Goal: Task Accomplishment & Management: Manage account settings

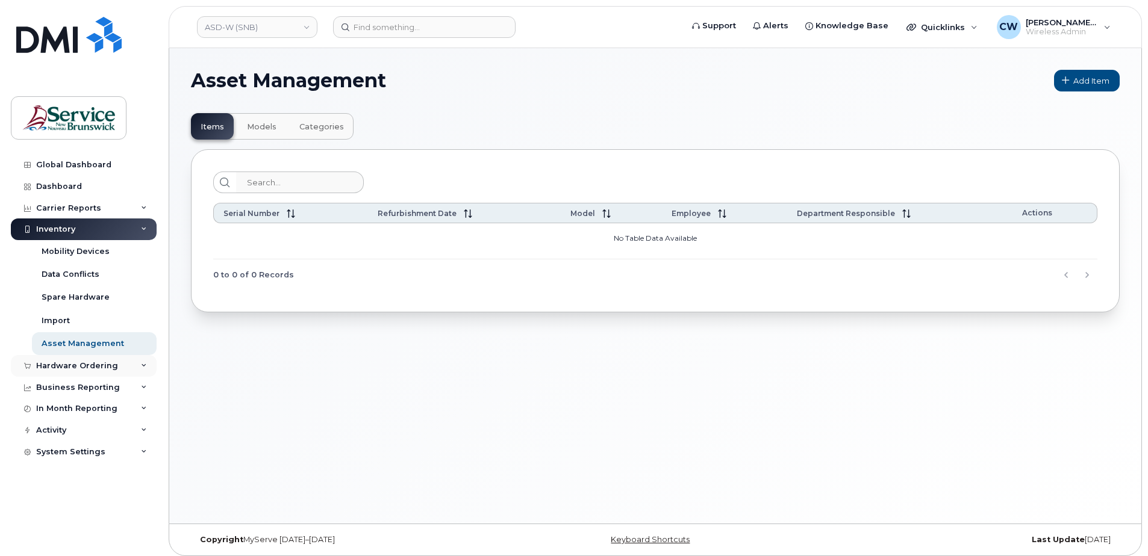
click at [134, 362] on div "Hardware Ordering" at bounding box center [84, 366] width 146 height 22
click at [51, 407] on div "Orders" at bounding box center [57, 411] width 30 height 11
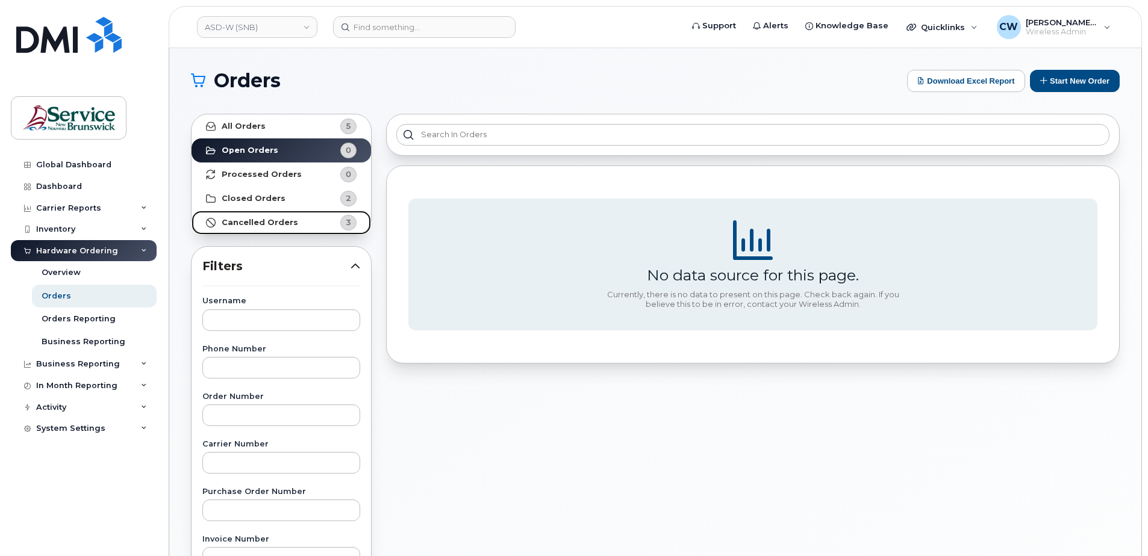
click at [261, 223] on strong "Cancelled Orders" at bounding box center [260, 223] width 76 height 10
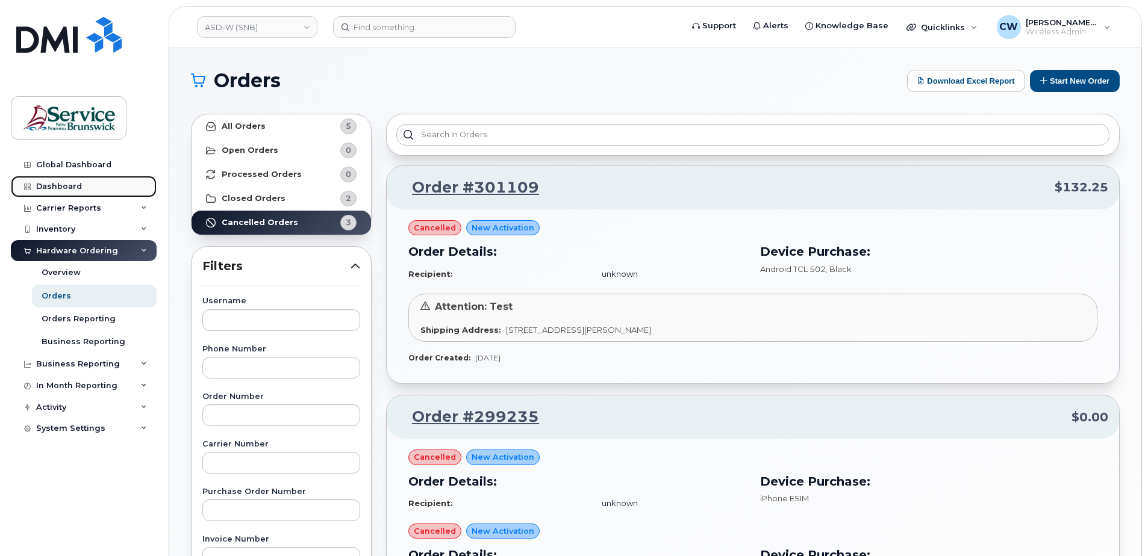
click at [72, 182] on div "Dashboard" at bounding box center [59, 187] width 46 height 10
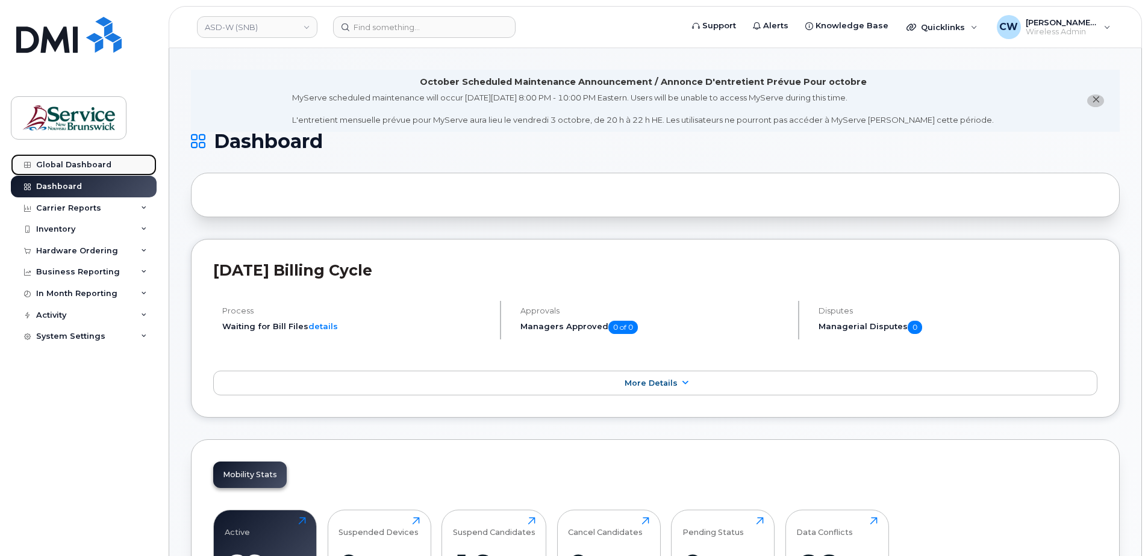
click at [62, 161] on div "Global Dashboard" at bounding box center [73, 165] width 75 height 10
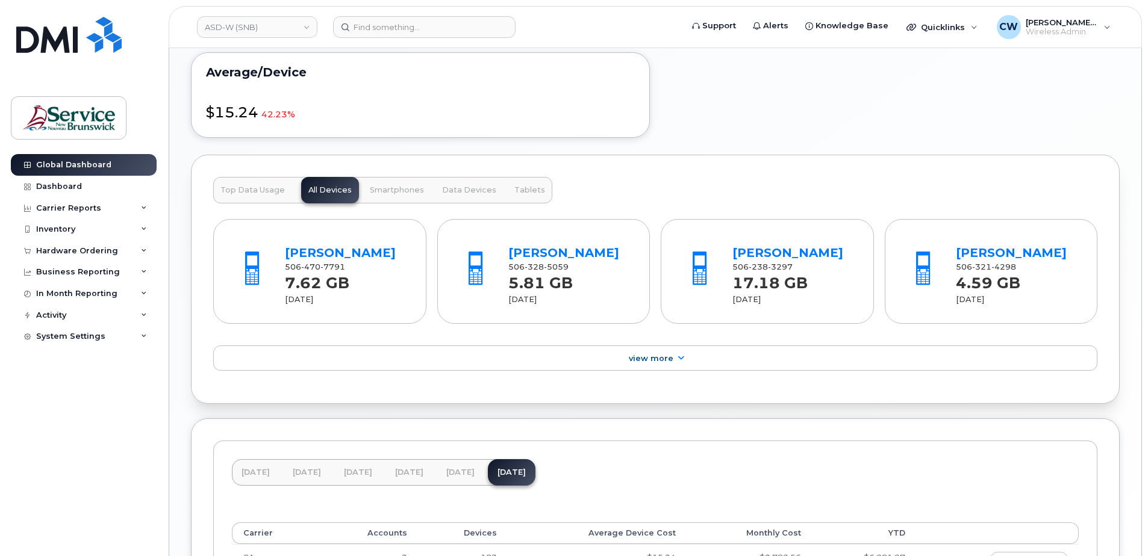
scroll to position [783, 0]
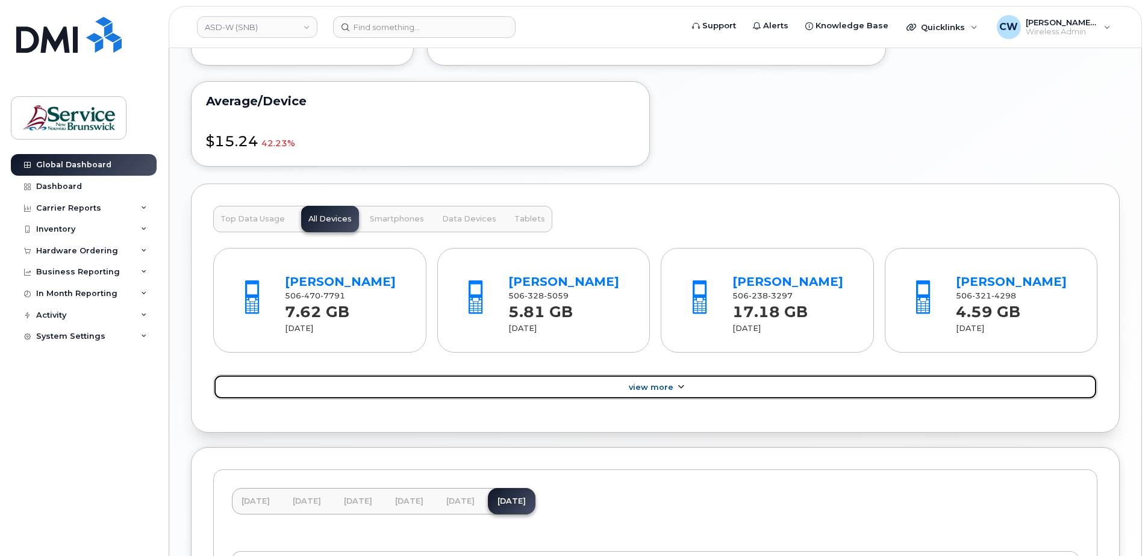
click at [673, 385] on link "View More" at bounding box center [655, 387] width 884 height 25
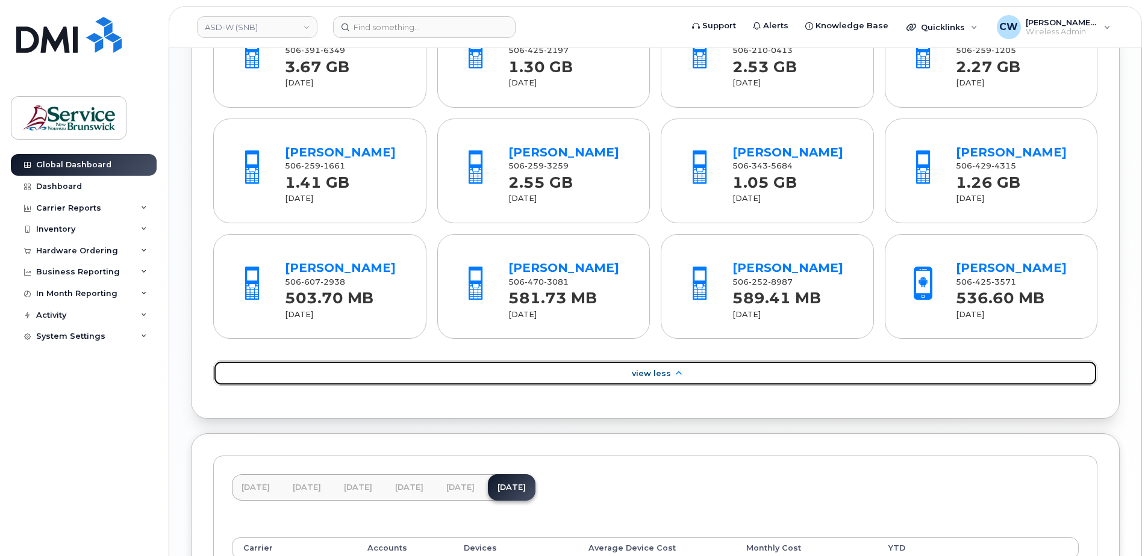
scroll to position [1204, 0]
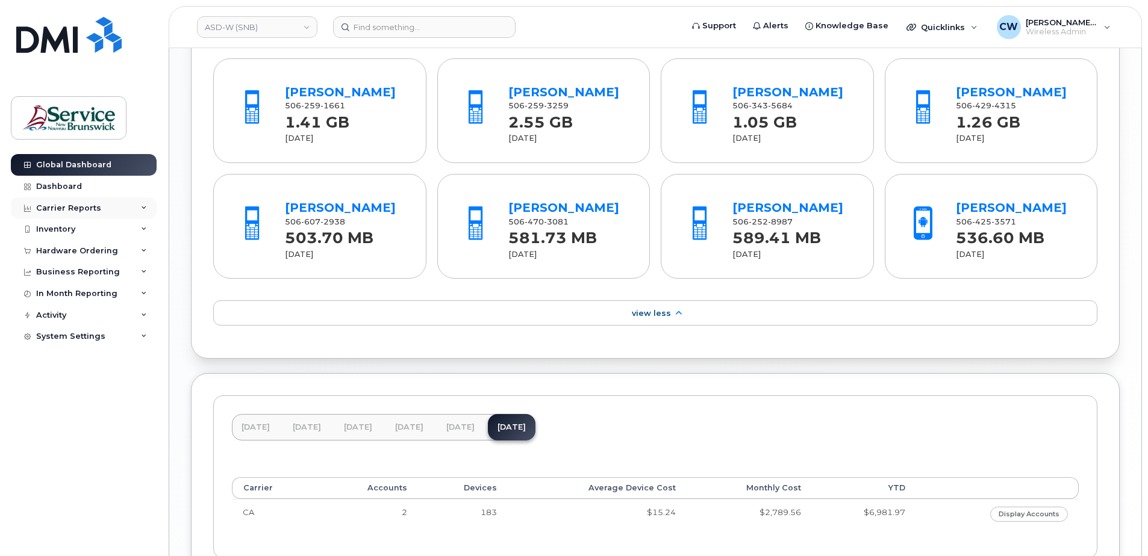
click at [72, 205] on div "Carrier Reports" at bounding box center [68, 209] width 65 height 10
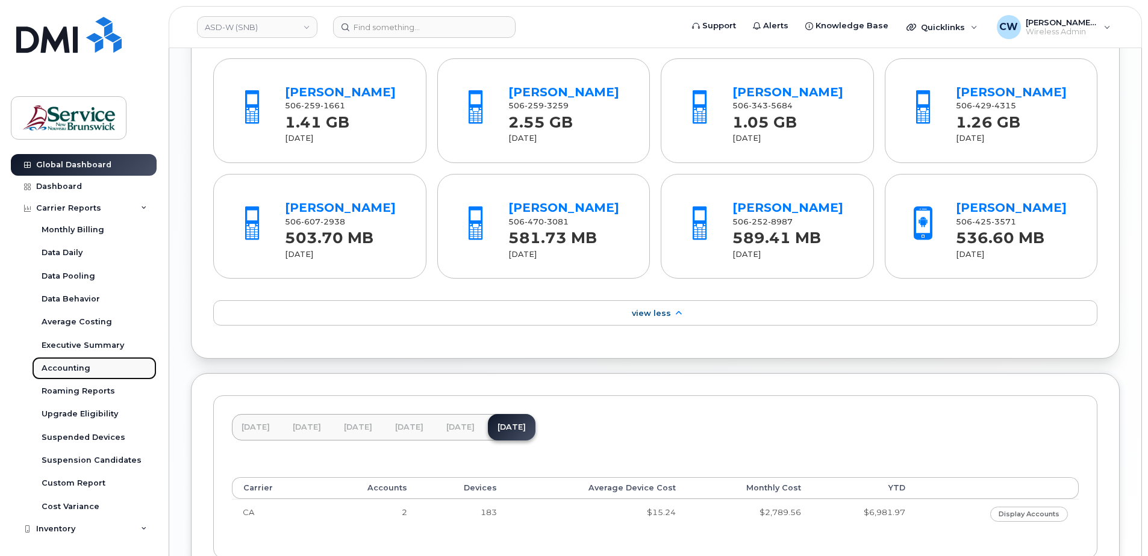
click at [67, 364] on div "Accounting" at bounding box center [66, 368] width 49 height 11
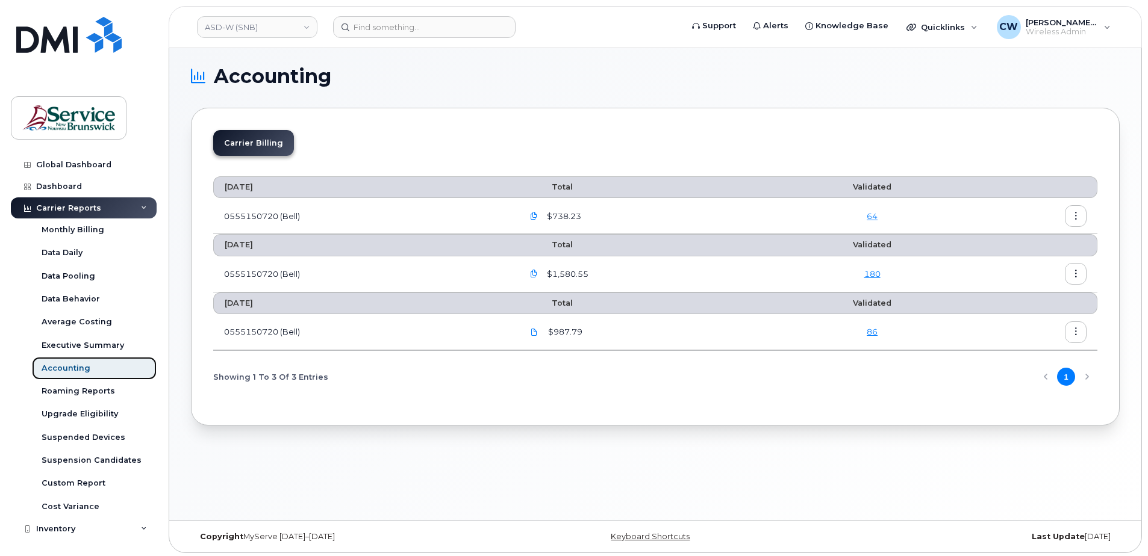
scroll to position [6, 0]
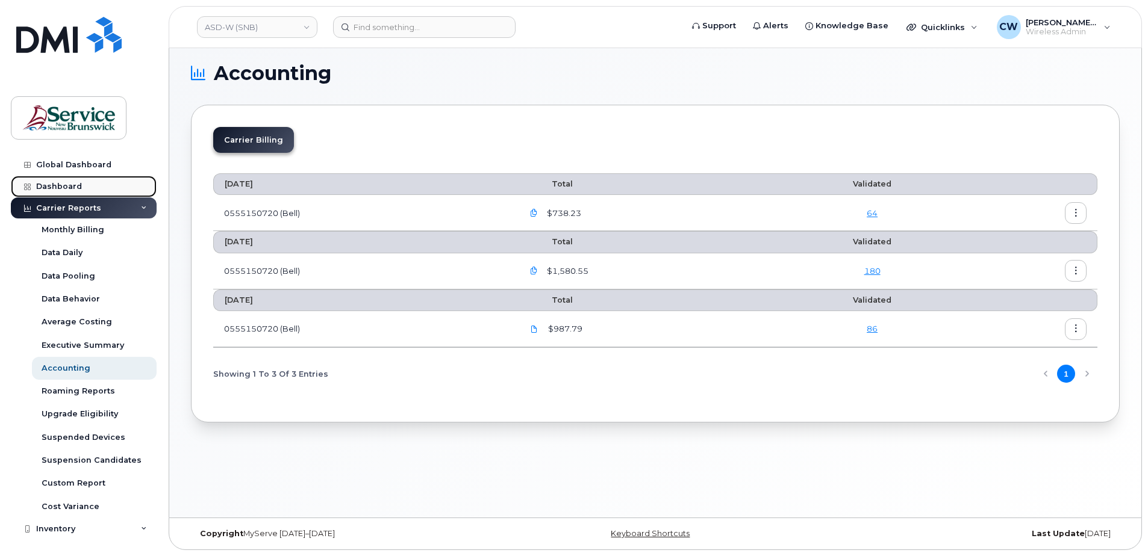
click at [55, 182] on div "Dashboard" at bounding box center [59, 187] width 46 height 10
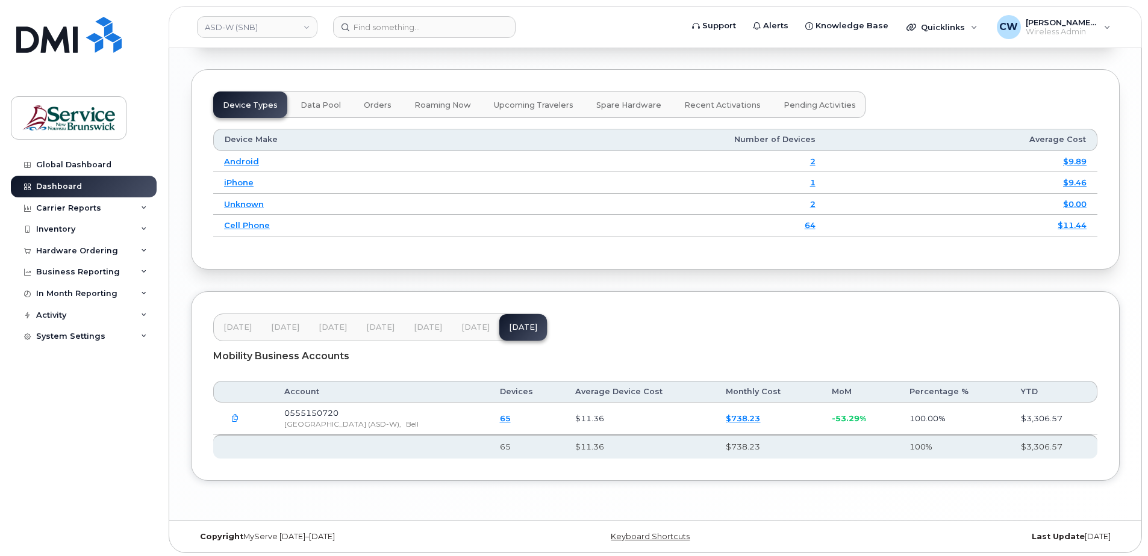
scroll to position [1553, 0]
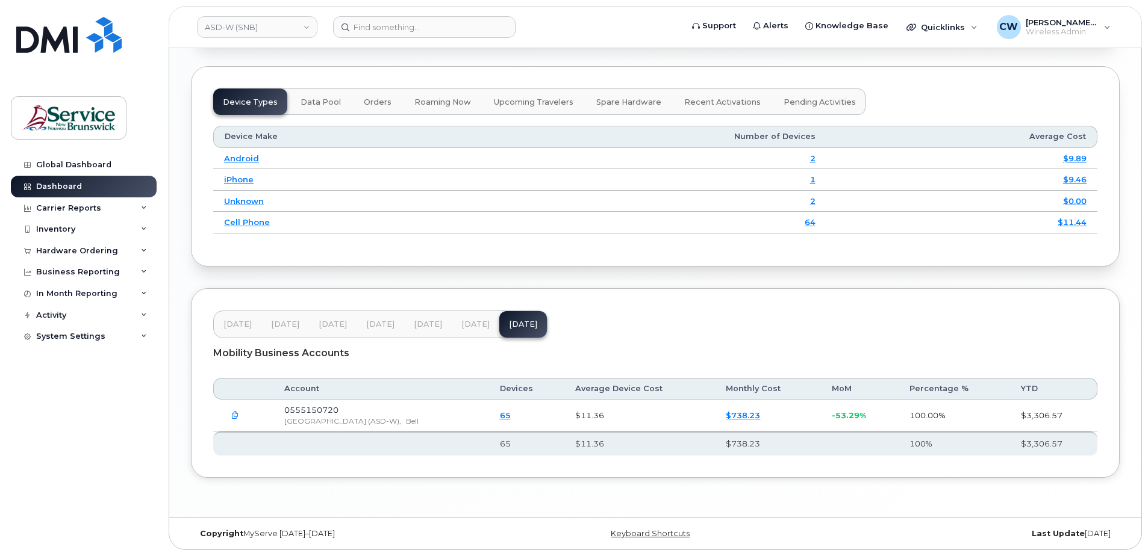
click at [273, 441] on th at bounding box center [381, 444] width 216 height 24
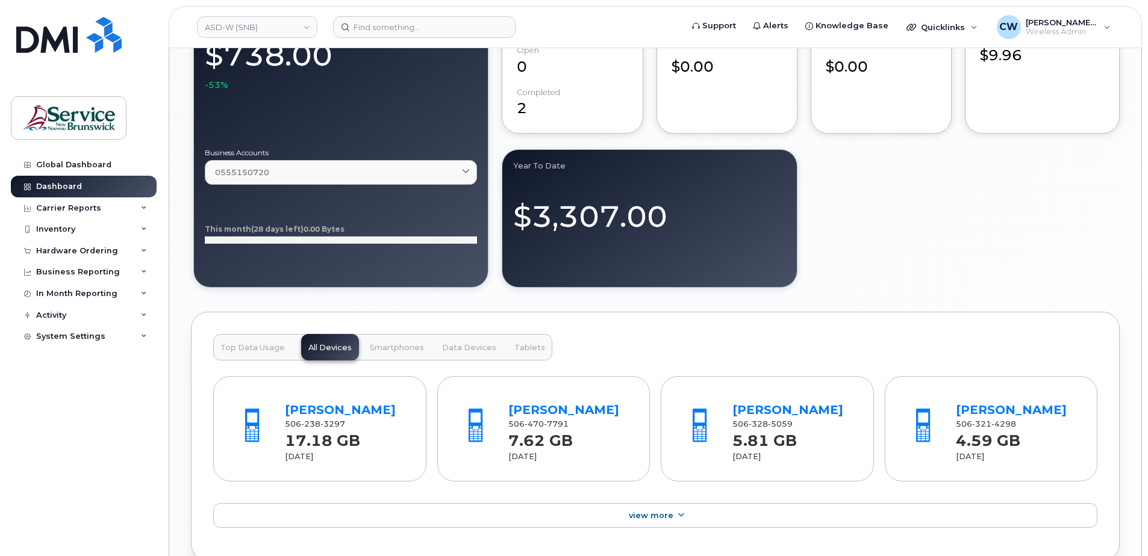
scroll to position [1011, 0]
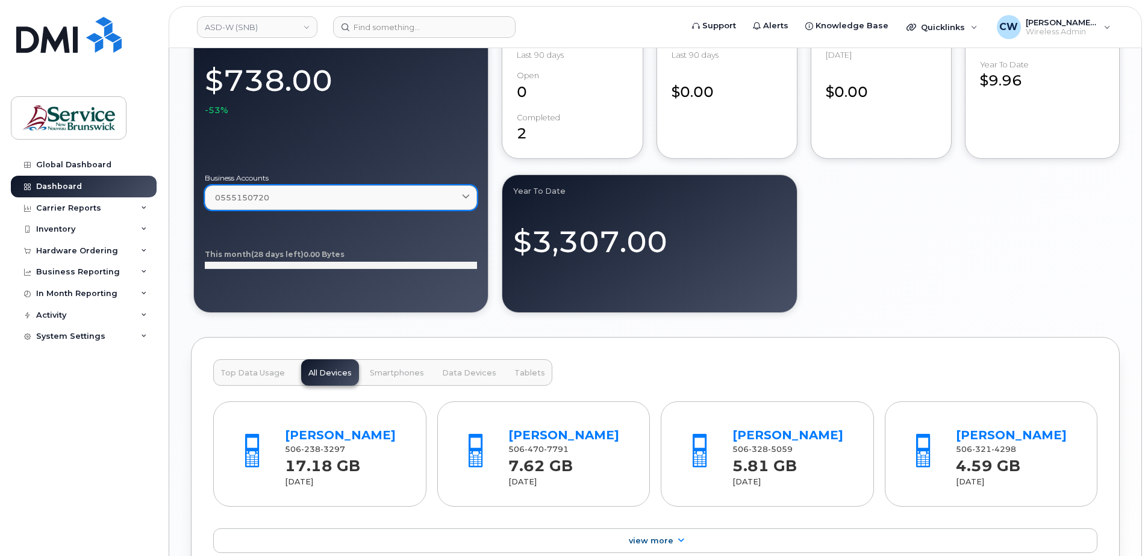
click at [468, 192] on span at bounding box center [465, 197] width 11 height 11
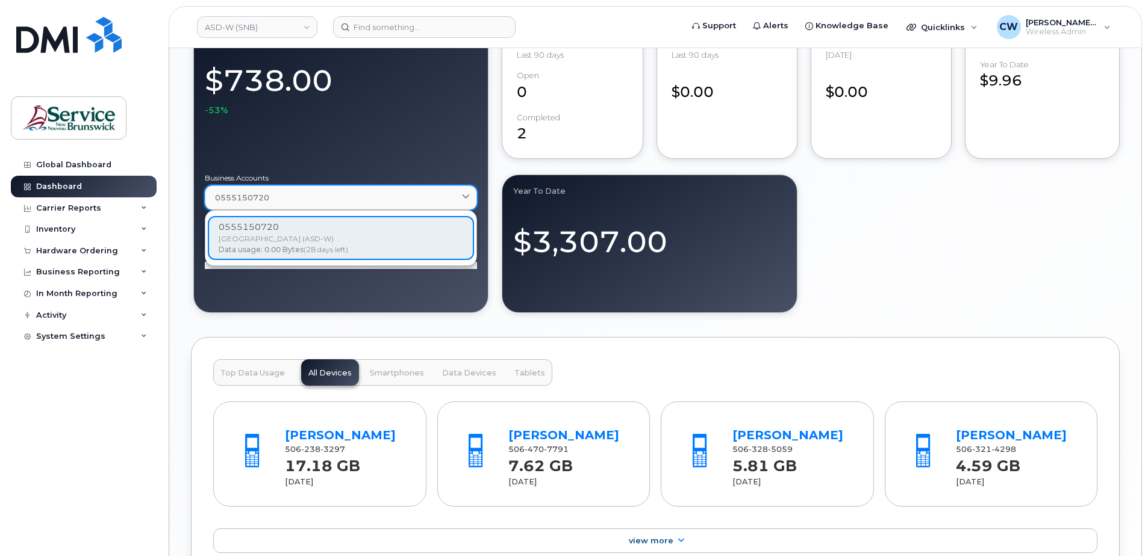
click at [468, 192] on span at bounding box center [465, 197] width 11 height 11
click at [68, 460] on div "Global Dashboard Dashboard Carrier Reports Monthly Billing Data Daily Data Pool…" at bounding box center [85, 346] width 149 height 384
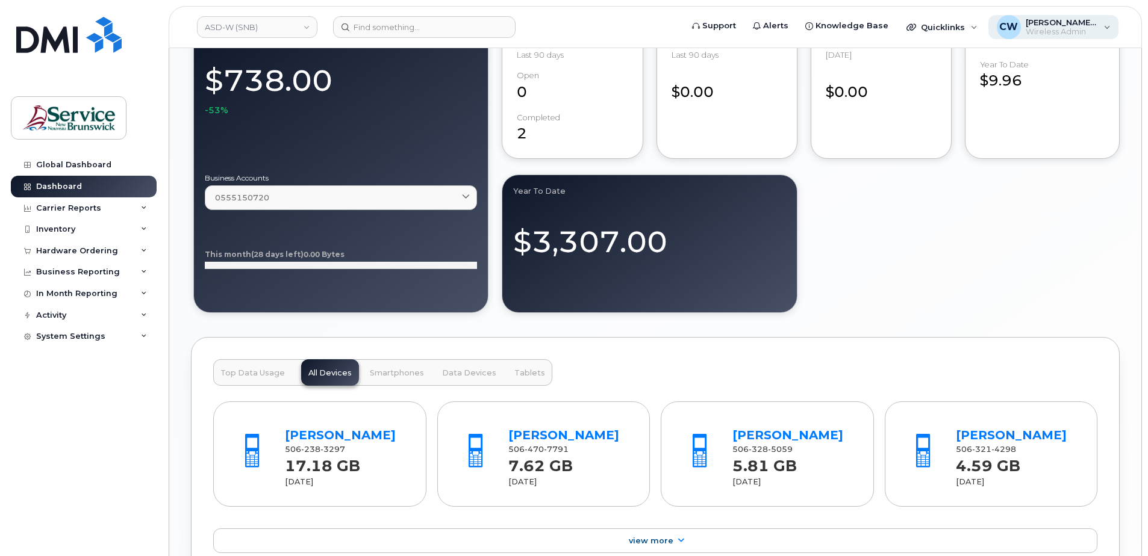
click at [1015, 22] on span "CW" at bounding box center [1008, 27] width 19 height 14
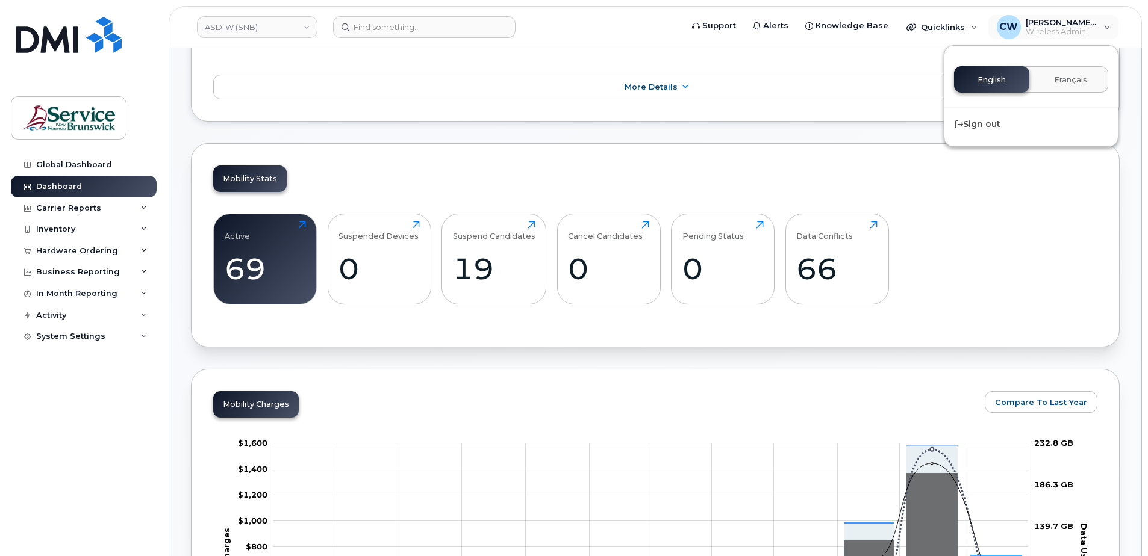
scroll to position [0, 0]
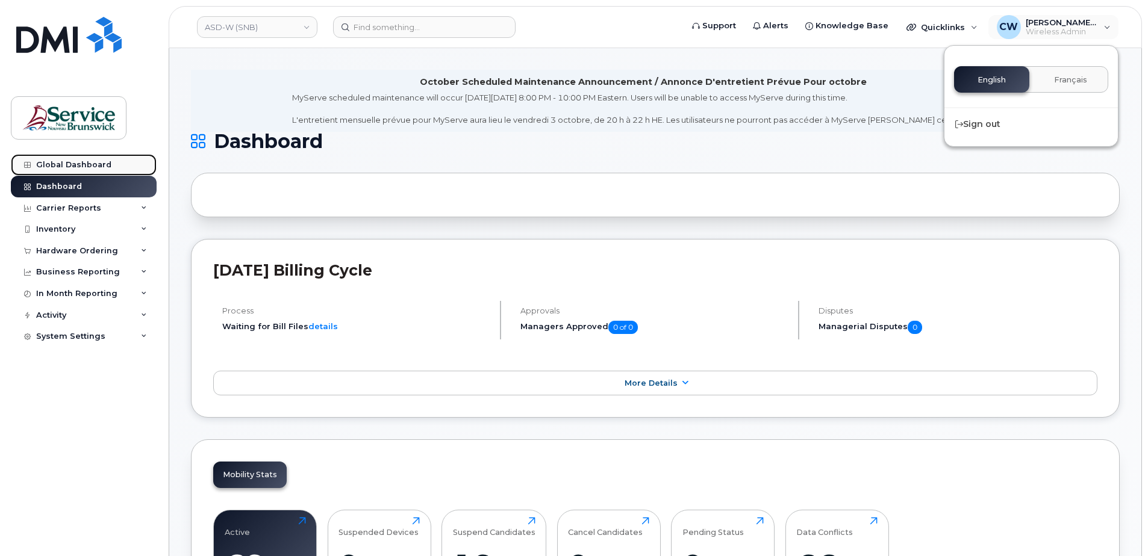
click at [69, 166] on div "Global Dashboard" at bounding box center [73, 165] width 75 height 10
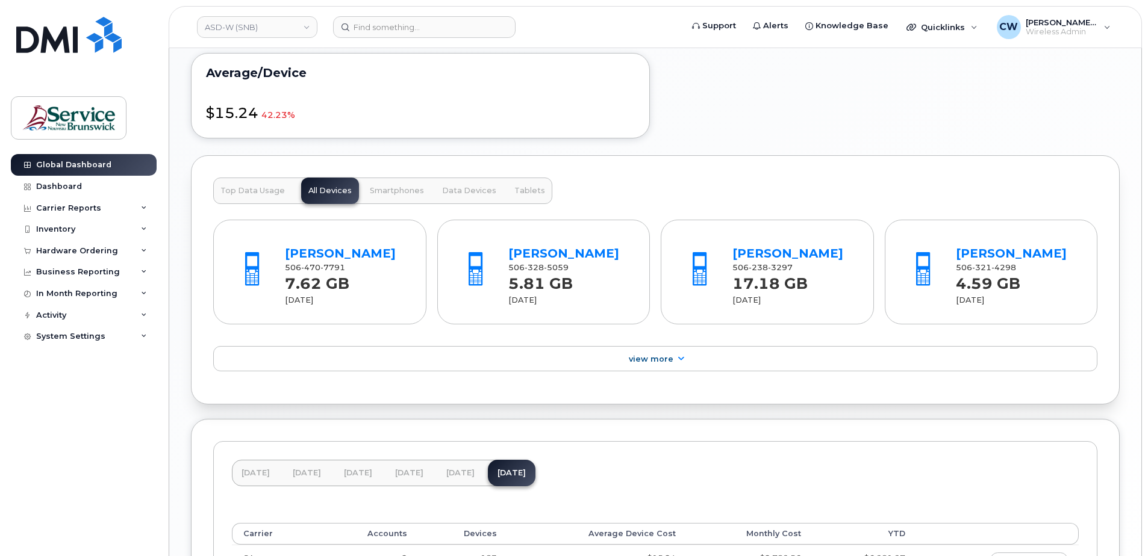
scroll to position [783, 0]
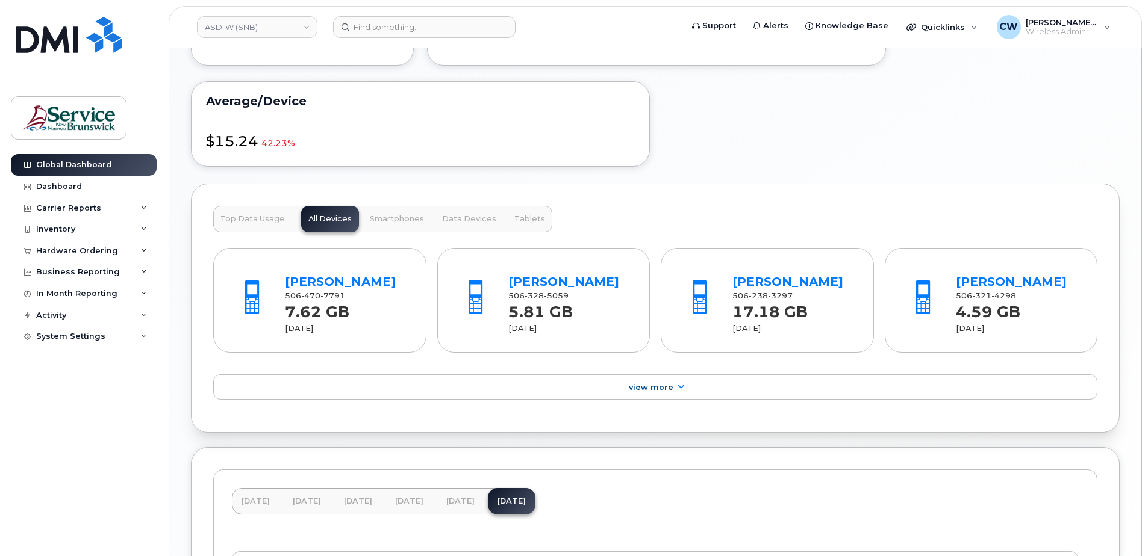
click at [261, 215] on span "Top Data Usage" at bounding box center [252, 219] width 64 height 10
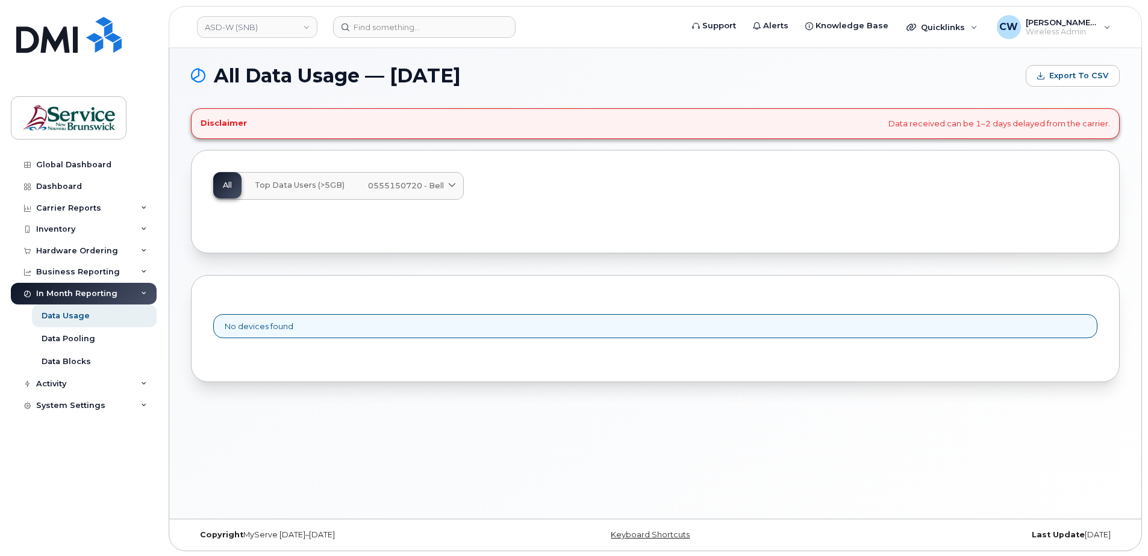
scroll to position [6, 0]
click at [76, 247] on div "Hardware Ordering" at bounding box center [77, 251] width 82 height 10
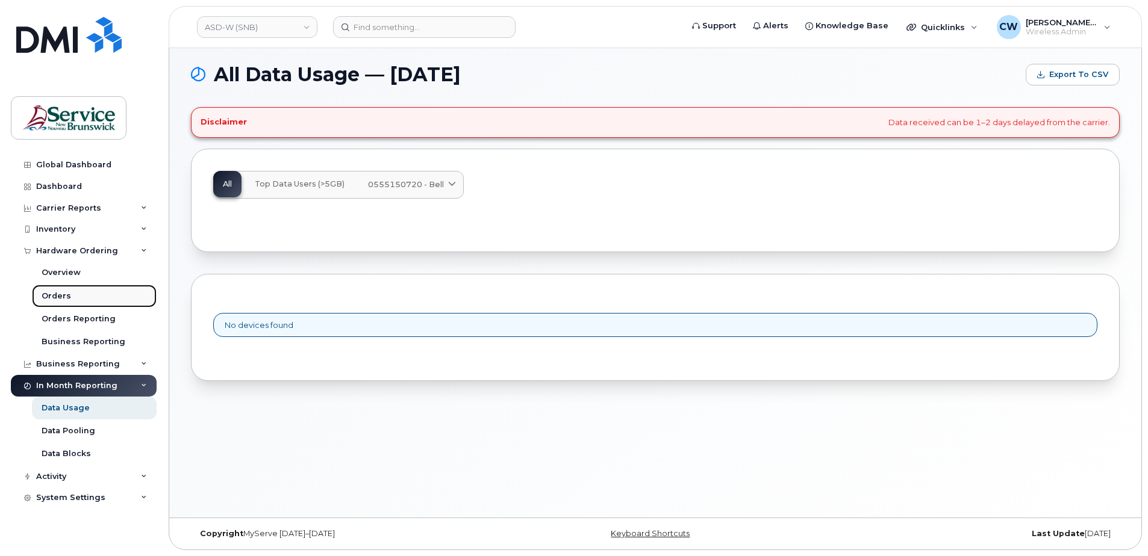
click at [51, 294] on div "Orders" at bounding box center [57, 296] width 30 height 11
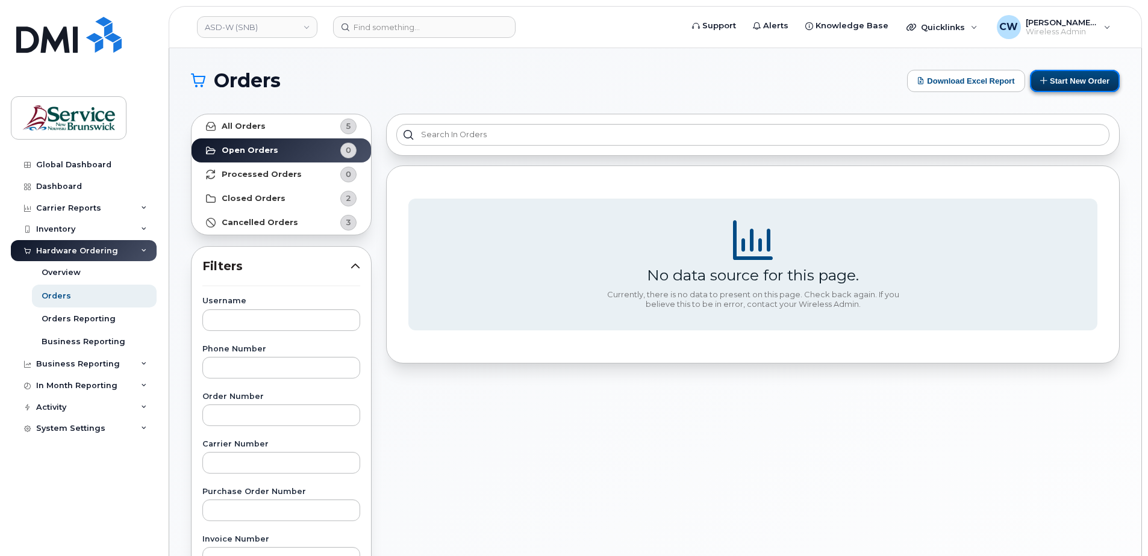
click at [1076, 78] on button "Start New Order" at bounding box center [1075, 81] width 90 height 22
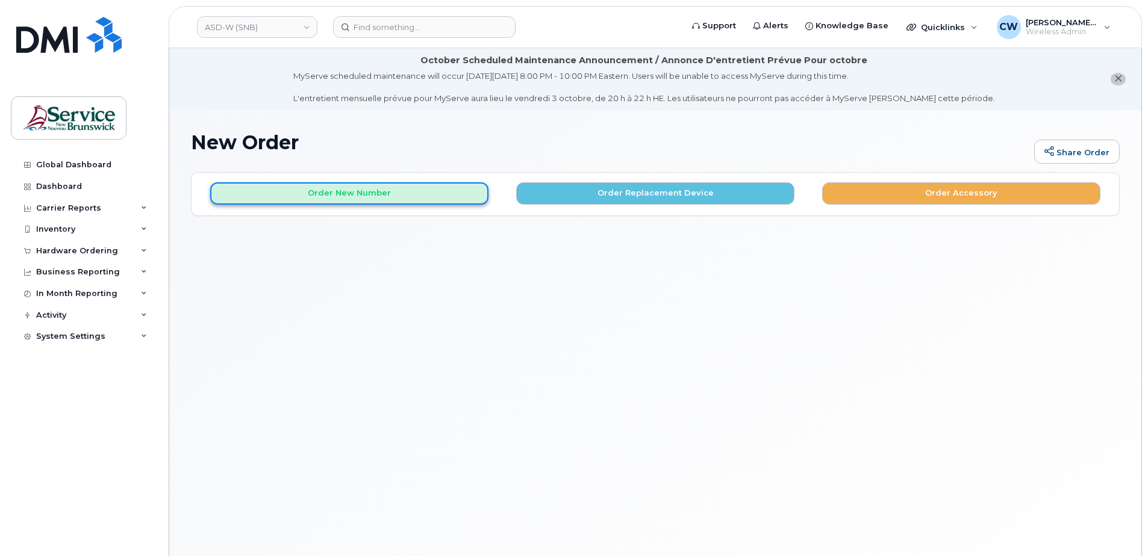
click at [326, 190] on button "Order New Number" at bounding box center [349, 193] width 278 height 22
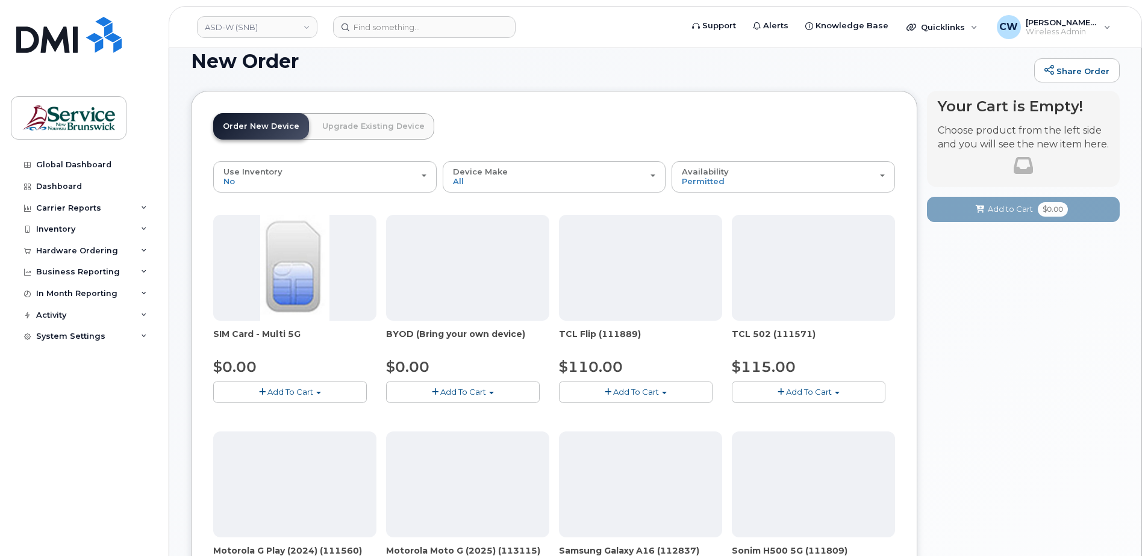
scroll to position [60, 0]
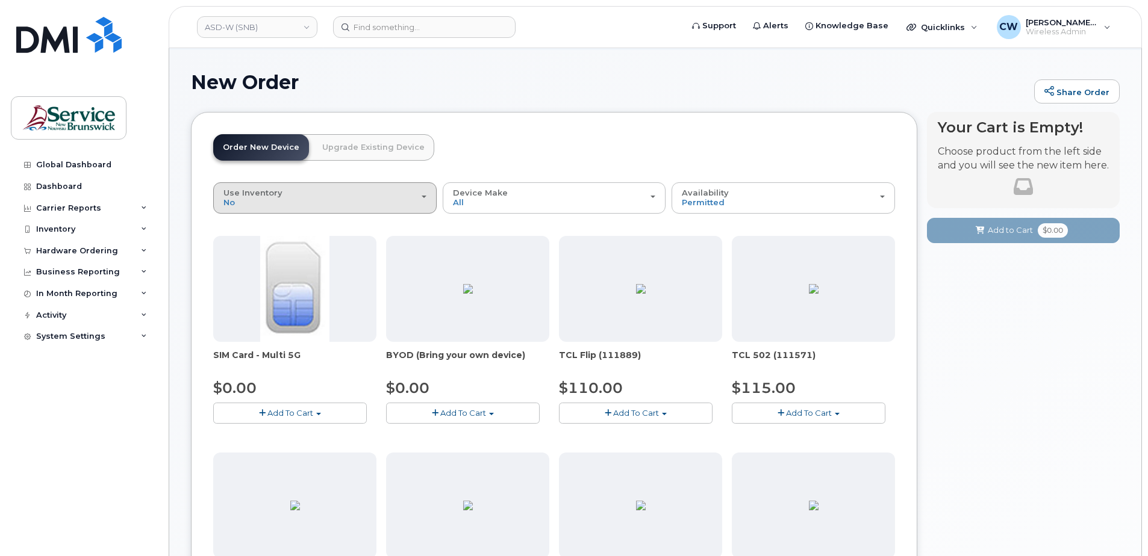
click at [424, 193] on div "Use Inventory No" at bounding box center [324, 197] width 203 height 19
click at [489, 412] on button "Add To Cart" at bounding box center [463, 413] width 154 height 21
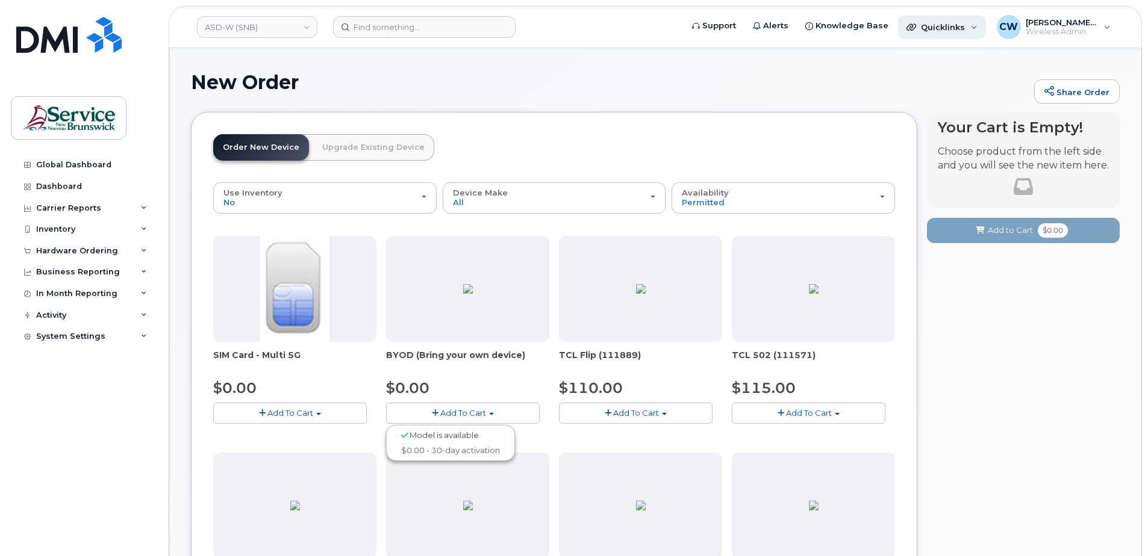
click at [957, 21] on div "Quicklinks" at bounding box center [942, 27] width 88 height 24
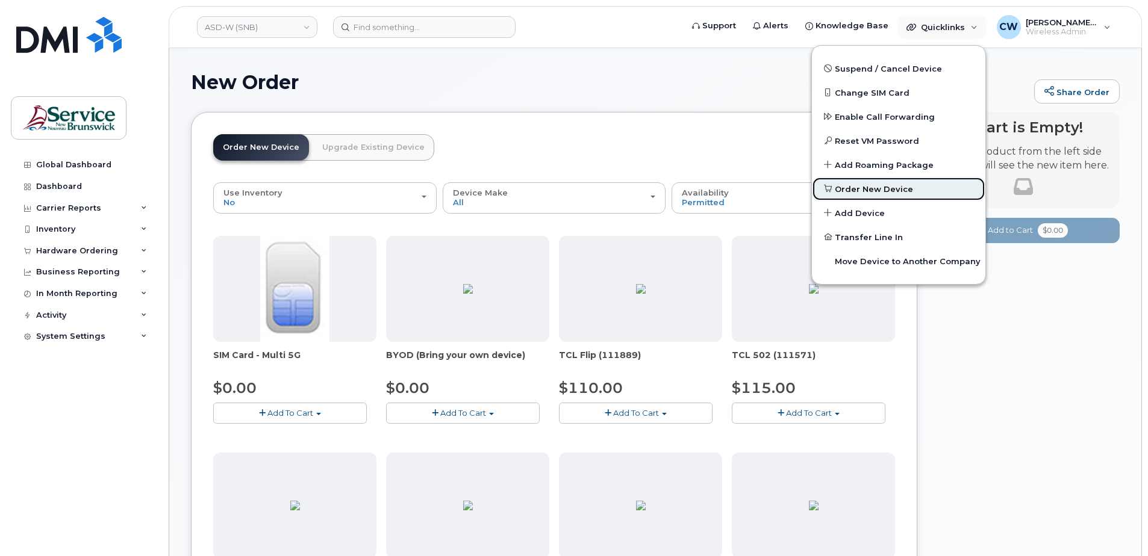
click at [880, 184] on span "Order New Device" at bounding box center [874, 190] width 78 height 12
click at [860, 187] on span "Order New Device" at bounding box center [874, 190] width 78 height 12
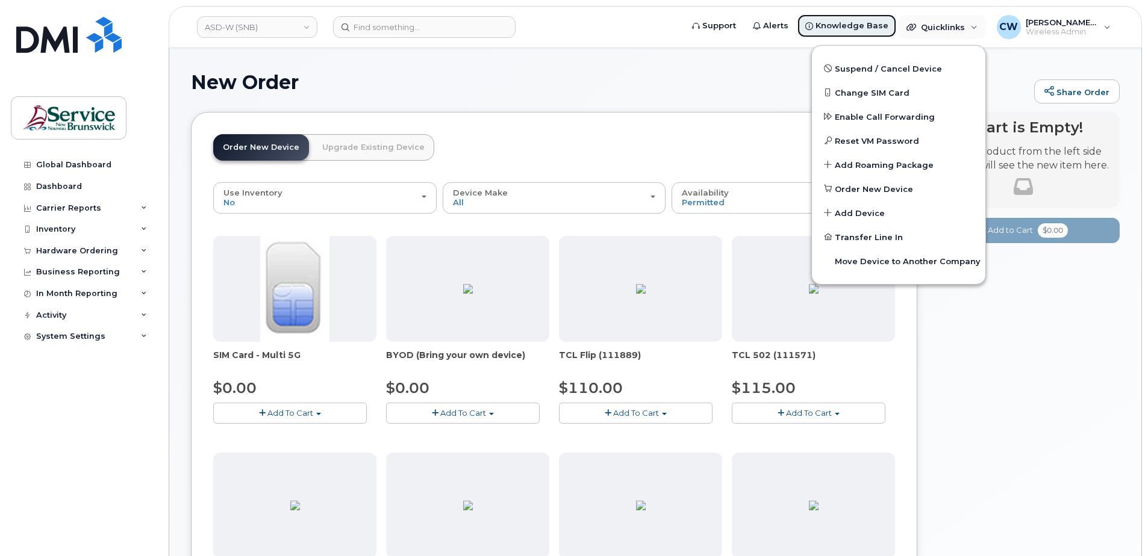
click at [850, 21] on span "Knowledge Base" at bounding box center [851, 26] width 73 height 12
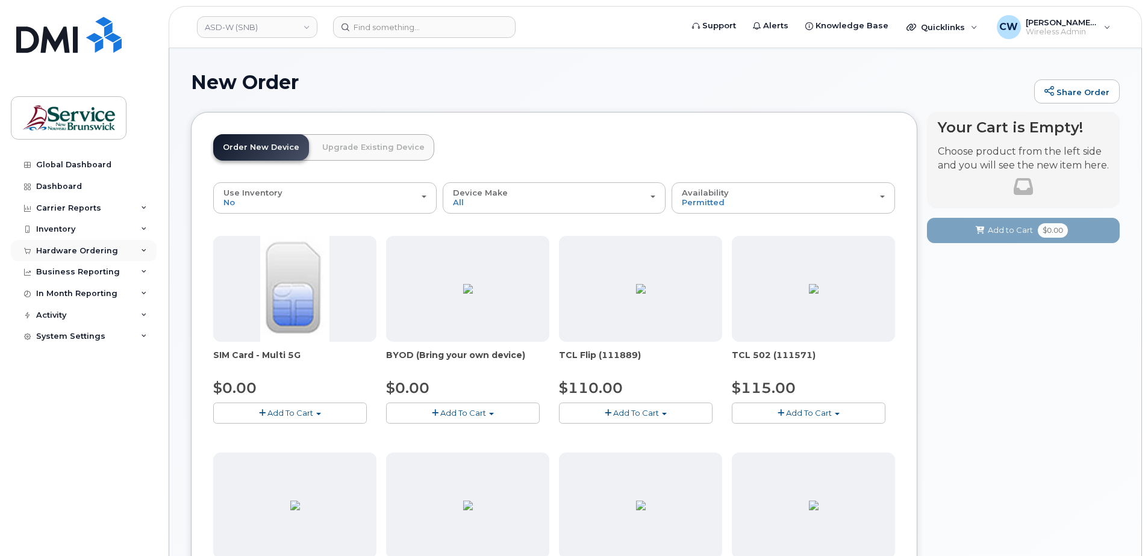
click at [110, 249] on div "Hardware Ordering" at bounding box center [77, 251] width 82 height 10
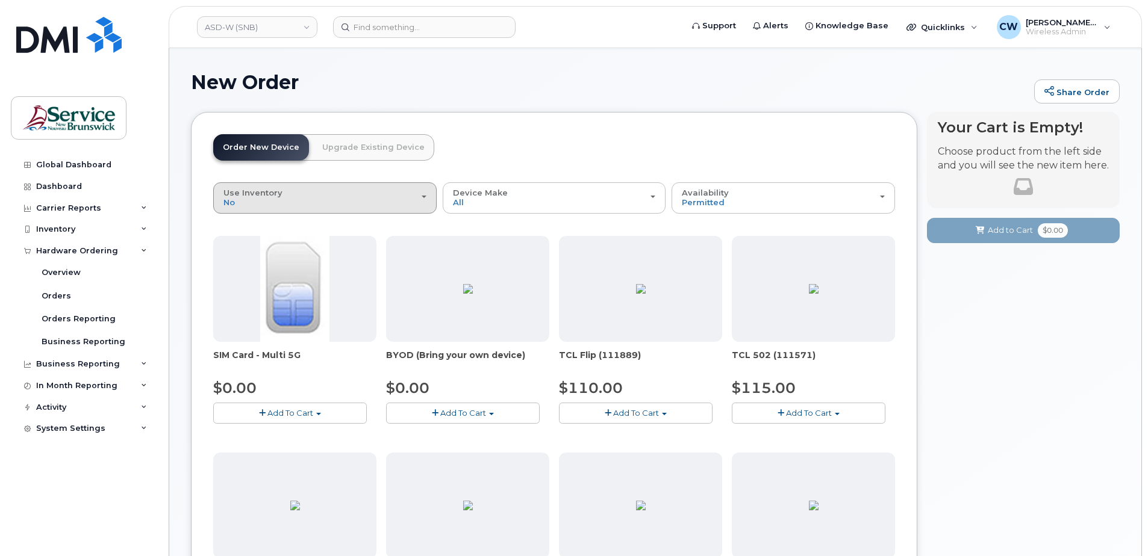
click at [422, 194] on div "Use Inventory No" at bounding box center [324, 197] width 203 height 19
click at [235, 243] on label "Yes" at bounding box center [230, 245] width 29 height 14
click at [0, 0] on input "Yes" at bounding box center [0, 0] width 0 height 0
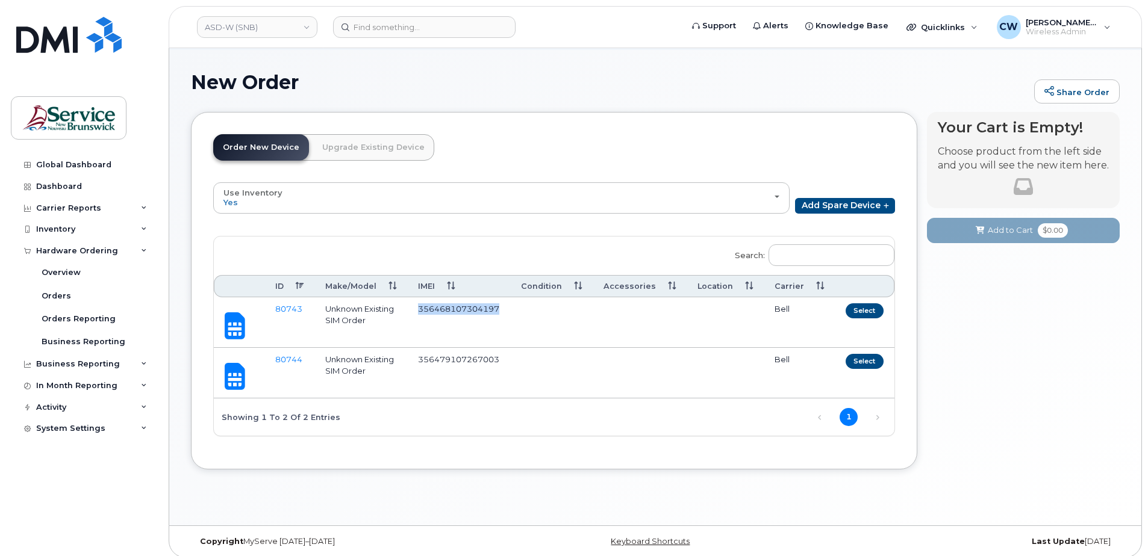
drag, startPoint x: 430, startPoint y: 308, endPoint x: 519, endPoint y: 307, distance: 89.1
click at [510, 308] on td "356468107304197" at bounding box center [458, 322] width 103 height 51
copy td "356468107304197"
click at [437, 361] on td "356479107267003" at bounding box center [458, 373] width 103 height 51
click at [429, 361] on td "356479107267003" at bounding box center [458, 373] width 103 height 51
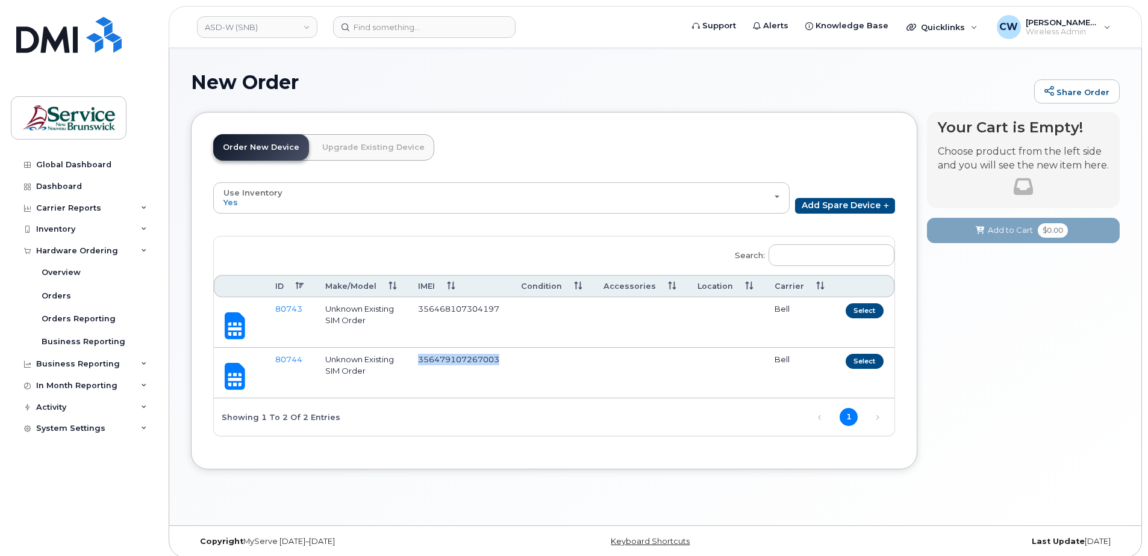
drag, startPoint x: 431, startPoint y: 361, endPoint x: 514, endPoint y: 366, distance: 83.2
click at [510, 366] on td "356479107267003" at bounding box center [458, 373] width 103 height 51
copy td "356479107267003"
click at [1104, 23] on div "CW Coughlin, Wendy (ASD-W) Wireless Admin" at bounding box center [1053, 27] width 131 height 24
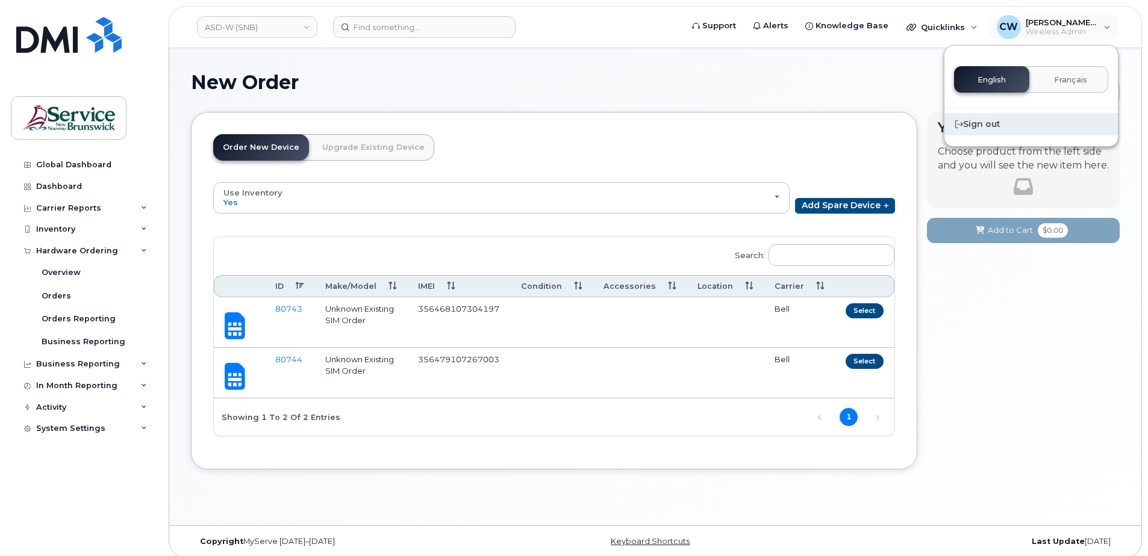
click at [973, 120] on div "Sign out" at bounding box center [1030, 124] width 173 height 22
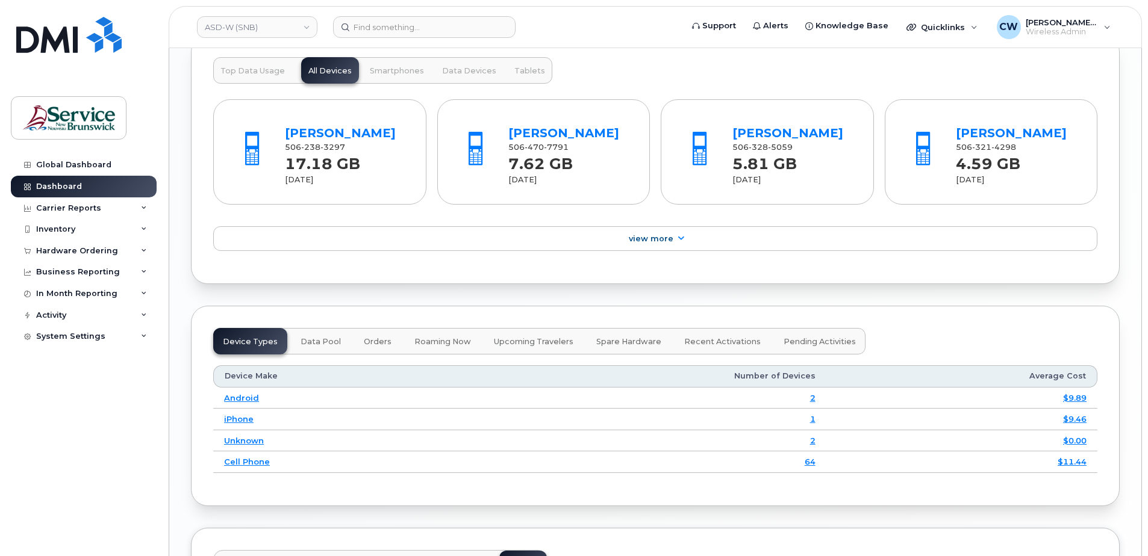
scroll to position [1312, 0]
click at [63, 335] on div "System Settings" at bounding box center [70, 337] width 69 height 10
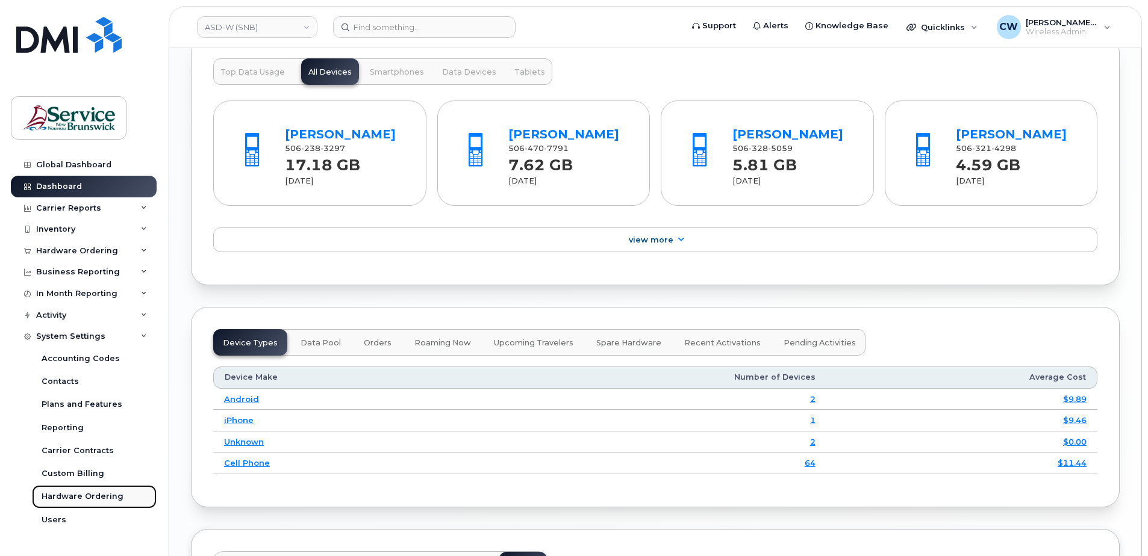
click at [84, 493] on div "Hardware Ordering" at bounding box center [83, 496] width 82 height 11
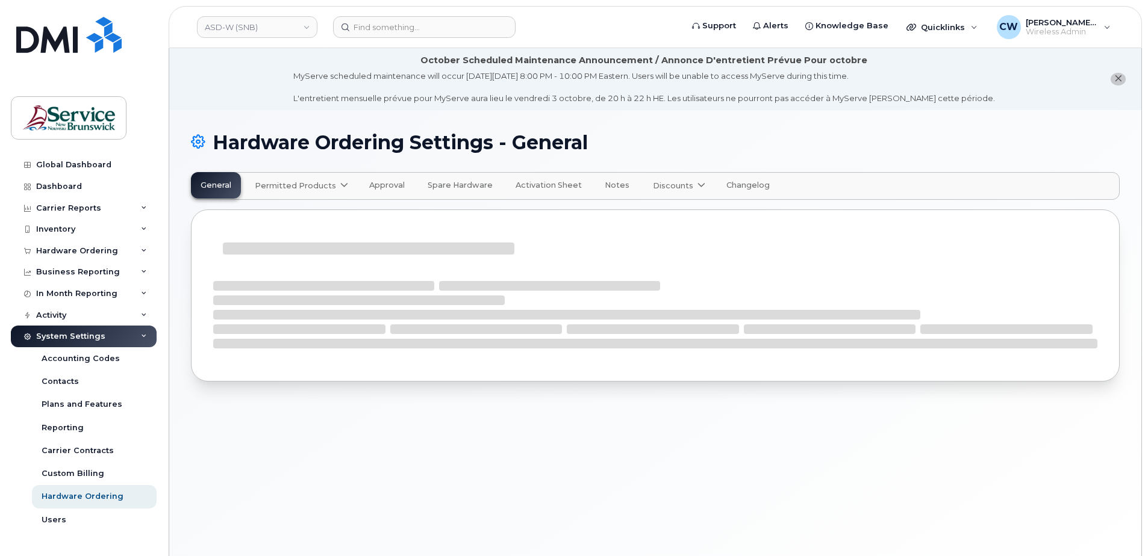
select select "admins"
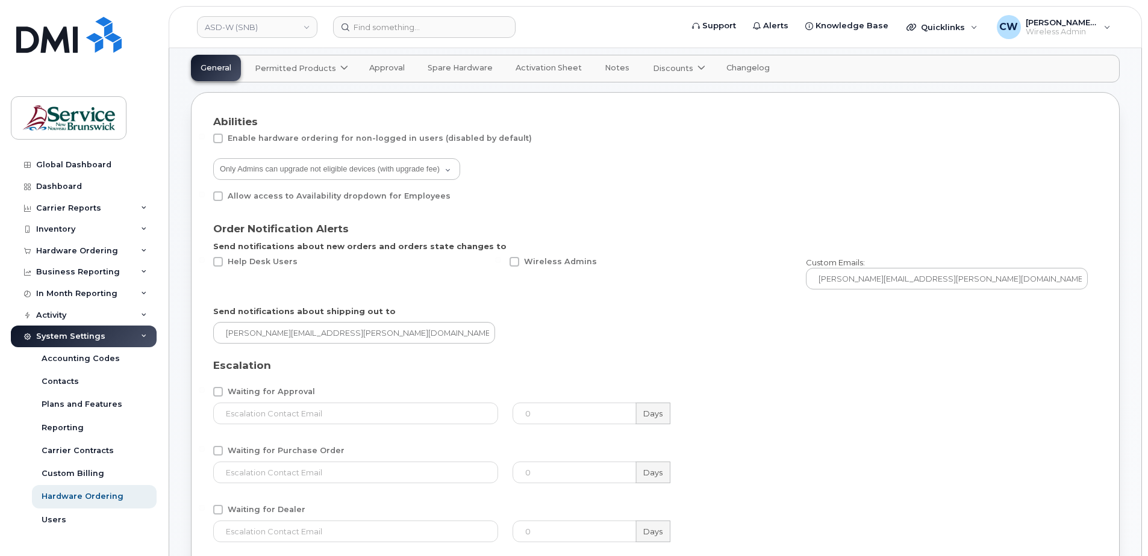
scroll to position [120, 0]
click at [50, 513] on link "Users" at bounding box center [94, 520] width 125 height 23
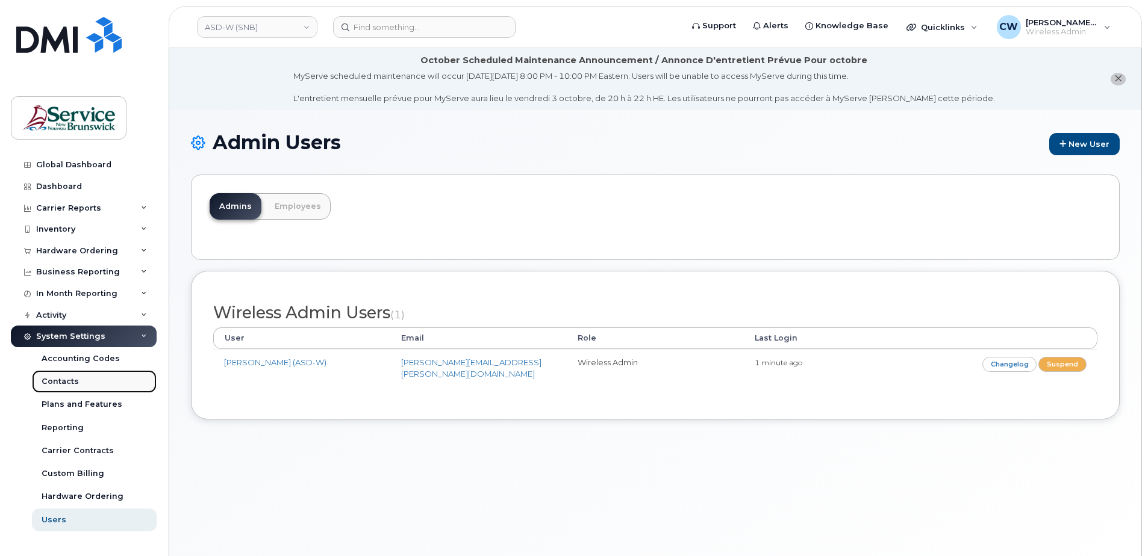
click at [62, 382] on div "Contacts" at bounding box center [60, 381] width 37 height 11
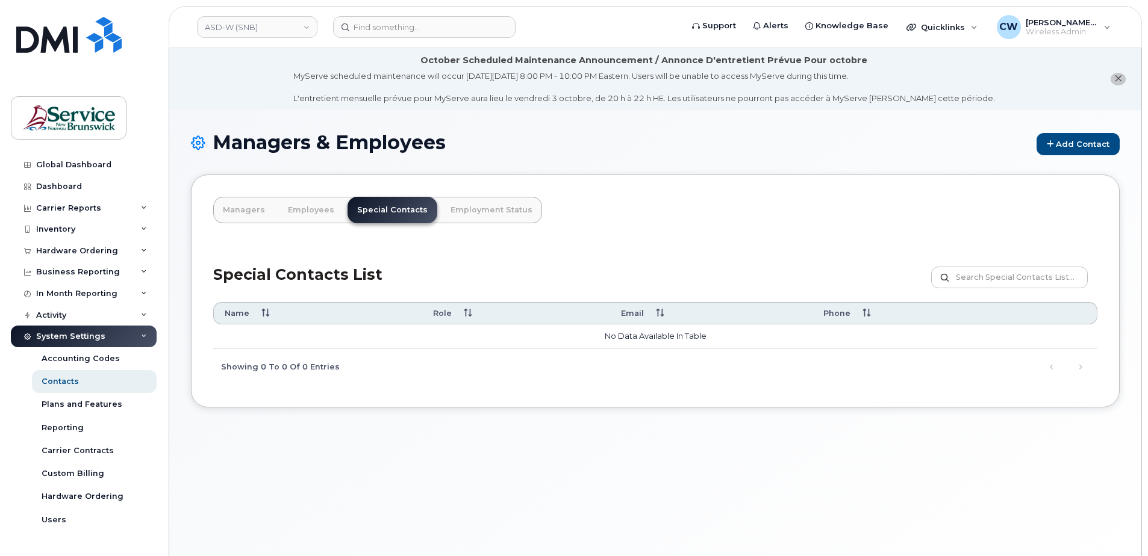
scroll to position [16, 0]
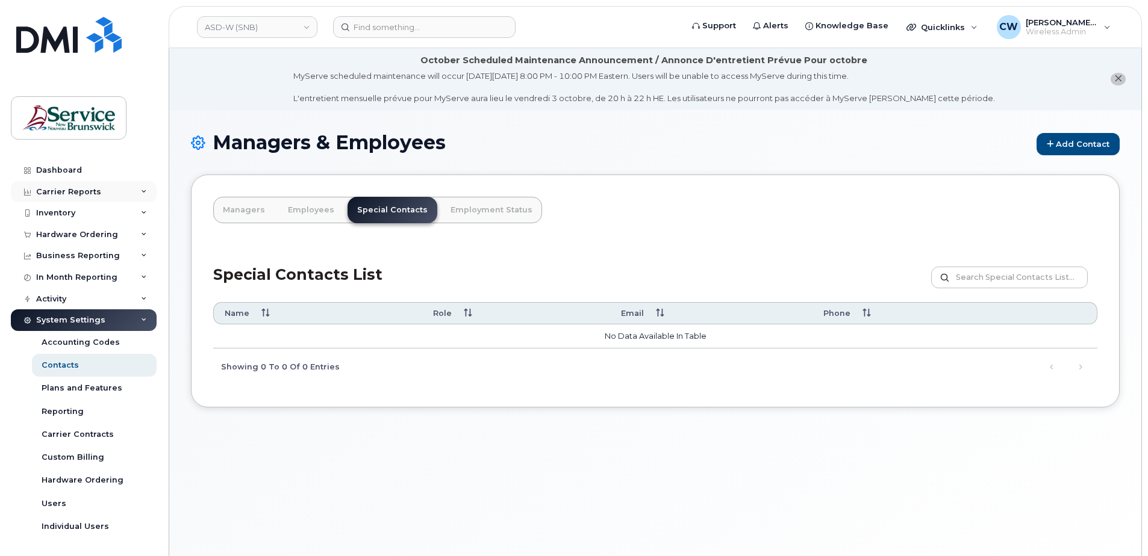
click at [59, 186] on div "Carrier Reports" at bounding box center [84, 192] width 146 height 22
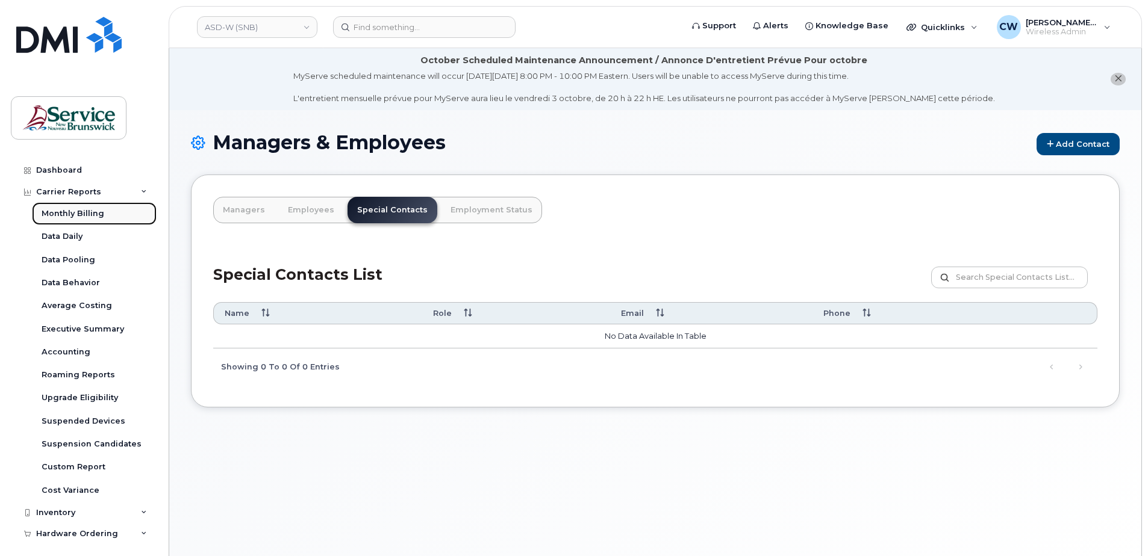
click at [66, 211] on div "Monthly Billing" at bounding box center [73, 213] width 63 height 11
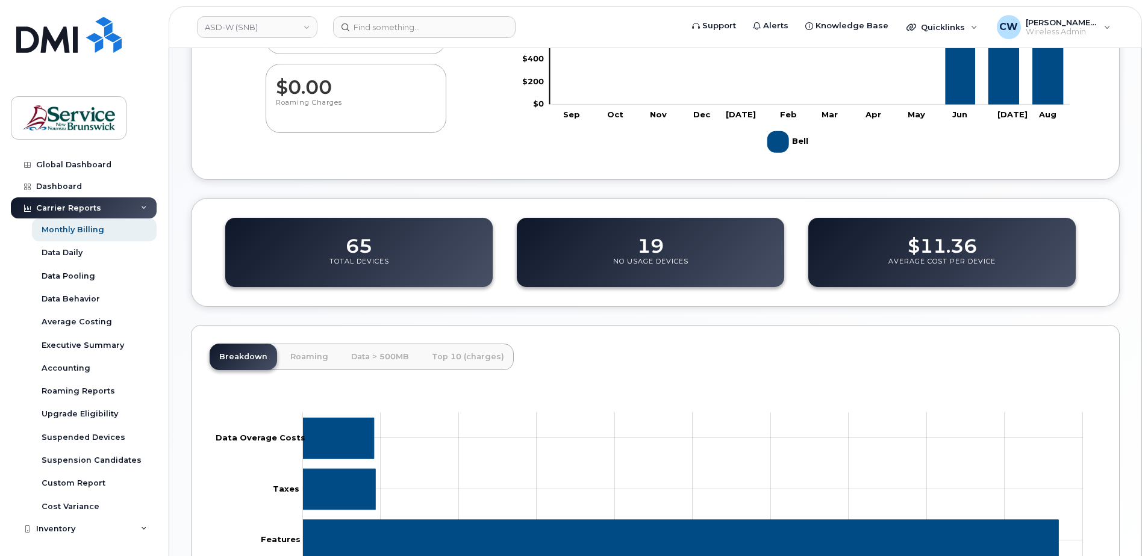
scroll to position [447, 0]
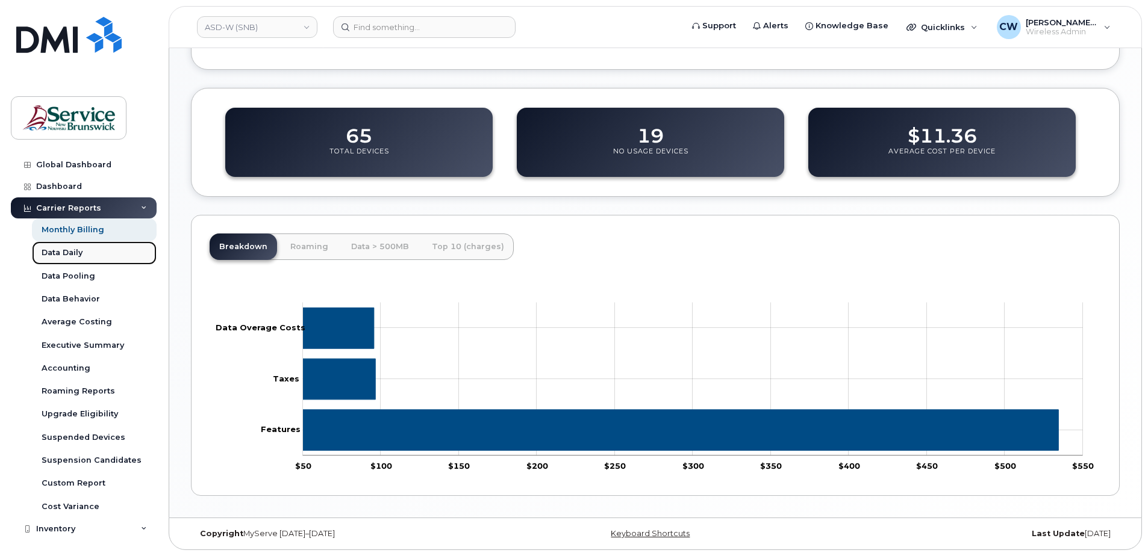
click at [48, 247] on link "Data Daily" at bounding box center [94, 252] width 125 height 23
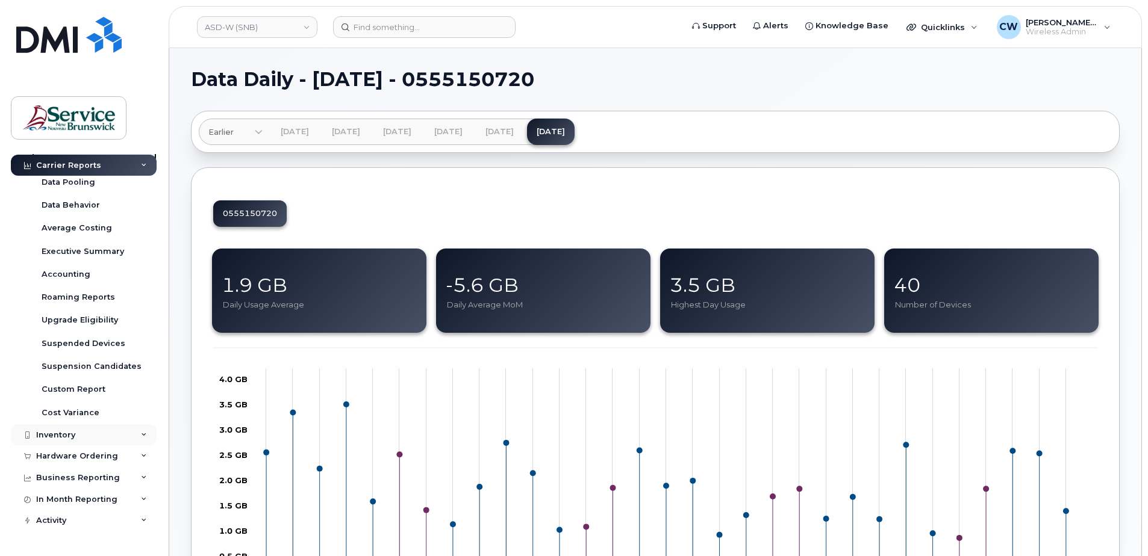
scroll to position [108, 0]
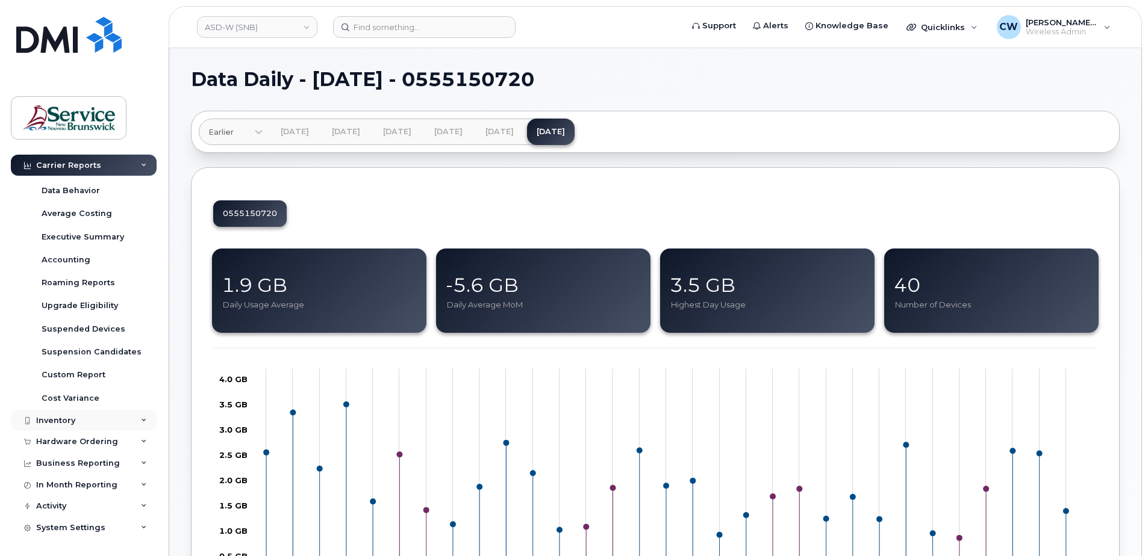
click at [53, 419] on div "Inventory" at bounding box center [55, 421] width 39 height 10
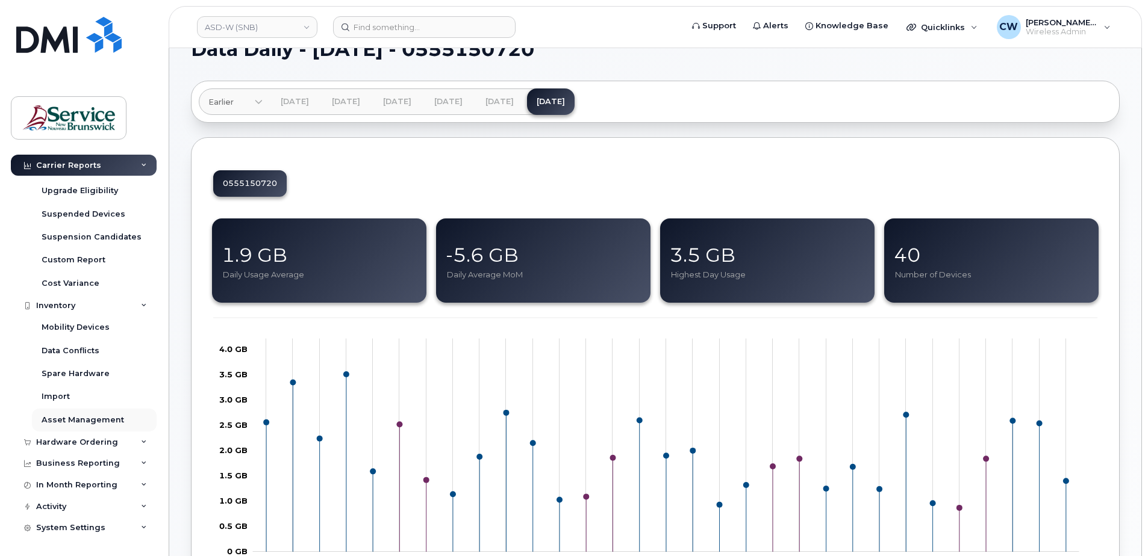
scroll to position [0, 0]
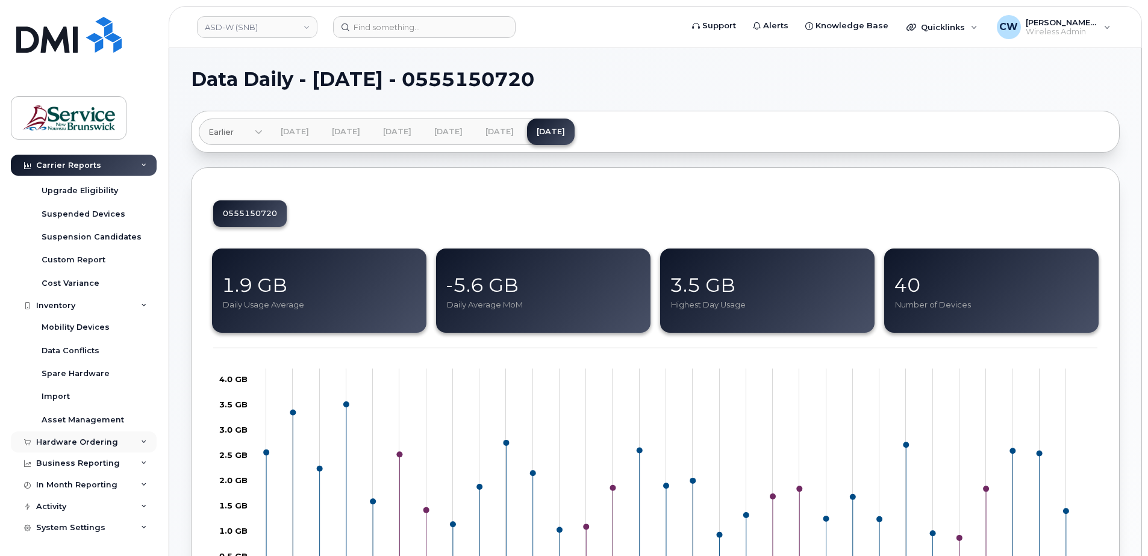
click at [51, 437] on div "Hardware Ordering" at bounding box center [84, 443] width 146 height 22
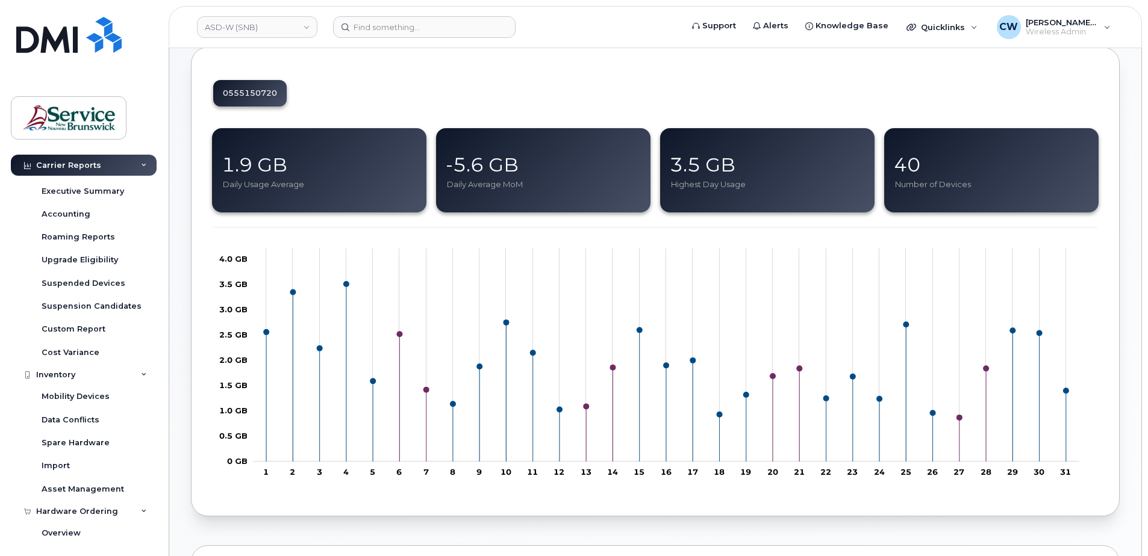
scroll to position [135, 0]
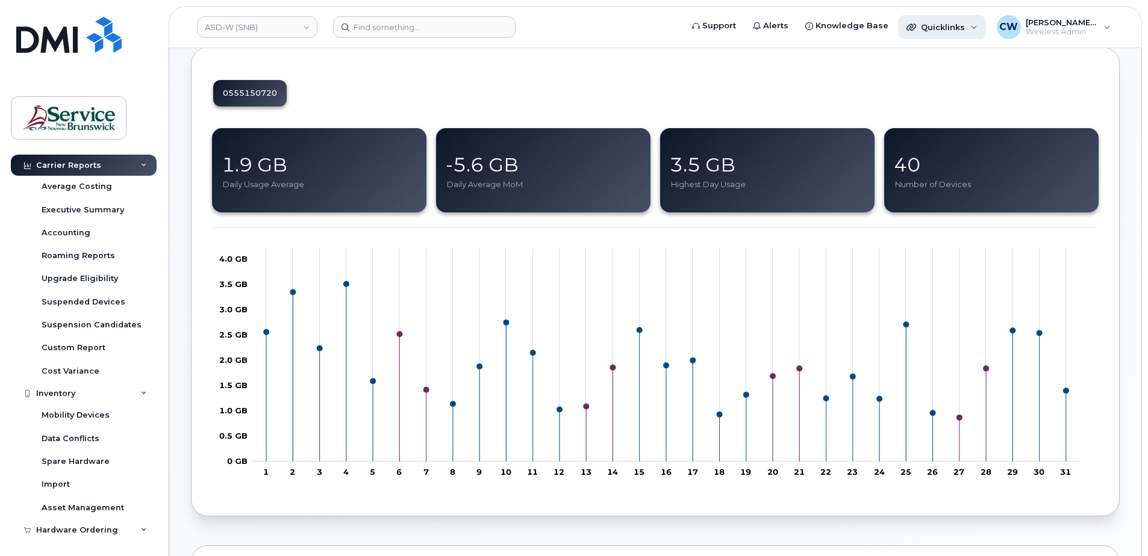
click at [971, 23] on div "Quicklinks" at bounding box center [942, 27] width 88 height 24
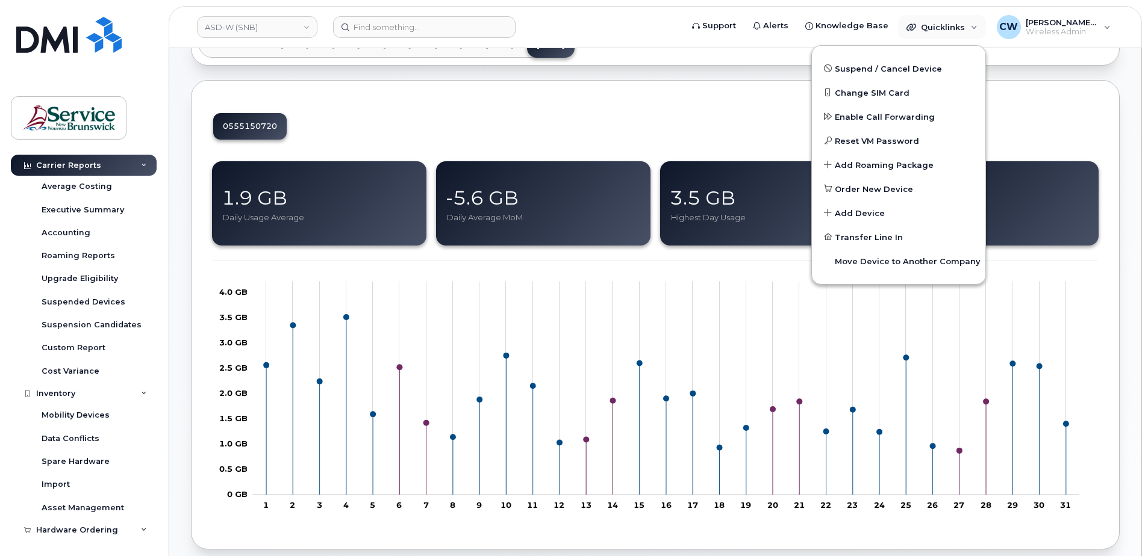
scroll to position [60, 0]
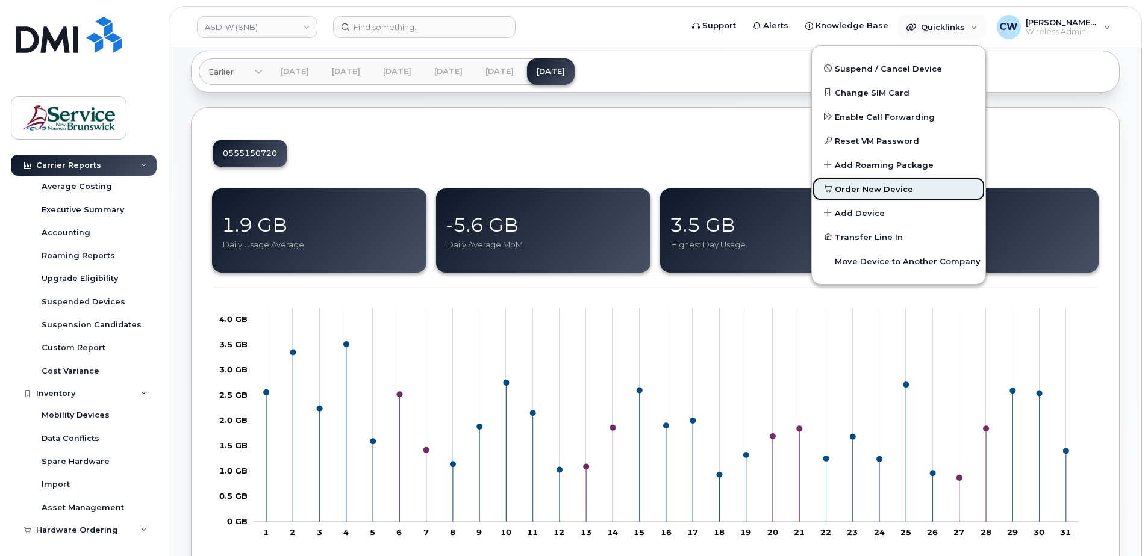
click at [862, 184] on span "Order New Device" at bounding box center [874, 190] width 78 height 12
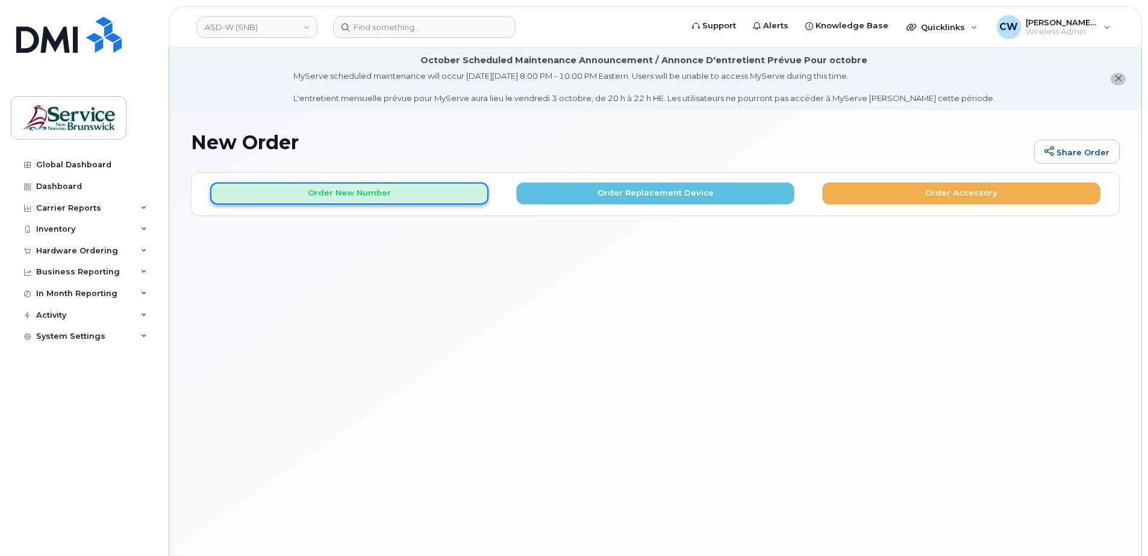
click at [358, 188] on button "Order New Number" at bounding box center [349, 193] width 278 height 22
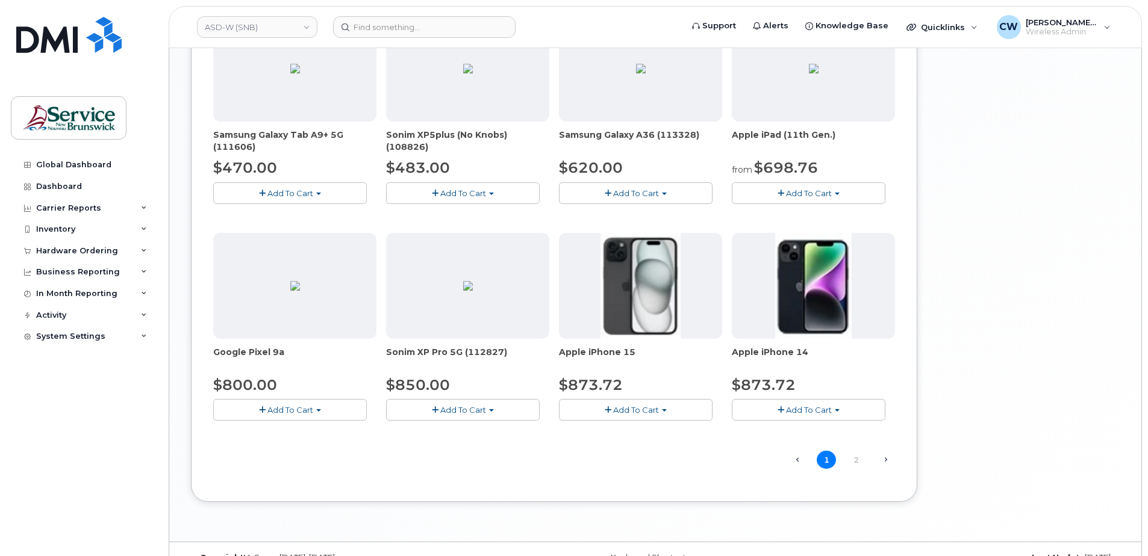
scroll to position [738, 0]
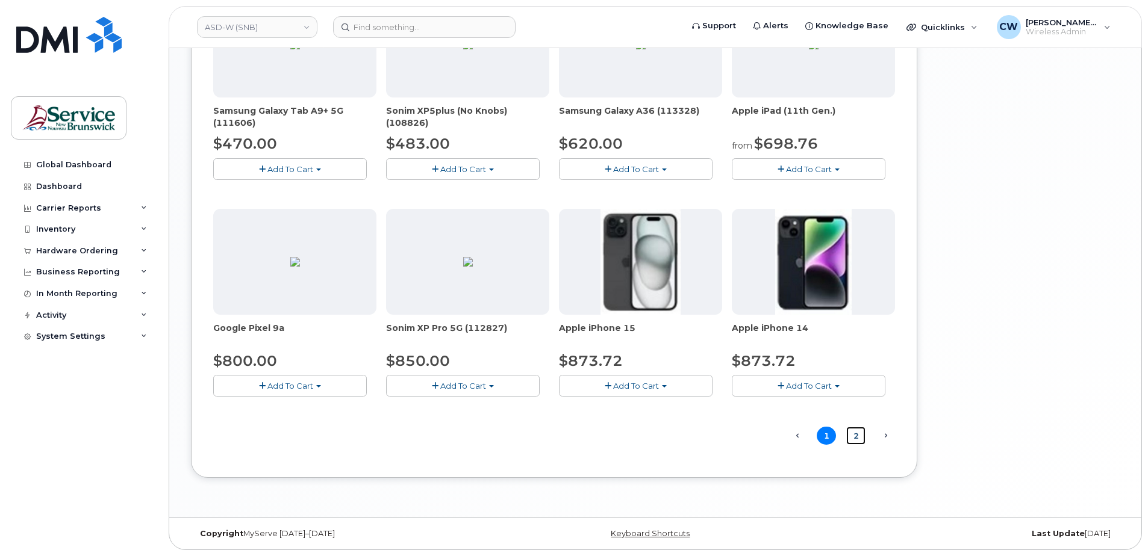
click at [856, 435] on link "2" at bounding box center [855, 436] width 19 height 19
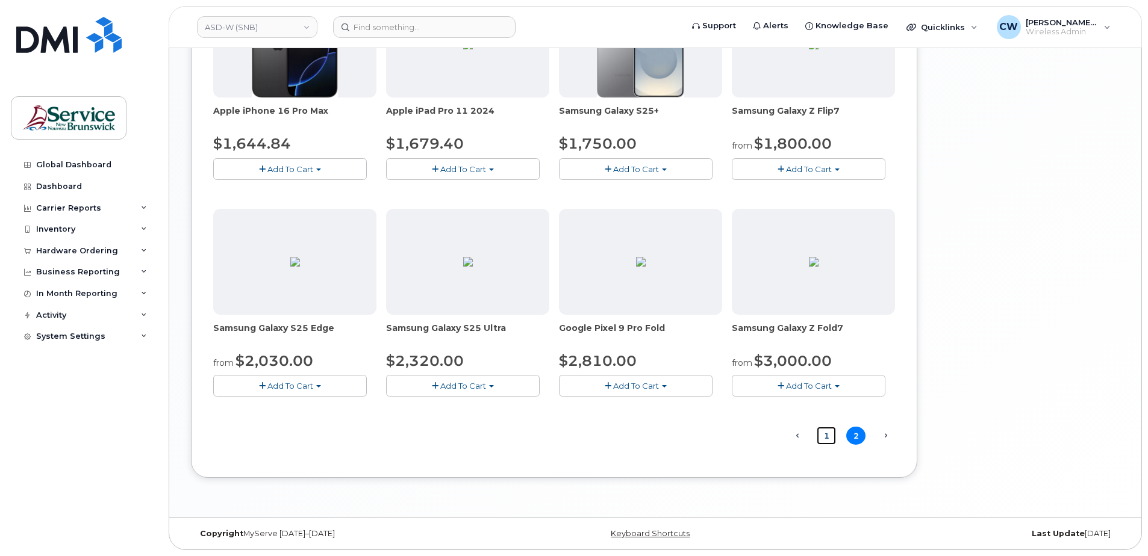
click at [829, 434] on link "1" at bounding box center [825, 436] width 19 height 19
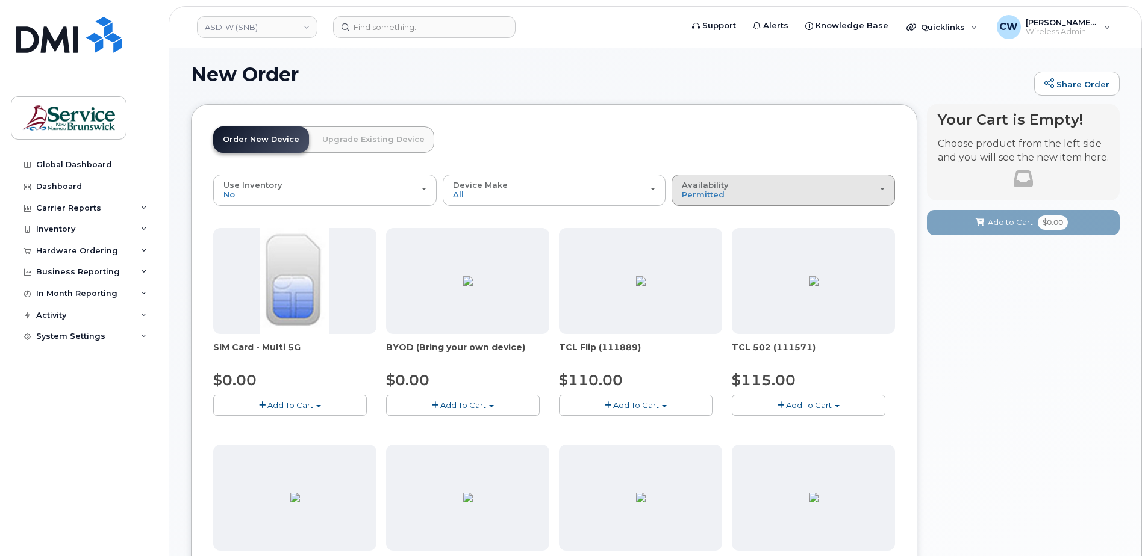
click at [881, 186] on div "Availability Permitted All" at bounding box center [783, 190] width 203 height 19
click at [695, 235] on label "All" at bounding box center [686, 238] width 25 height 14
click at [0, 0] on input "All" at bounding box center [0, 0] width 0 height 0
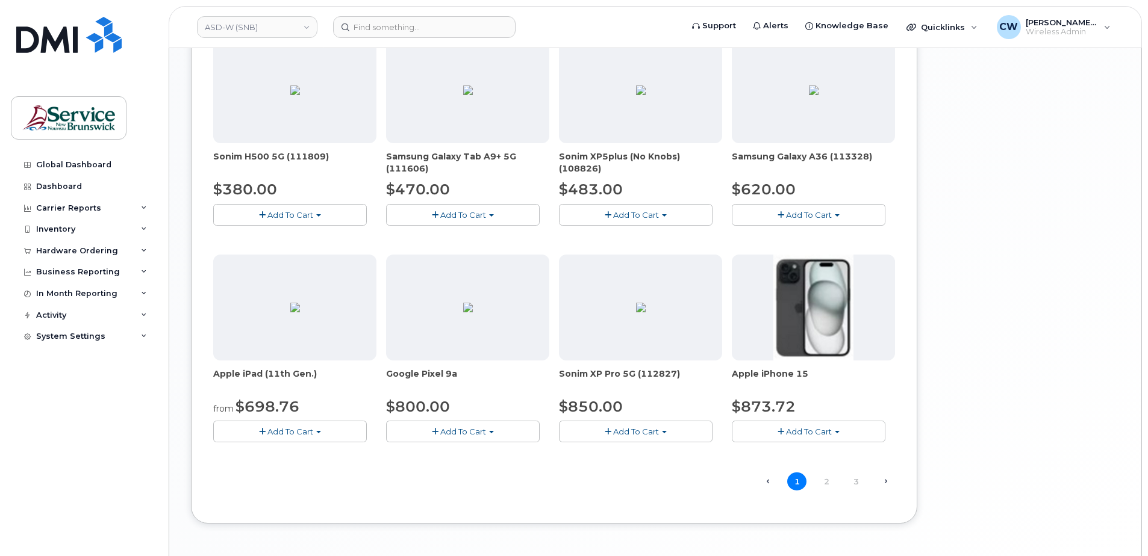
scroll to position [730, 0]
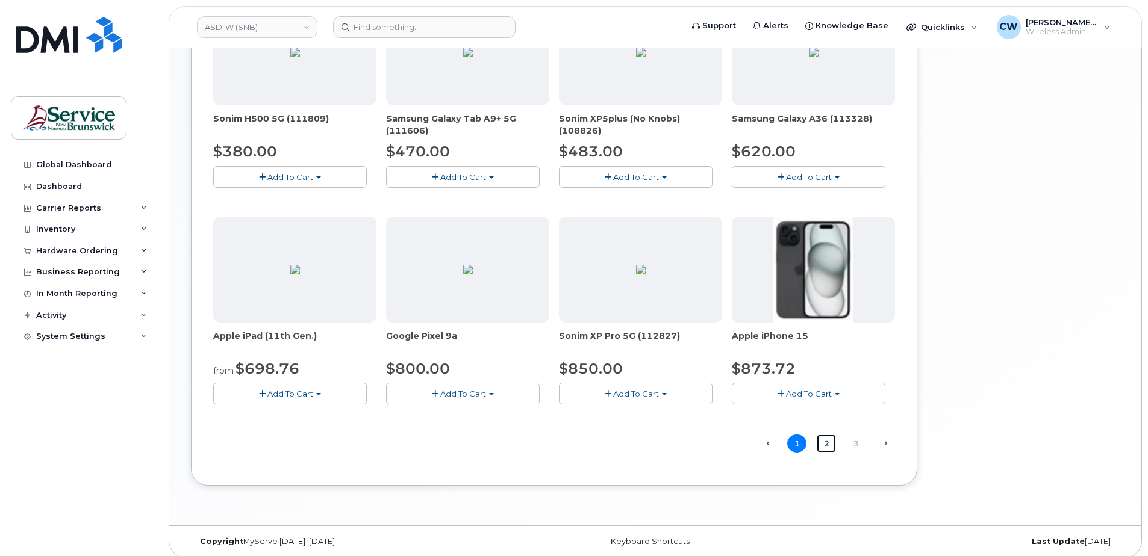
click at [825, 443] on link "2" at bounding box center [825, 444] width 19 height 19
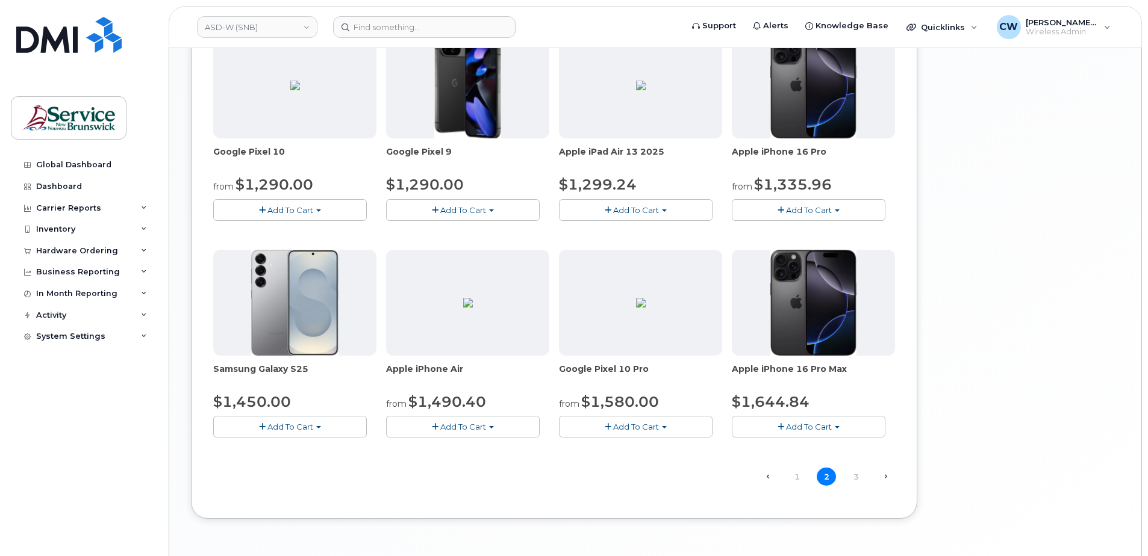
scroll to position [678, 0]
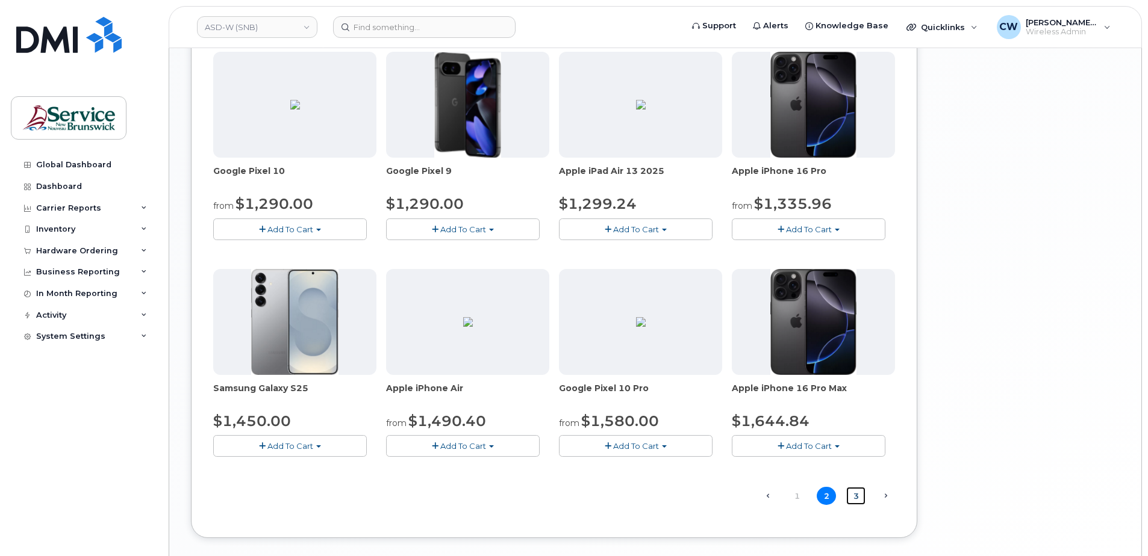
click at [856, 494] on link "3" at bounding box center [855, 496] width 19 height 19
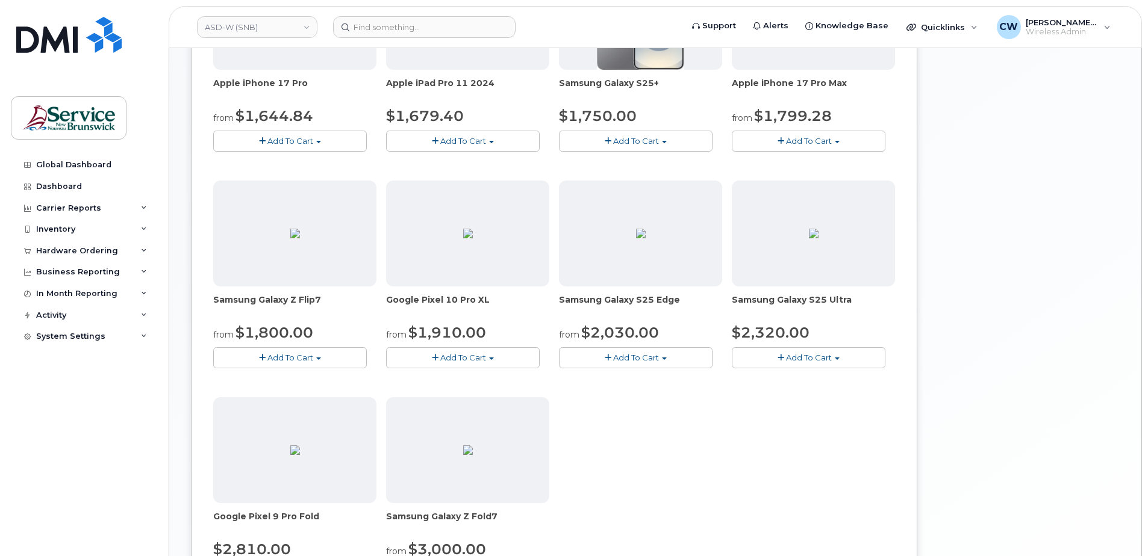
scroll to position [0, 0]
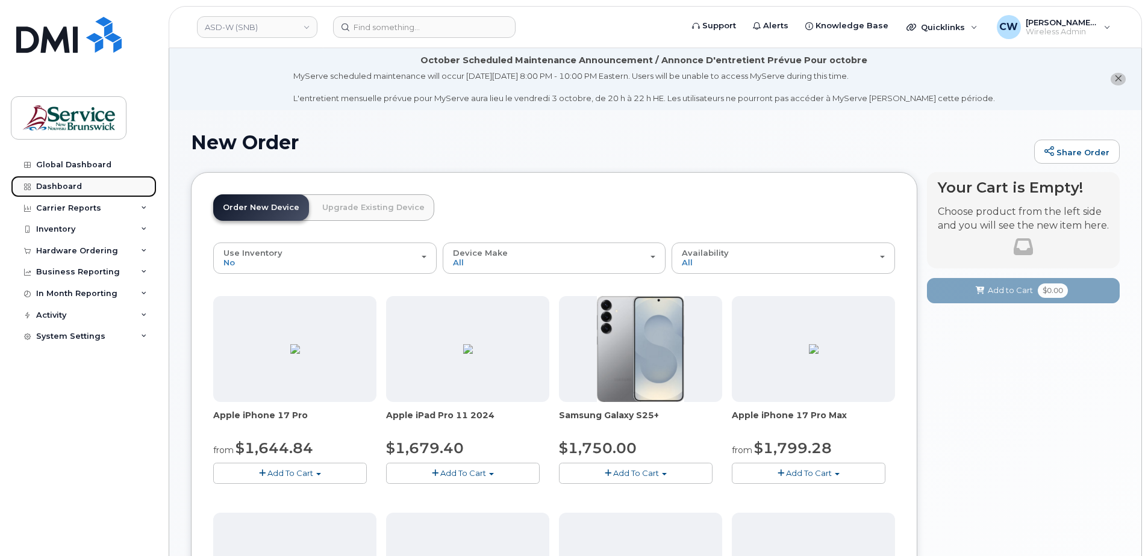
click at [72, 184] on div "Dashboard" at bounding box center [59, 187] width 46 height 10
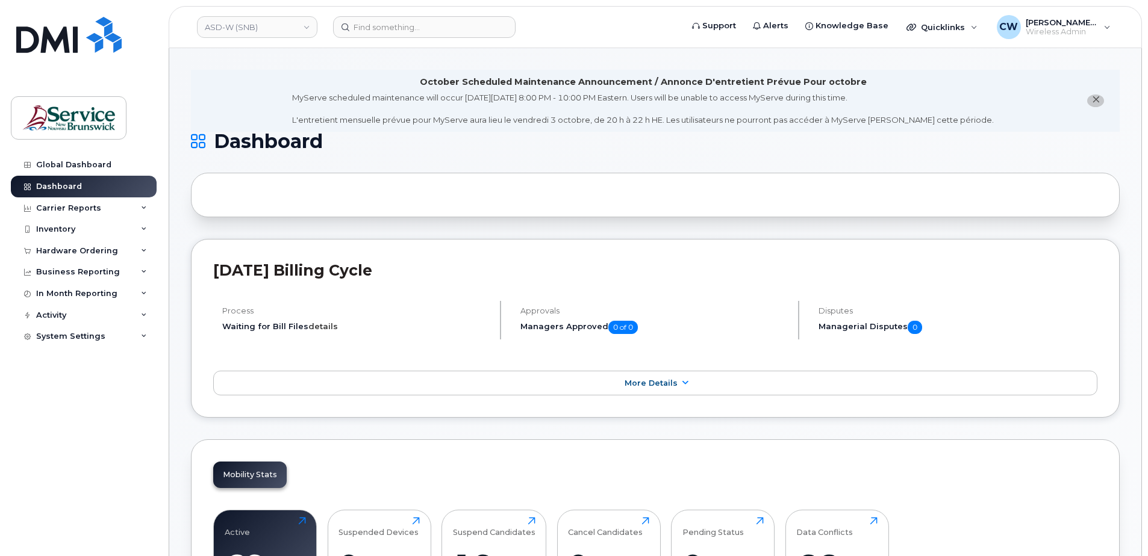
click at [319, 326] on link "details" at bounding box center [323, 327] width 30 height 10
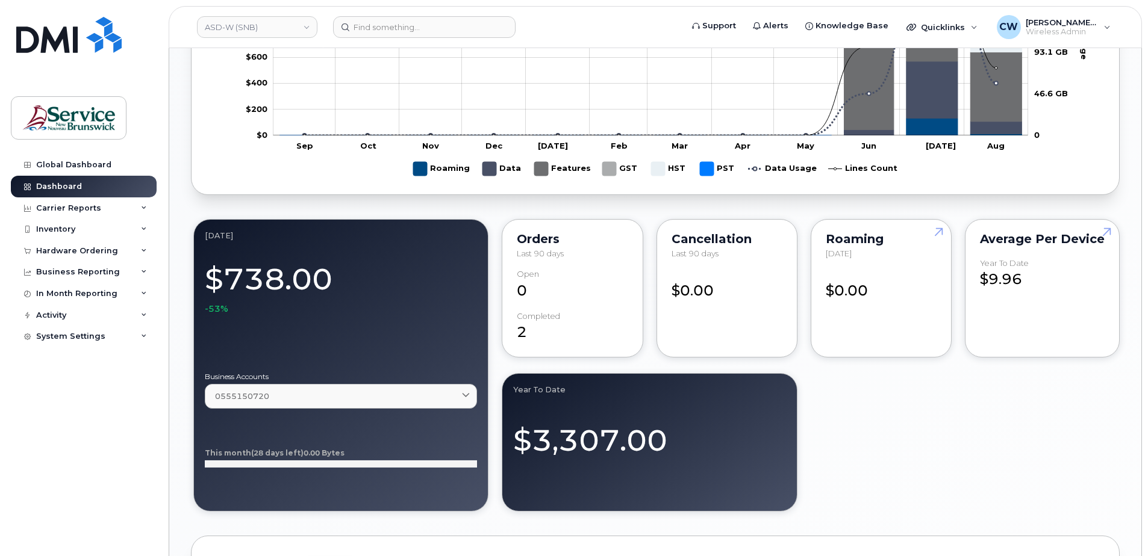
scroll to position [872, 0]
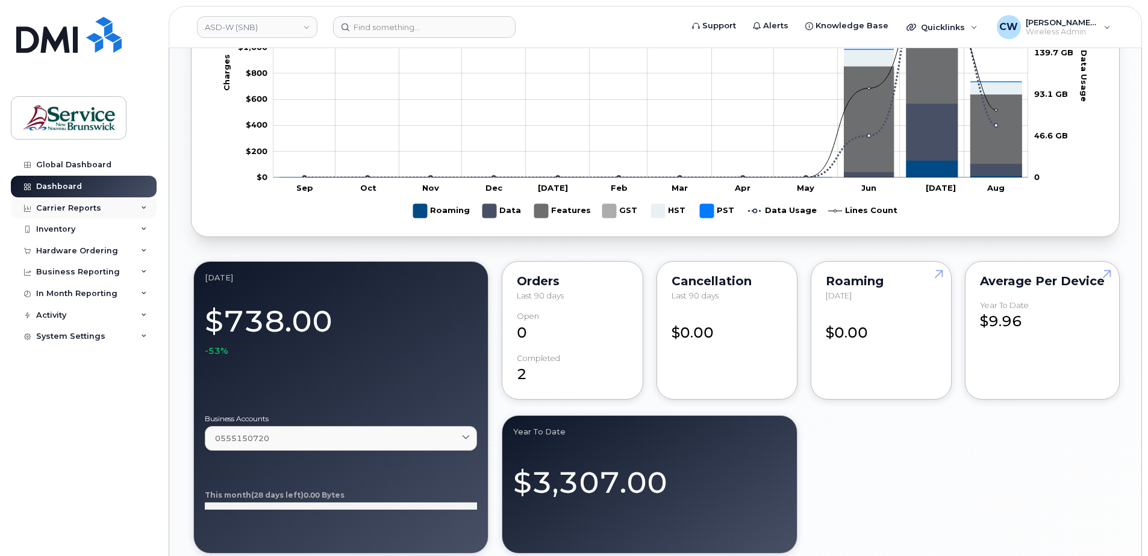
click at [71, 206] on div "Carrier Reports" at bounding box center [68, 209] width 65 height 10
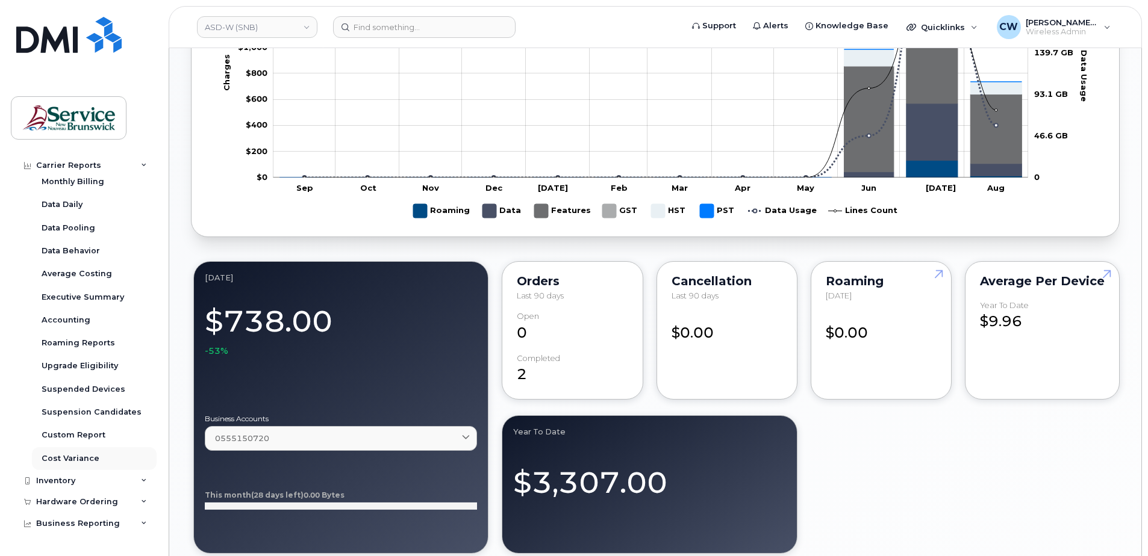
scroll to position [0, 0]
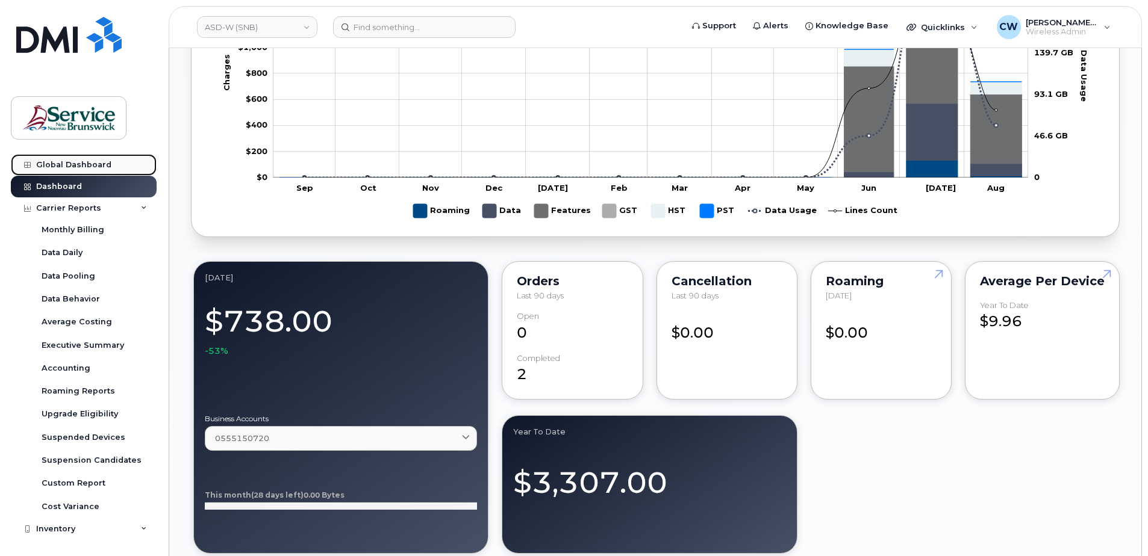
click at [84, 161] on div "Global Dashboard" at bounding box center [73, 165] width 75 height 10
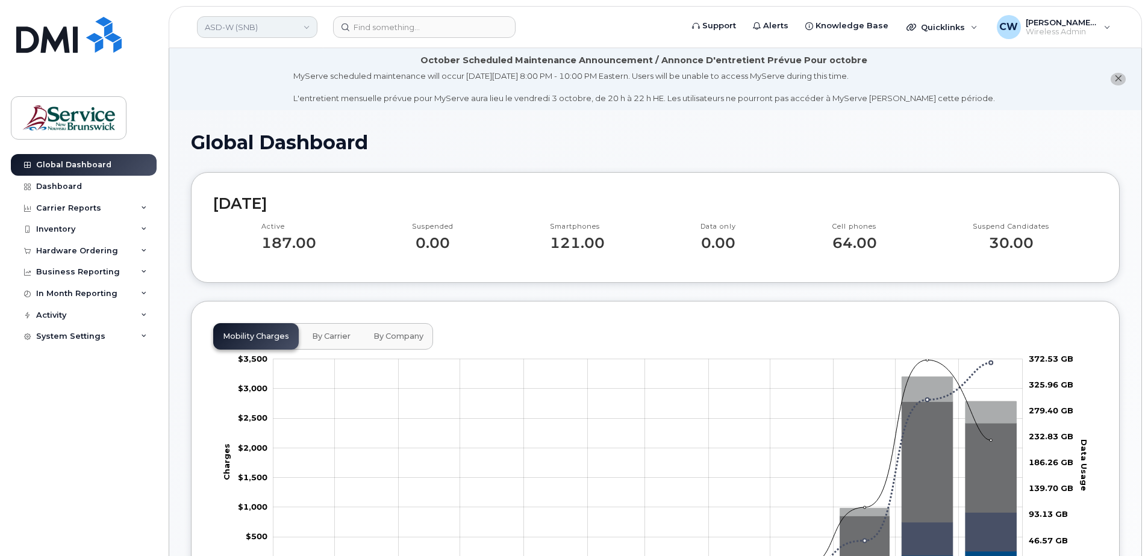
click at [303, 25] on link "ASD-W (SNB)" at bounding box center [257, 27] width 120 height 22
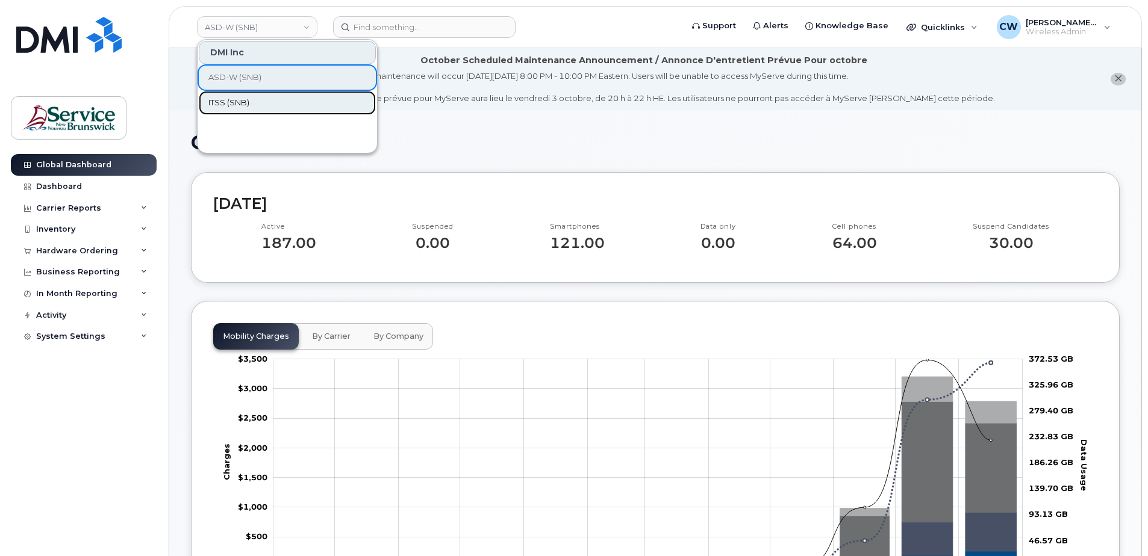
click at [221, 96] on link "ITSS (SNB)" at bounding box center [287, 103] width 177 height 24
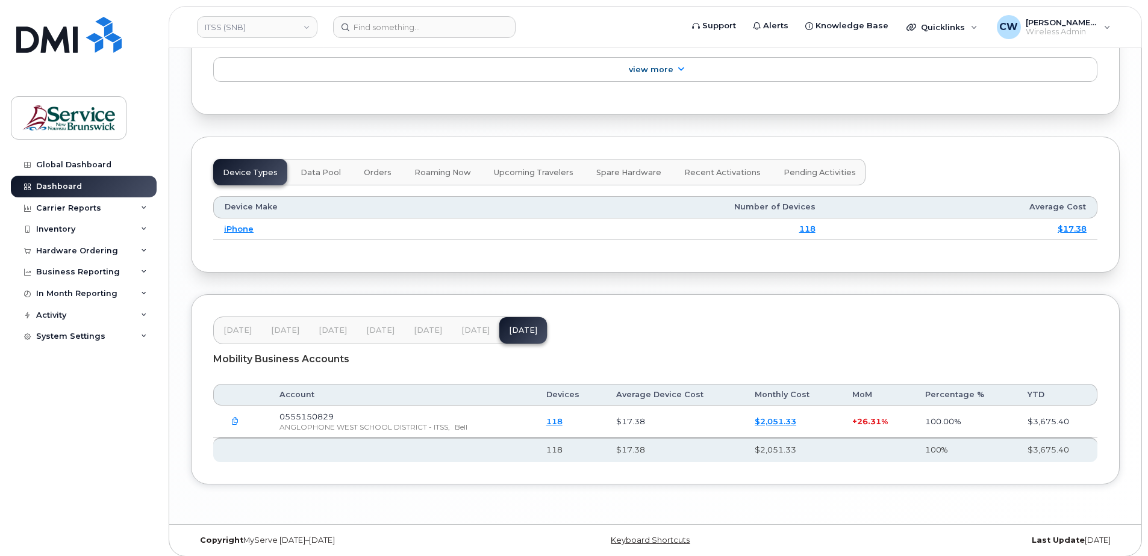
scroll to position [1489, 0]
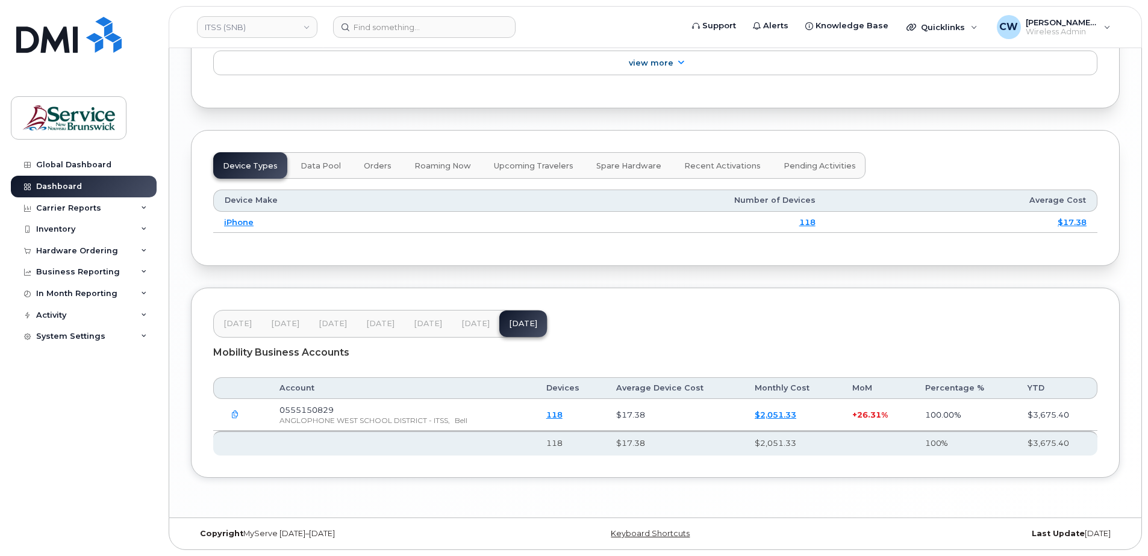
click at [236, 412] on icon "button" at bounding box center [235, 415] width 8 height 8
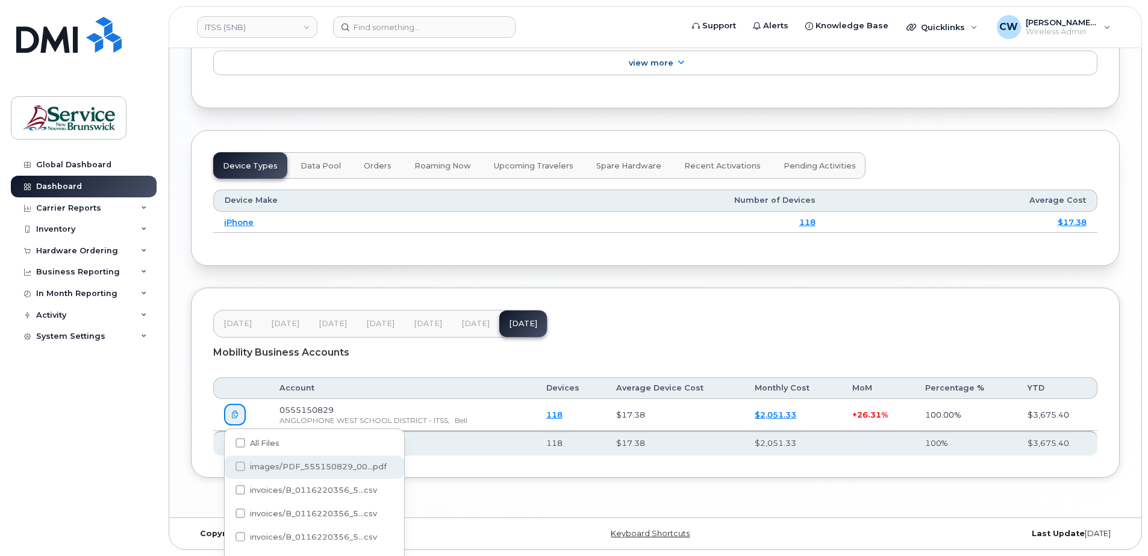
click at [291, 464] on span "images/PDF_555150829_00...pdf" at bounding box center [318, 466] width 137 height 9
click at [227, 464] on input "images/PDF_555150829_00...pdf" at bounding box center [224, 467] width 6 height 6
checkbox input "true"
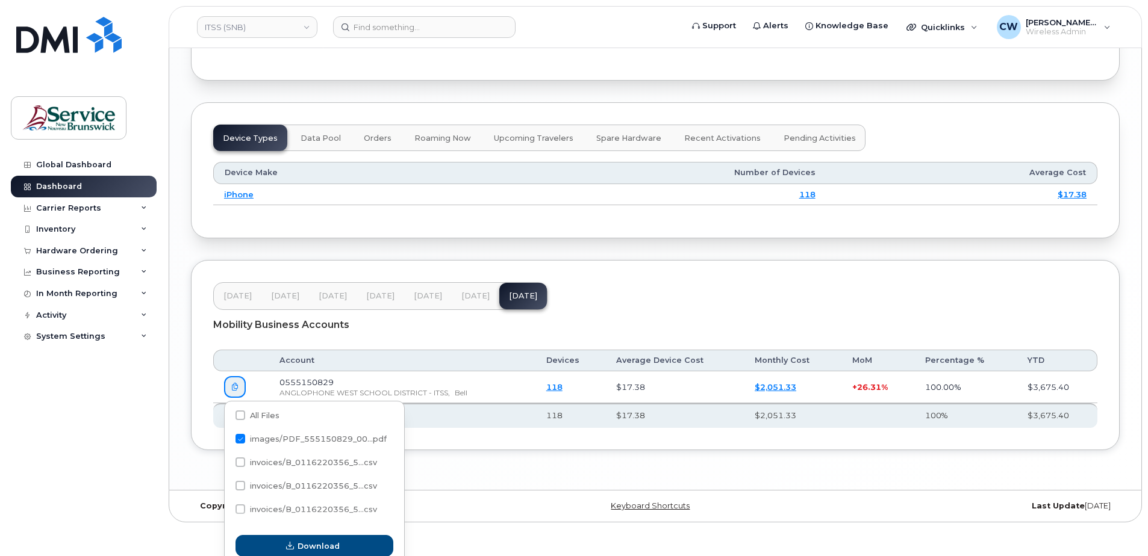
scroll to position [1525, 0]
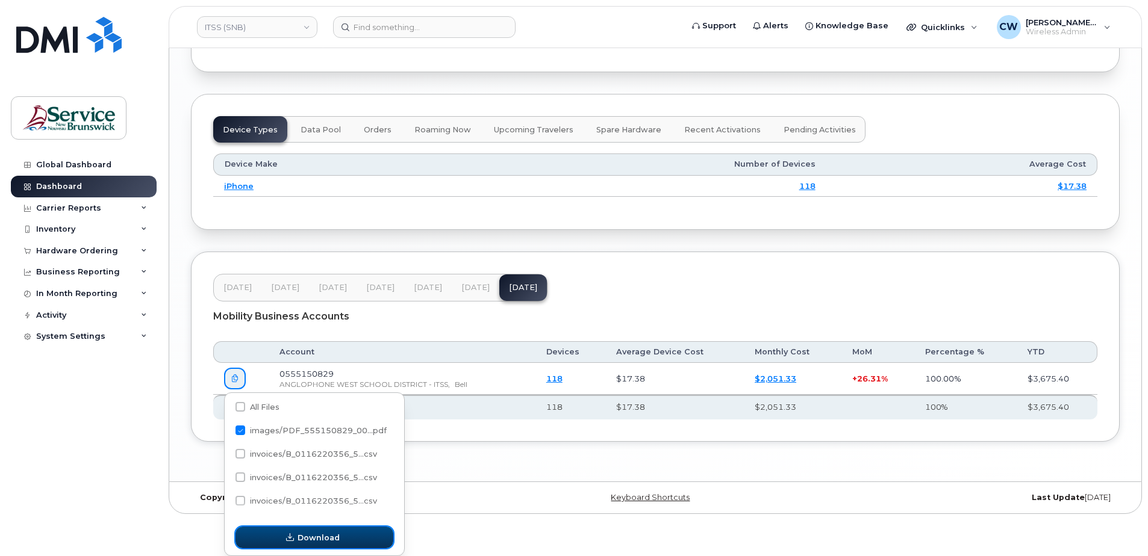
click at [311, 531] on button "Download" at bounding box center [314, 538] width 158 height 22
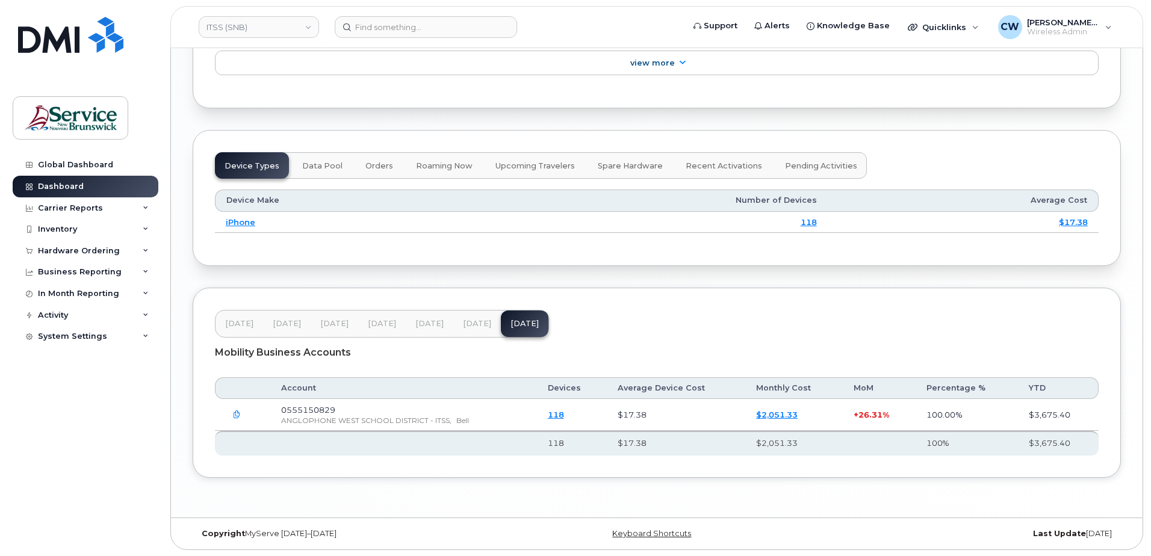
scroll to position [1489, 0]
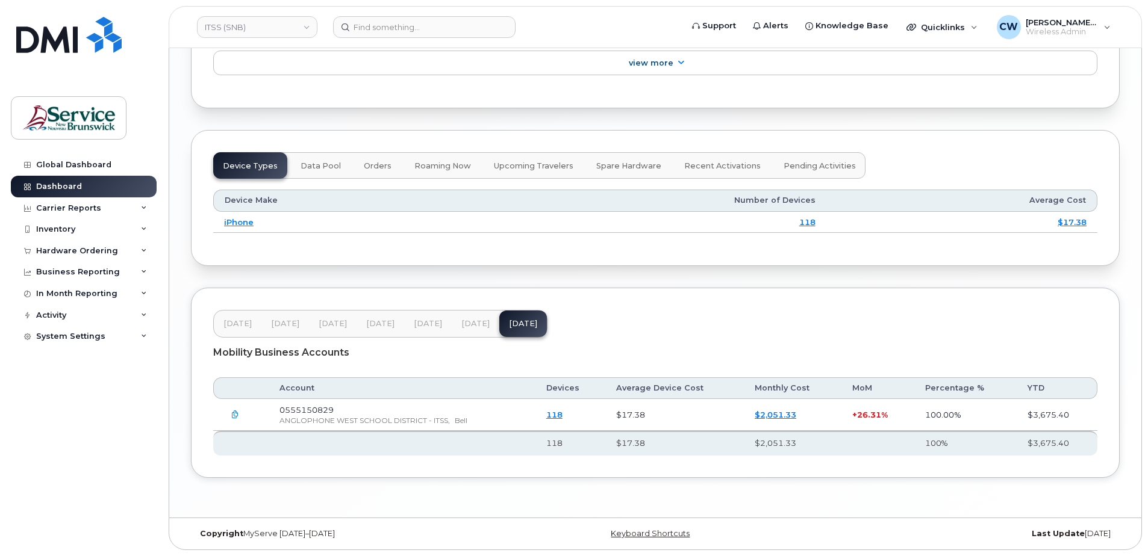
click at [562, 416] on link "118" at bounding box center [554, 415] width 16 height 10
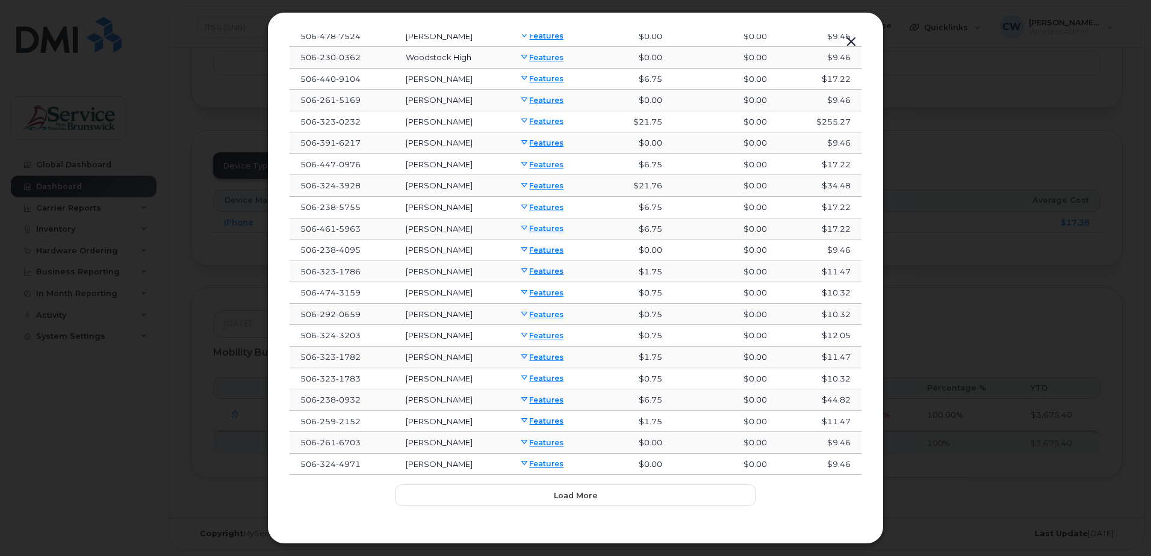
scroll to position [172, 0]
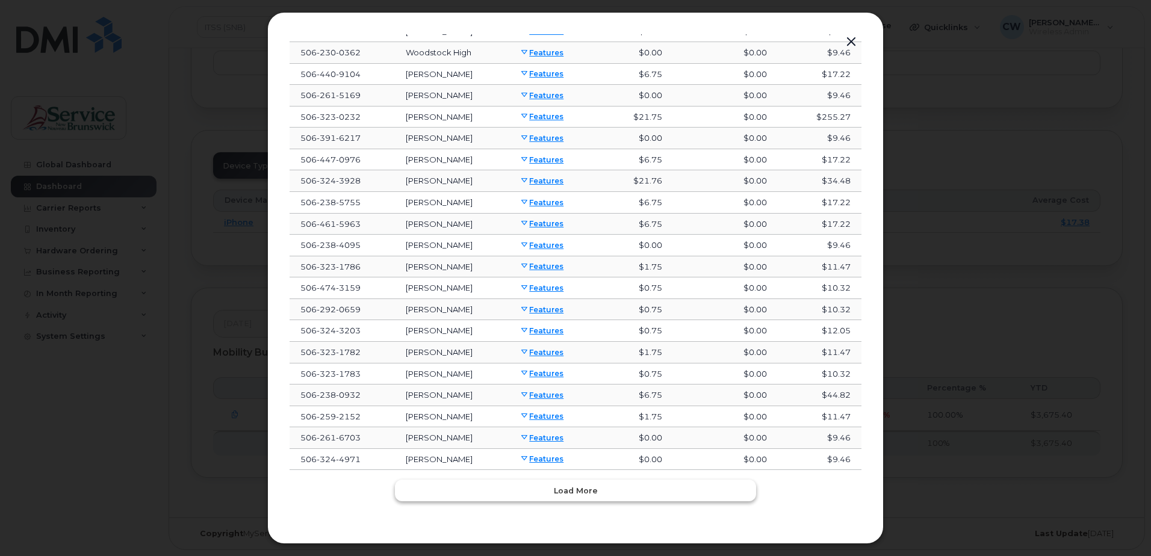
click at [580, 486] on span "Load more" at bounding box center [576, 490] width 44 height 11
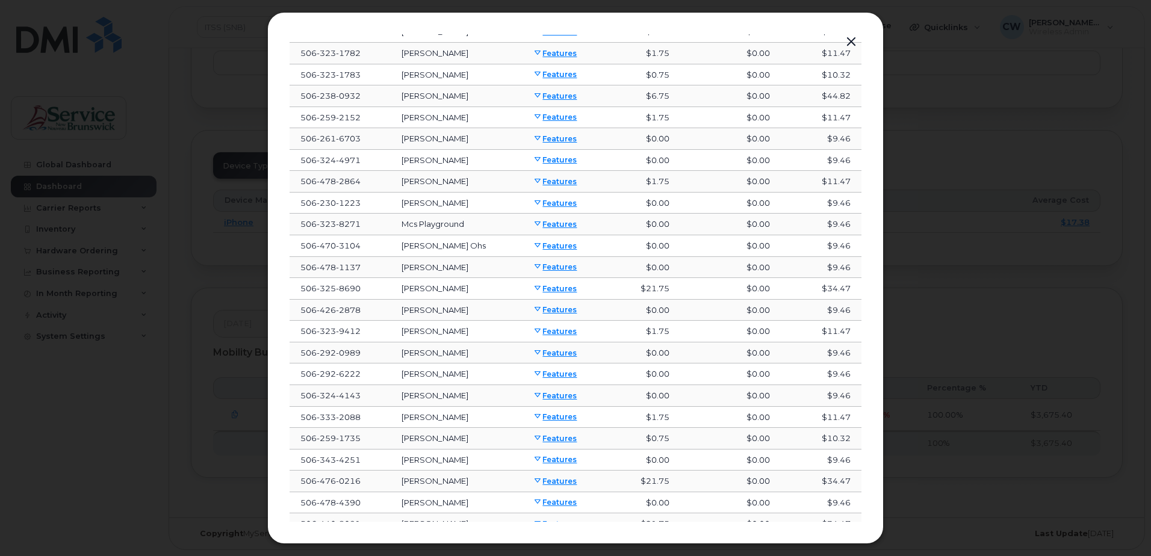
scroll to position [473, 0]
click at [543, 261] on span at bounding box center [538, 265] width 10 height 10
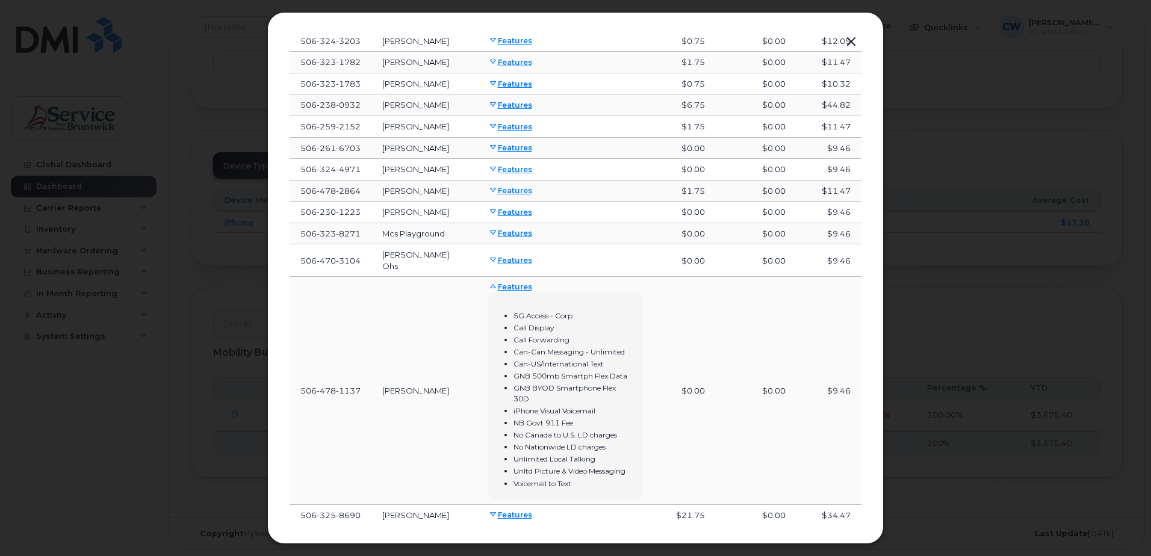
scroll to position [495, 0]
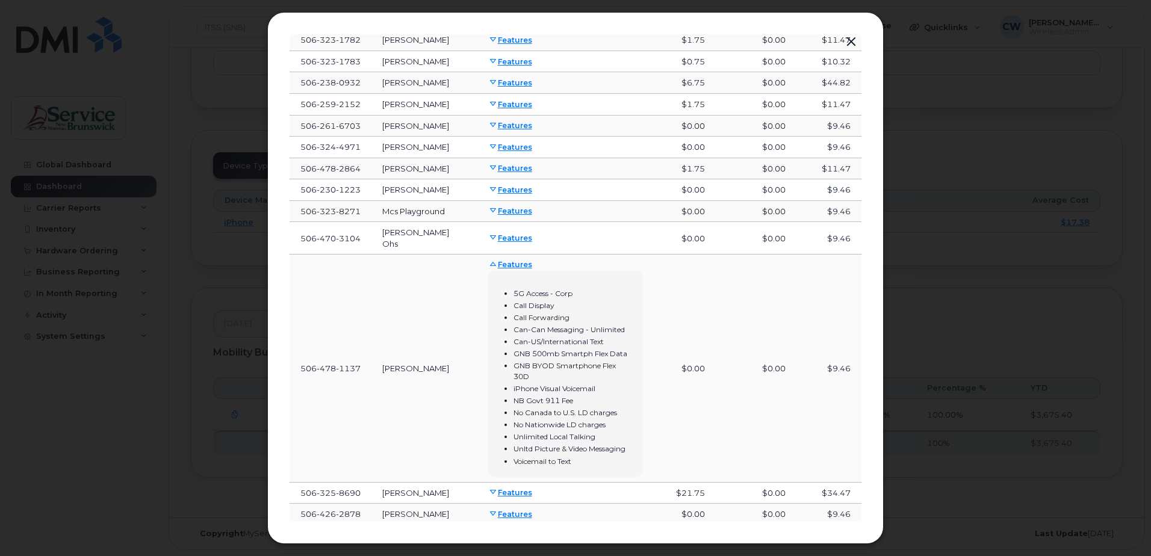
click at [491, 260] on span at bounding box center [493, 265] width 10 height 10
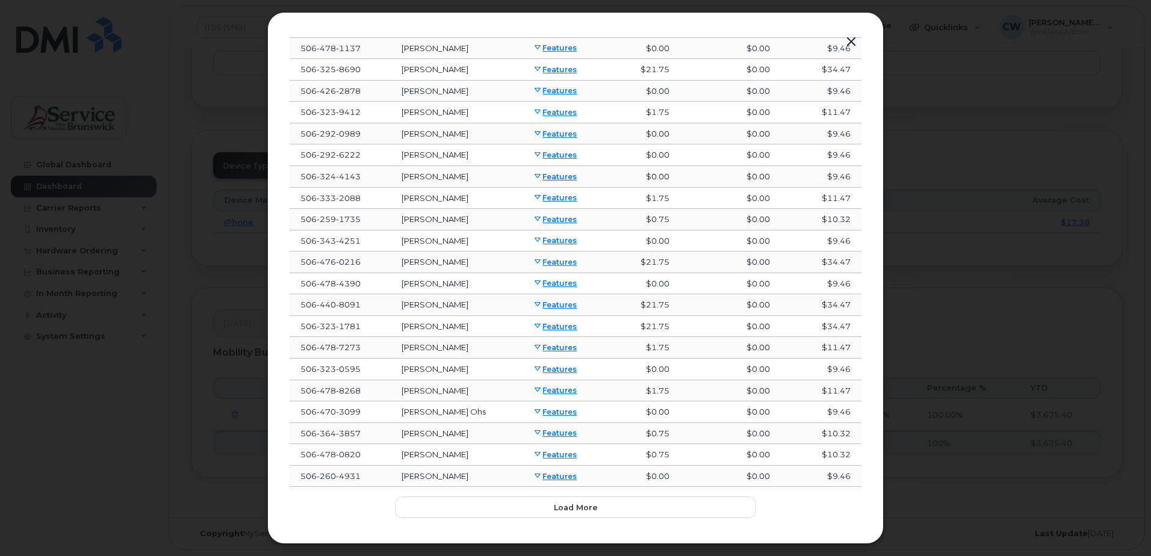
scroll to position [707, 0]
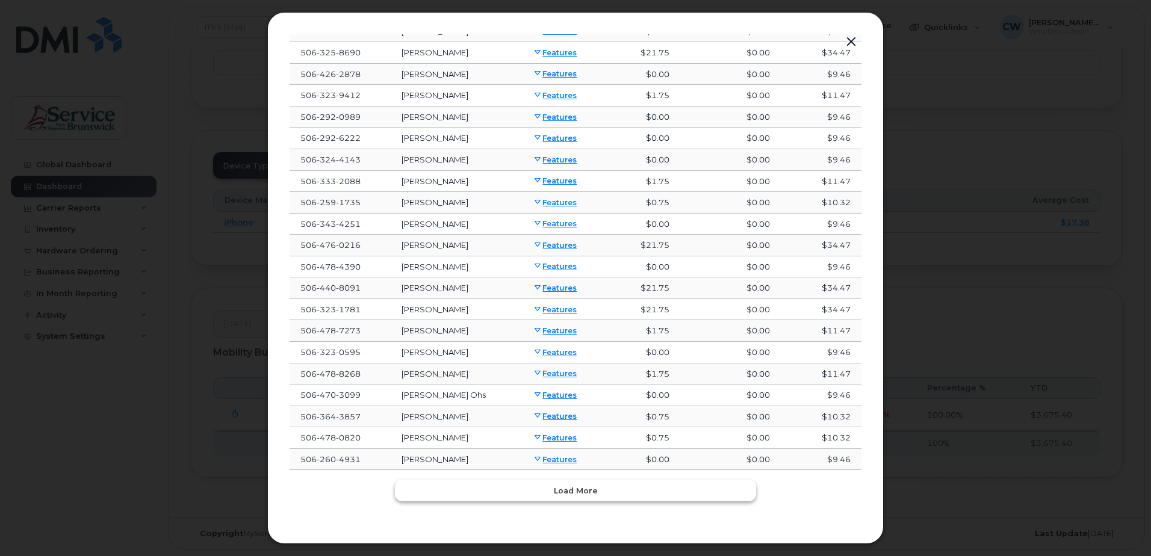
click at [579, 488] on span "Load more" at bounding box center [576, 490] width 44 height 11
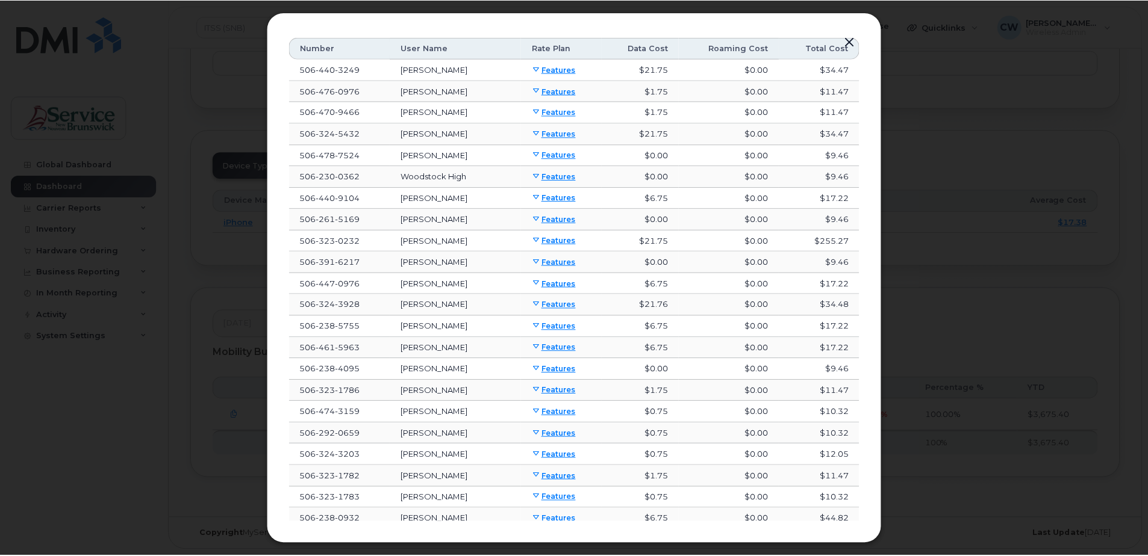
scroll to position [38, 0]
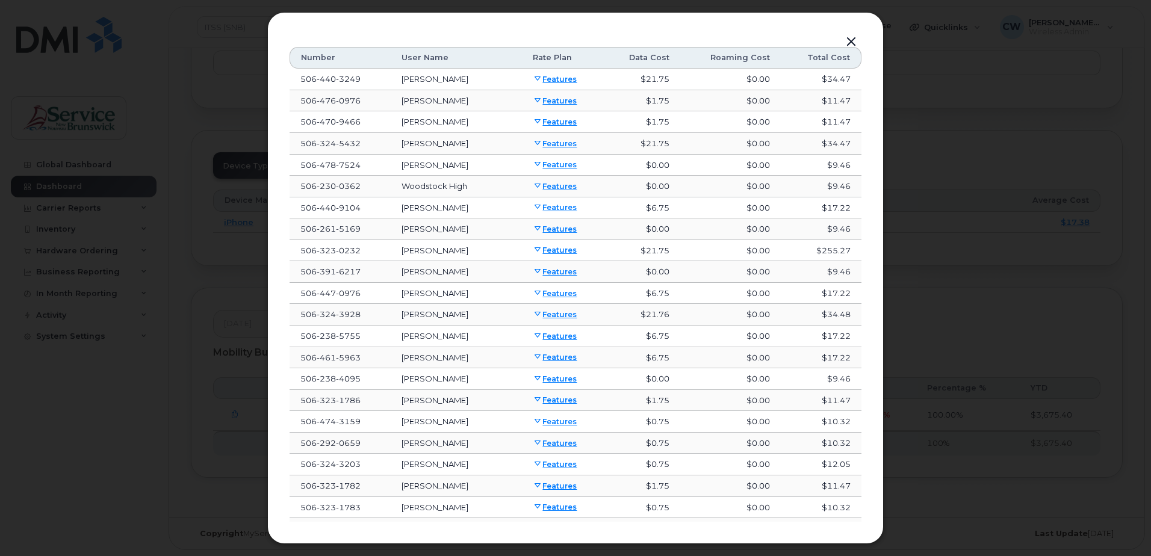
click at [853, 39] on button "button" at bounding box center [851, 42] width 18 height 17
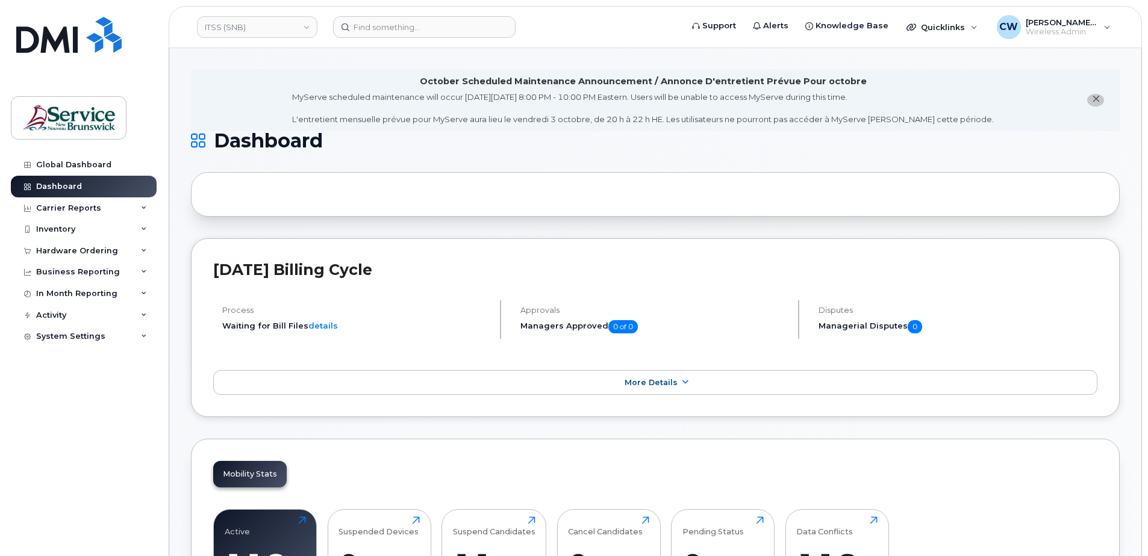
scroll to position [0, 0]
click at [72, 249] on div "Hardware Ordering" at bounding box center [77, 251] width 82 height 10
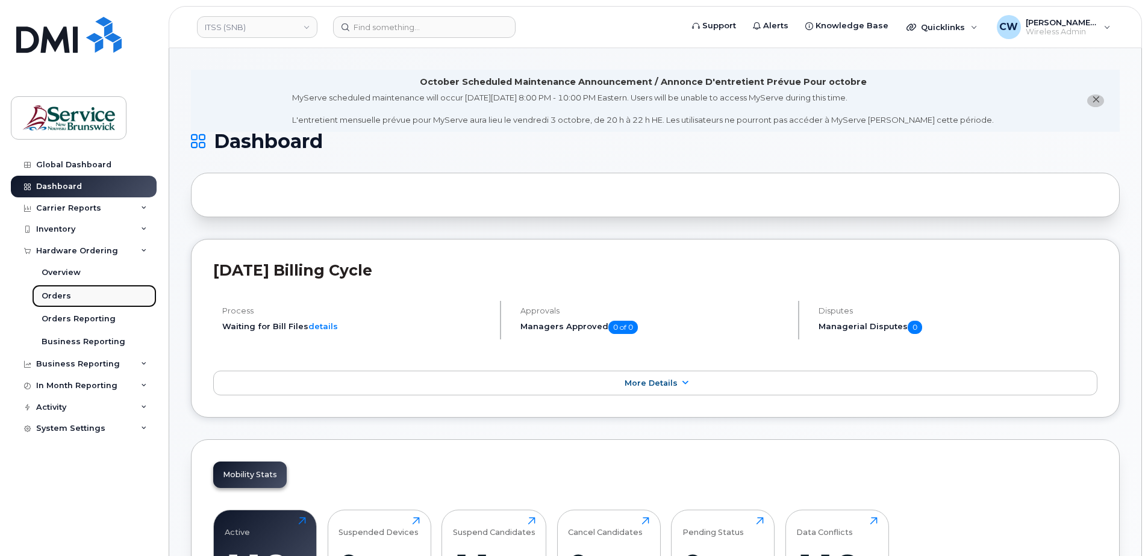
click at [54, 291] on div "Orders" at bounding box center [57, 296] width 30 height 11
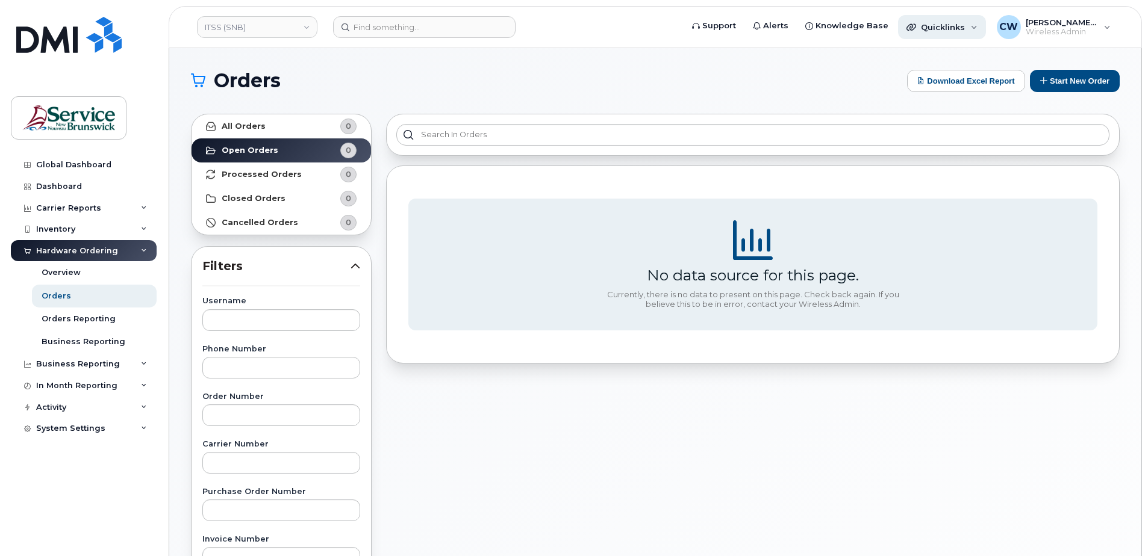
click at [969, 25] on div "Quicklinks" at bounding box center [942, 27] width 88 height 24
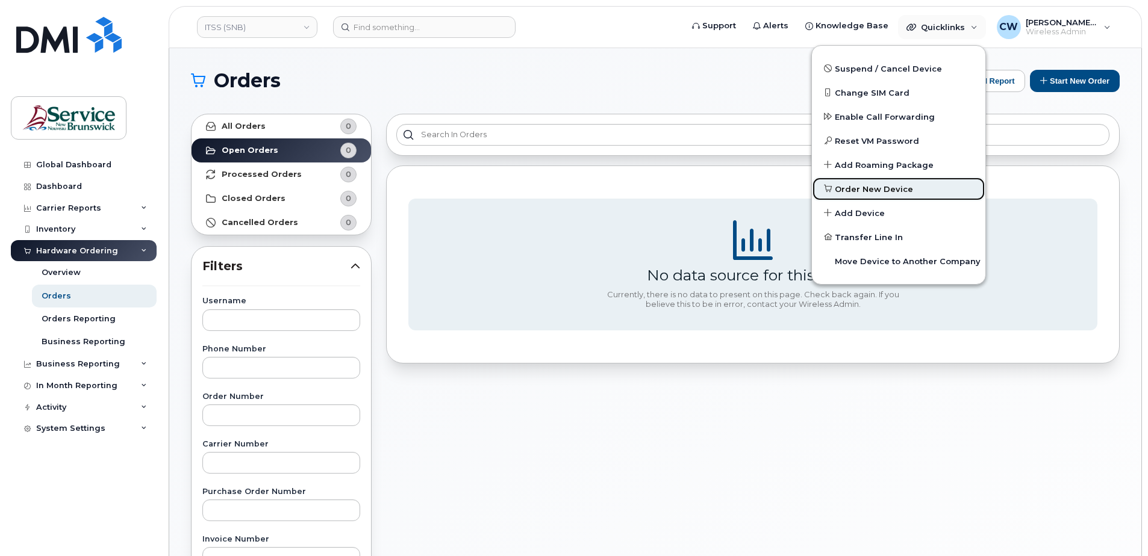
click at [868, 188] on span "Order New Device" at bounding box center [874, 190] width 78 height 12
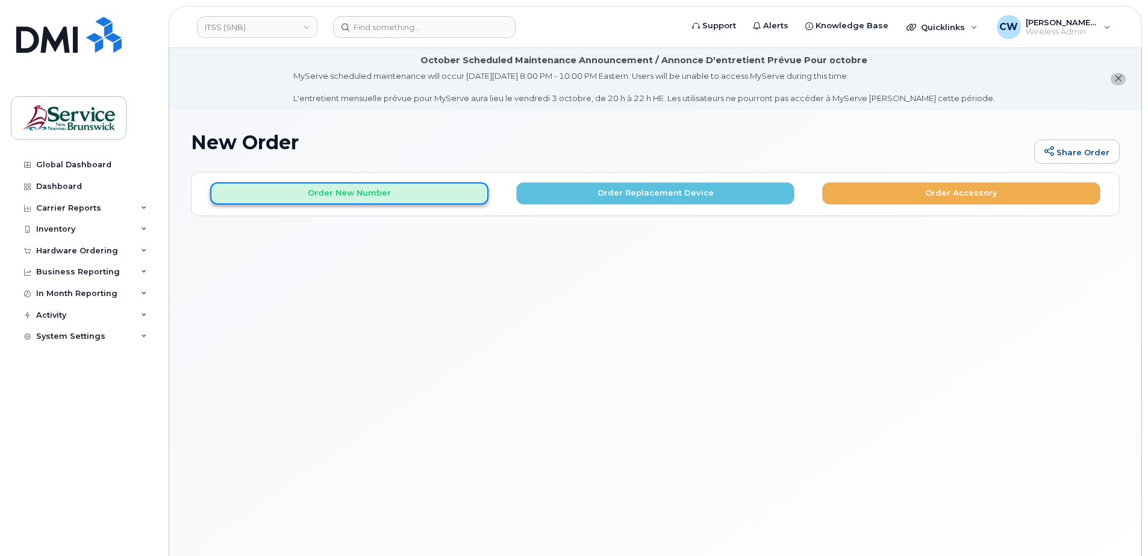
click at [342, 189] on button "Order New Number" at bounding box center [349, 193] width 278 height 22
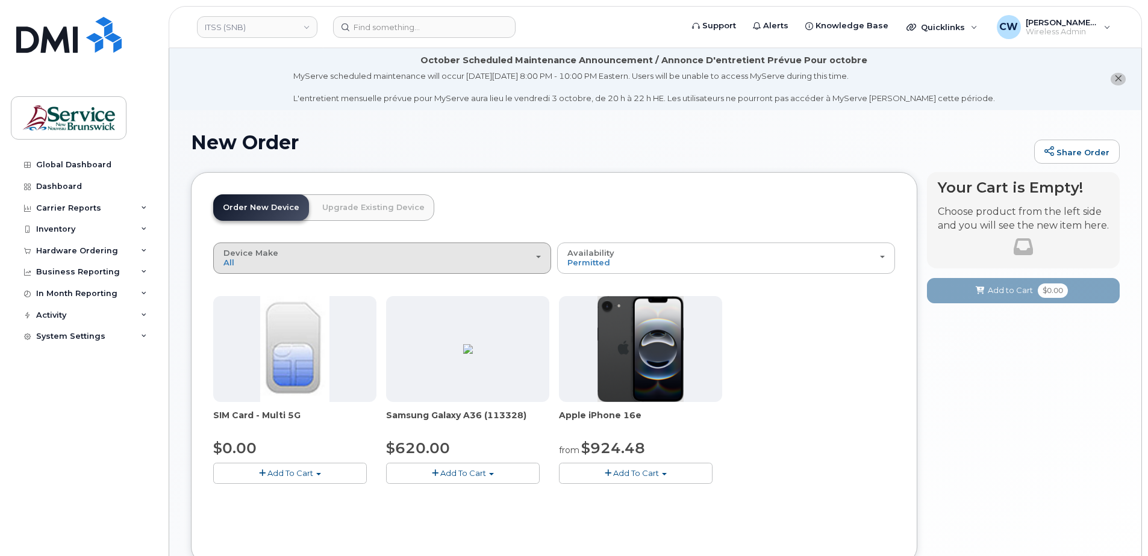
click at [540, 253] on div "Device Make All Android iPhone" at bounding box center [381, 258] width 317 height 19
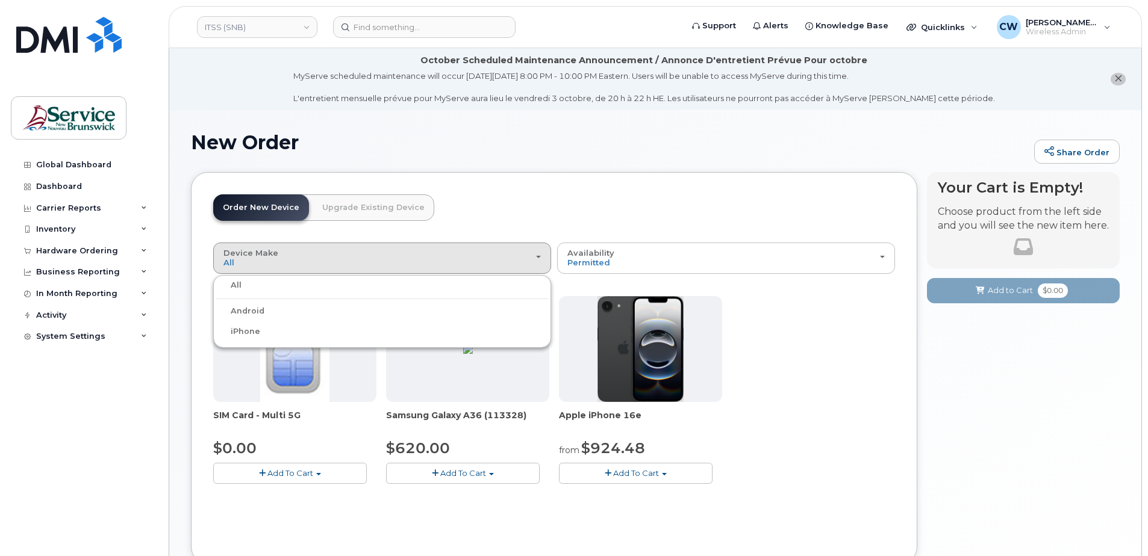
click at [237, 330] on label "iPhone" at bounding box center [238, 332] width 44 height 14
click at [0, 0] on input "iPhone" at bounding box center [0, 0] width 0 height 0
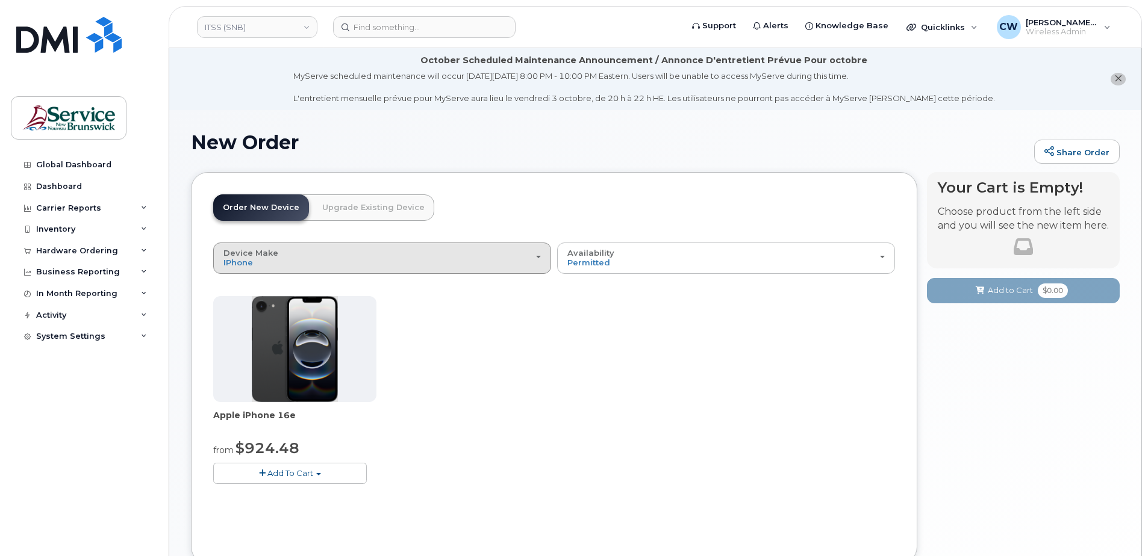
click at [535, 258] on button "Device Make All Android iPhone" at bounding box center [382, 258] width 338 height 31
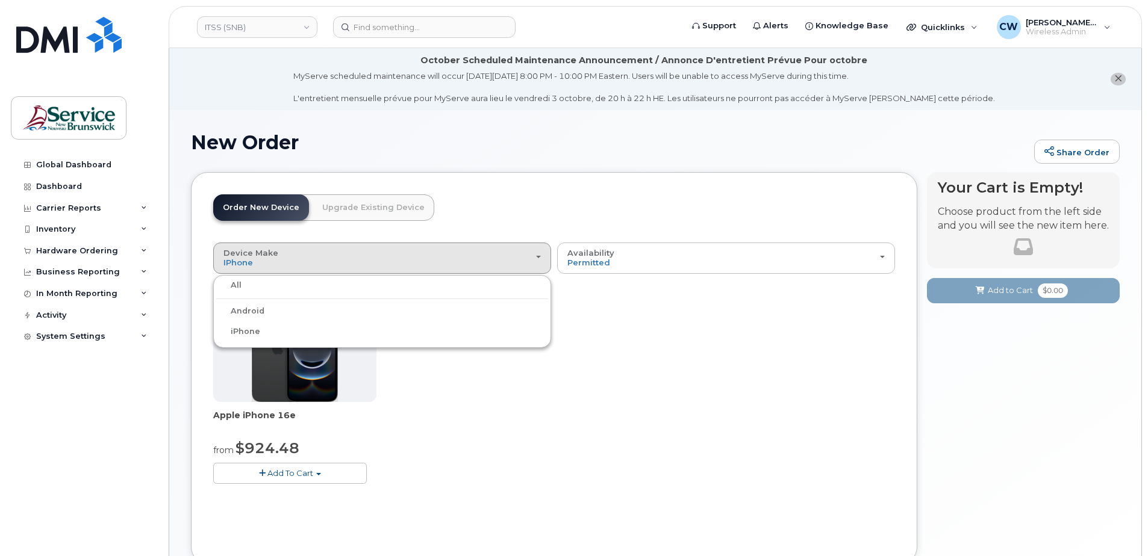
click at [234, 282] on label "All" at bounding box center [228, 285] width 25 height 14
click at [0, 0] on input "All" at bounding box center [0, 0] width 0 height 0
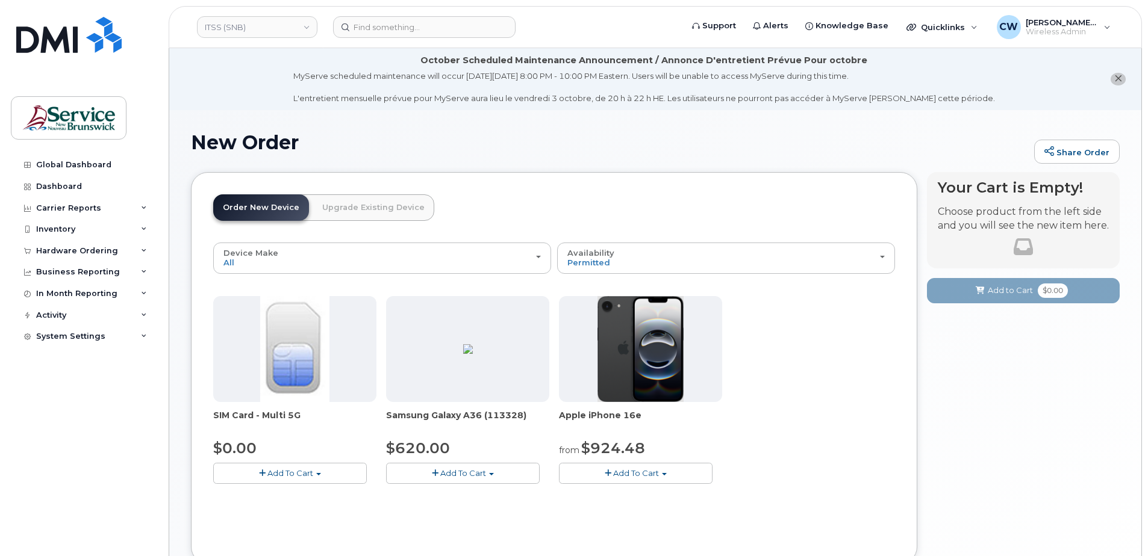
click at [376, 206] on link "Upgrade Existing Device" at bounding box center [374, 207] width 122 height 26
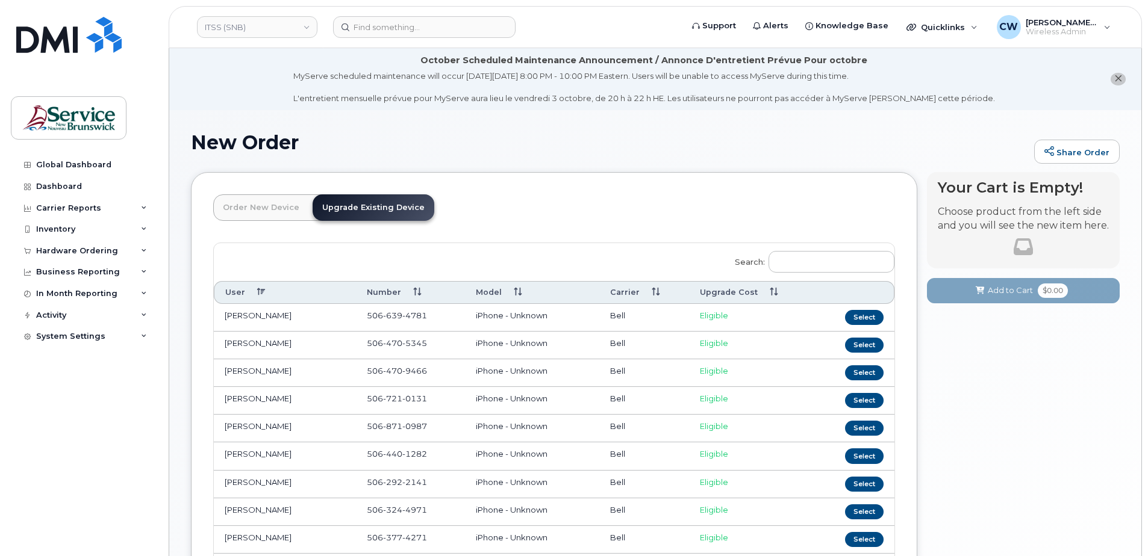
click at [272, 204] on link "Order New Device" at bounding box center [261, 207] width 96 height 26
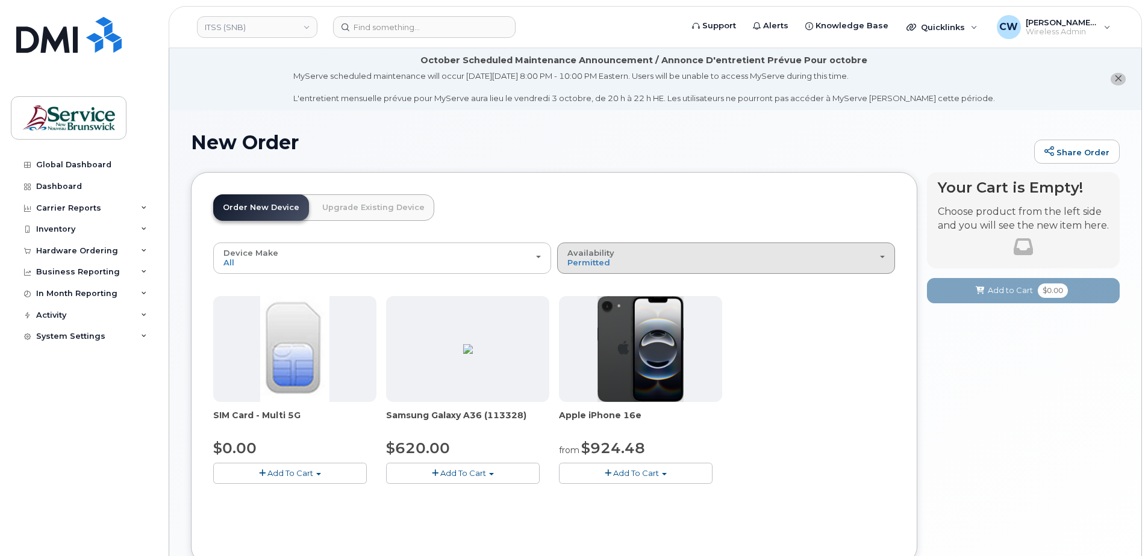
click at [884, 255] on div "Availability Permitted All" at bounding box center [725, 258] width 317 height 19
drag, startPoint x: 679, startPoint y: 312, endPoint x: 651, endPoint y: 313, distance: 28.3
click at [667, 313] on div "All" at bounding box center [726, 306] width 332 height 14
click at [888, 252] on button "Availability Permitted All" at bounding box center [726, 258] width 338 height 31
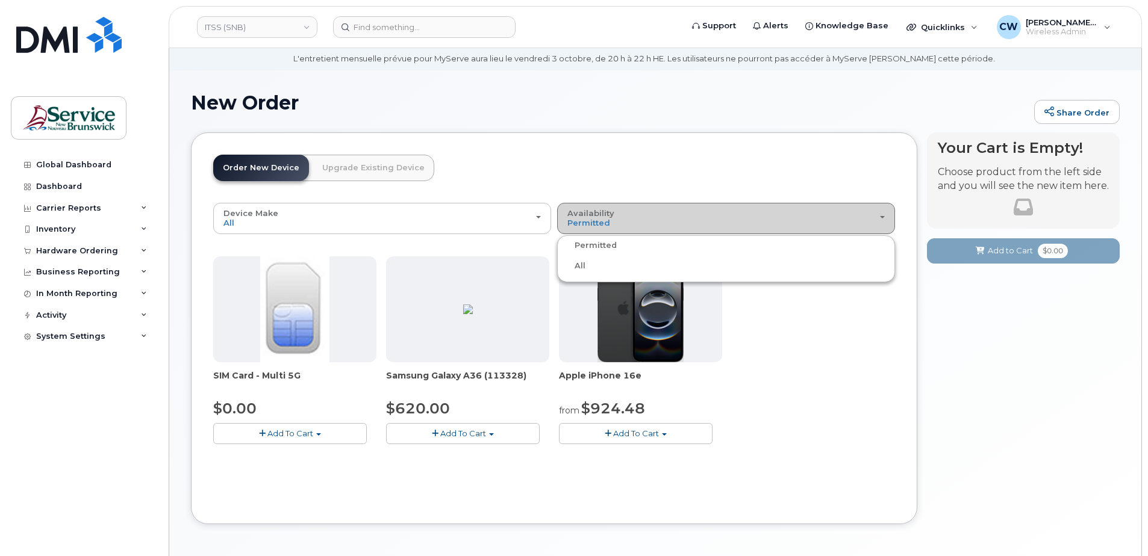
scroll to position [60, 0]
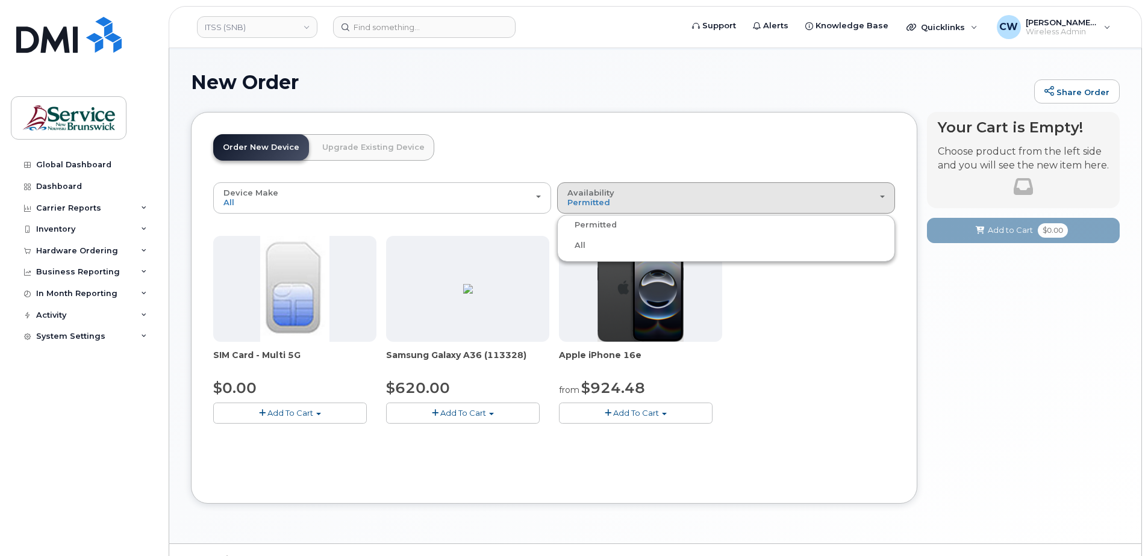
click at [576, 246] on label "All" at bounding box center [572, 245] width 25 height 14
click at [0, 0] on input "All" at bounding box center [0, 0] width 0 height 0
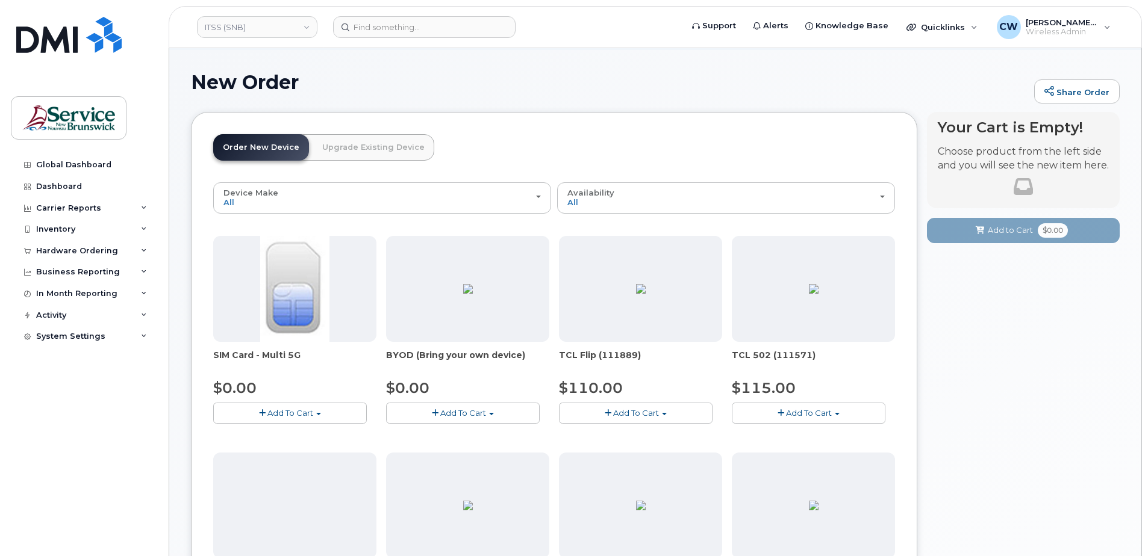
scroll to position [0, 0]
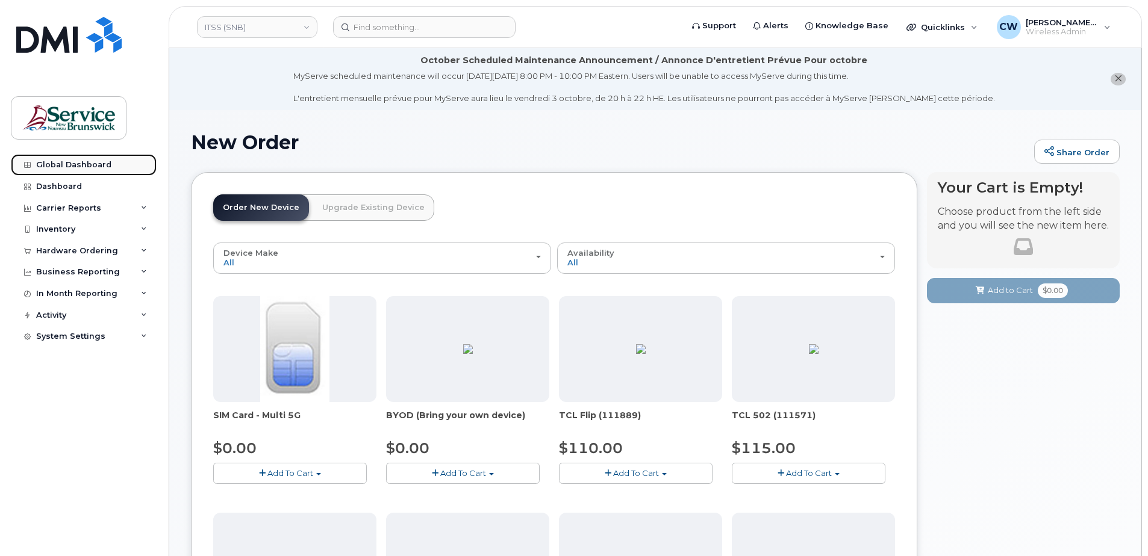
click at [67, 158] on link "Global Dashboard" at bounding box center [84, 165] width 146 height 22
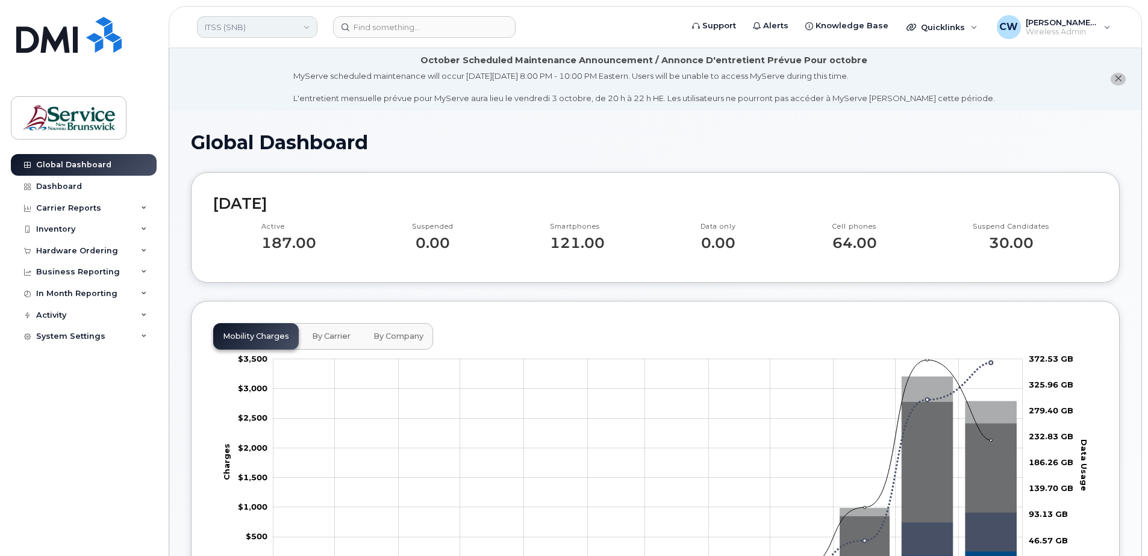
click at [300, 24] on link "ITSS (SNB)" at bounding box center [257, 27] width 120 height 22
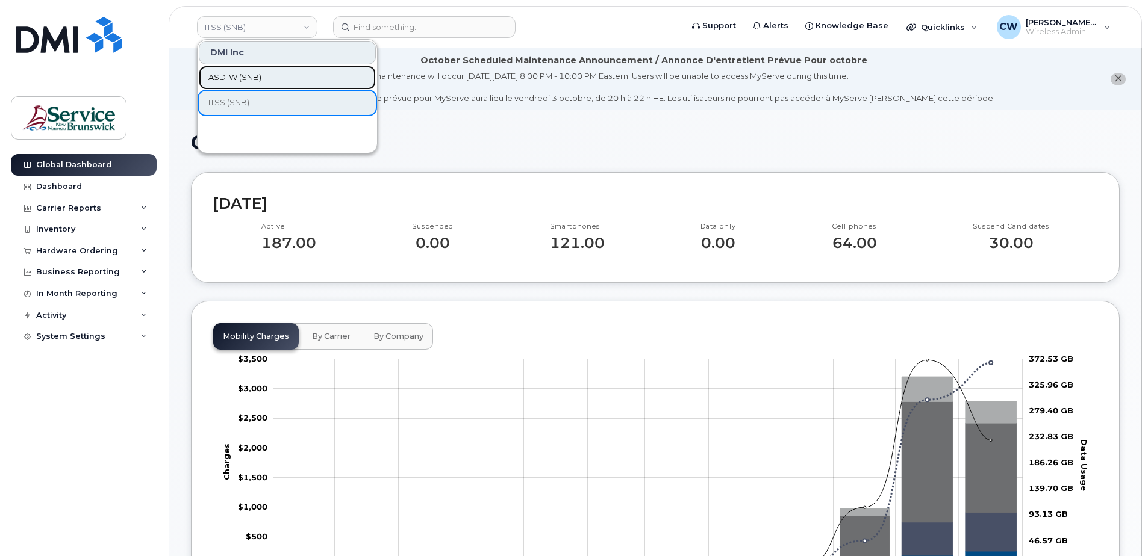
click at [244, 79] on span "ASD-W (SNB)" at bounding box center [234, 78] width 53 height 12
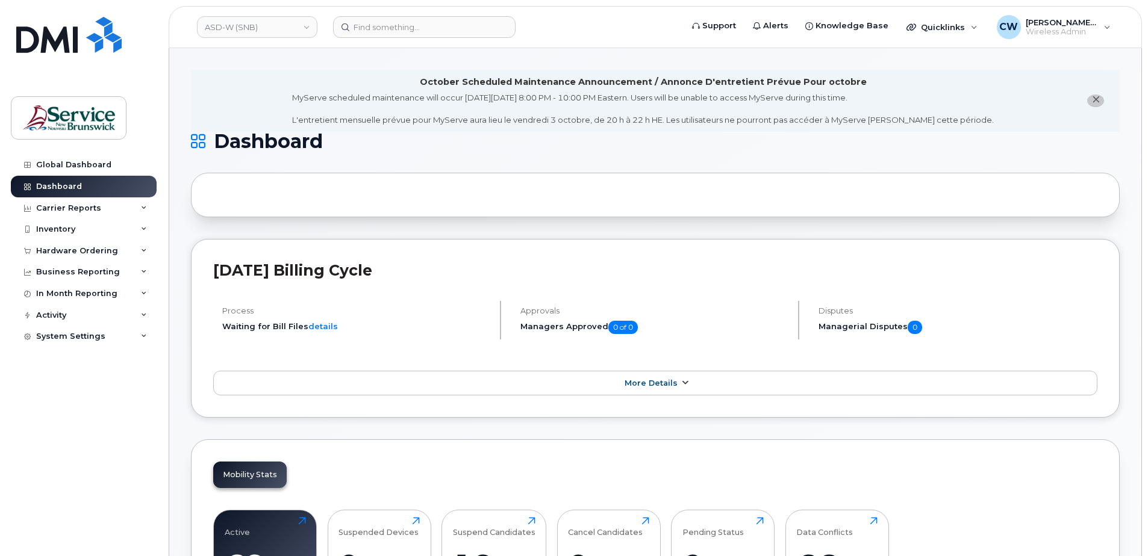
click at [680, 378] on span at bounding box center [685, 383] width 10 height 11
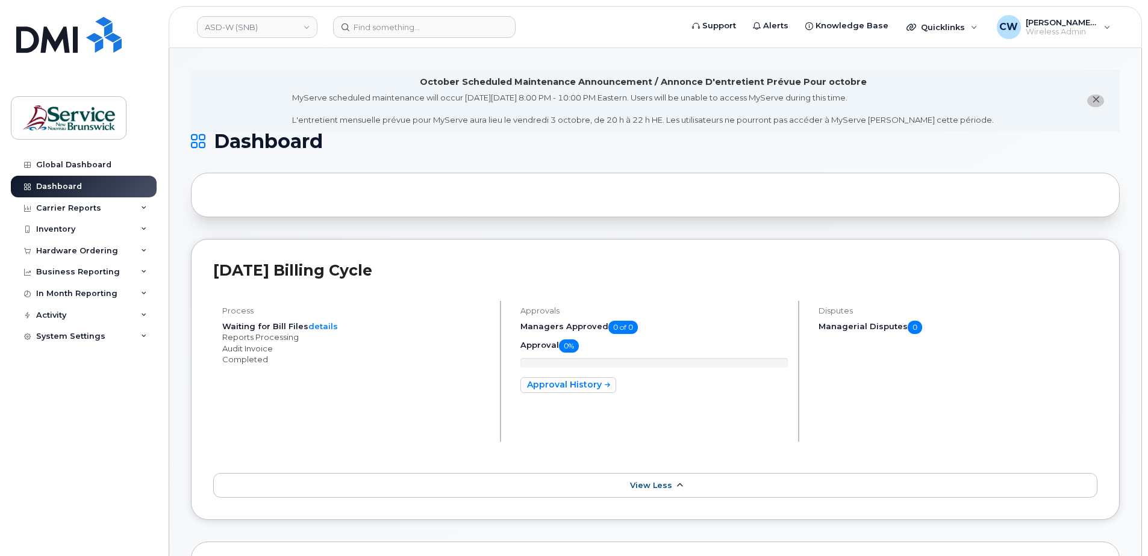
click at [677, 484] on icon at bounding box center [679, 486] width 10 height 8
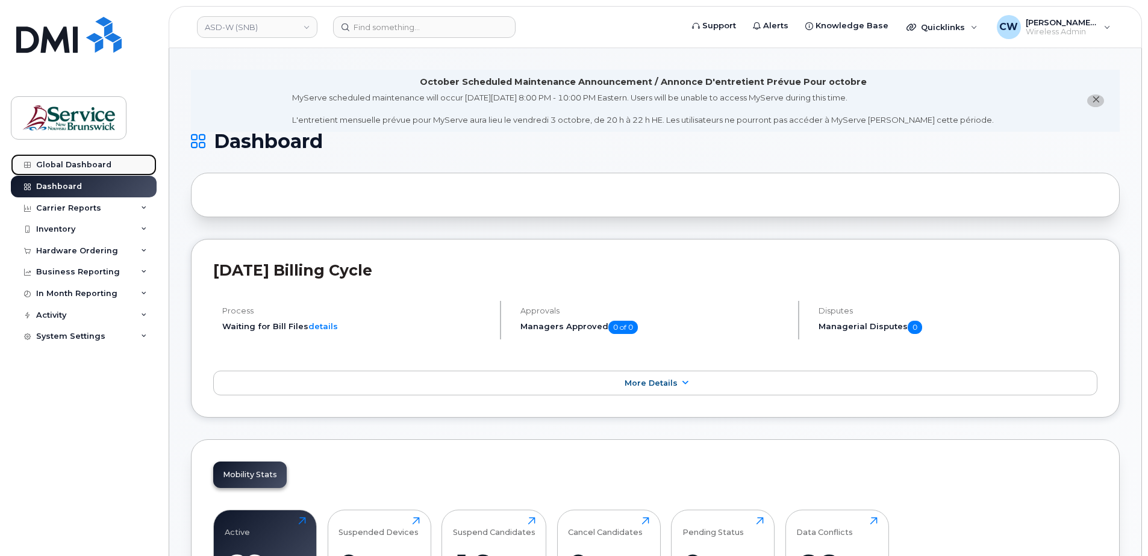
click at [58, 158] on link "Global Dashboard" at bounding box center [84, 165] width 146 height 22
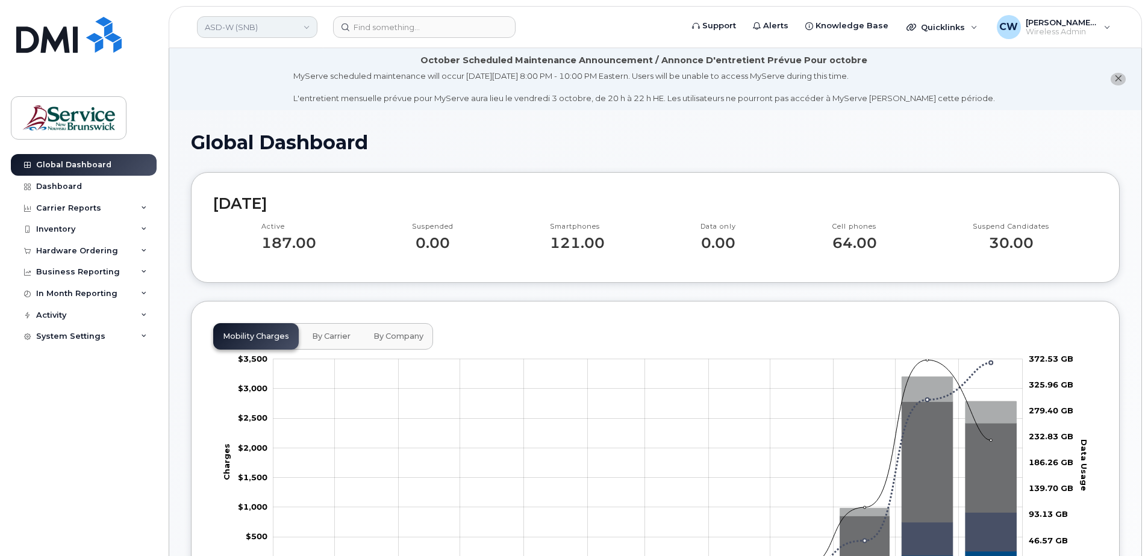
click at [307, 23] on link "ASD-W (SNB)" at bounding box center [257, 27] width 120 height 22
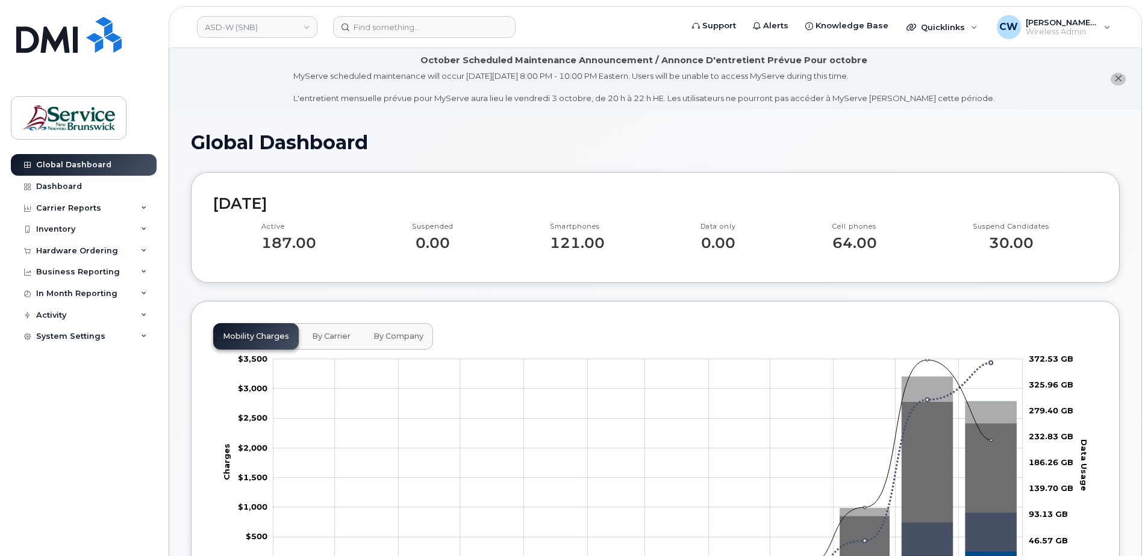
drag, startPoint x: 515, startPoint y: 194, endPoint x: 223, endPoint y: 102, distance: 306.4
click at [223, 102] on li "October Scheduled Maintenance Announcement / Annonce D'entretient Prévue Pour o…" at bounding box center [655, 79] width 972 height 62
click at [308, 24] on link "ASD-W (SNB)" at bounding box center [257, 27] width 120 height 22
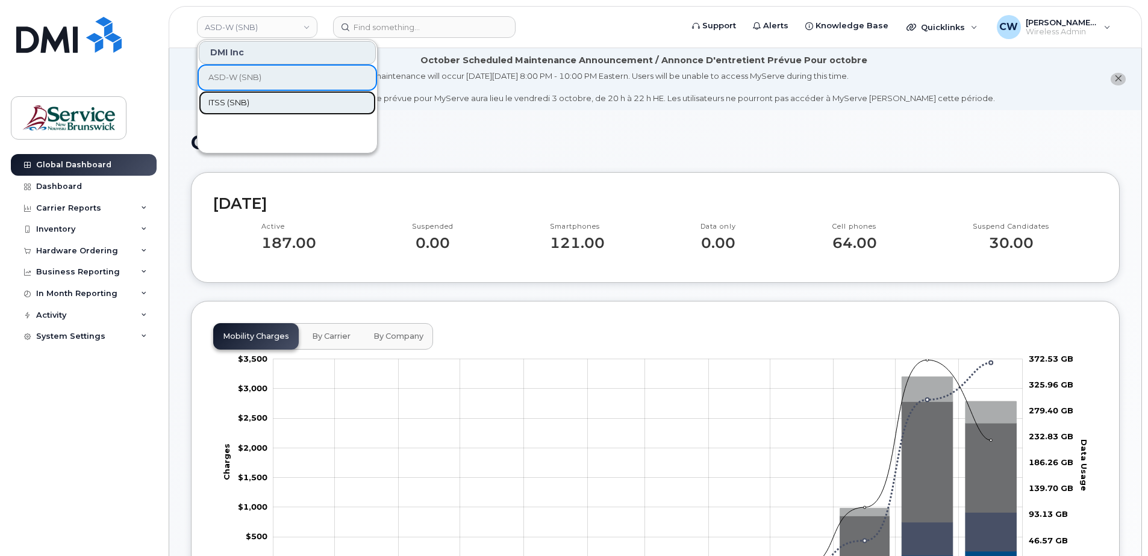
click at [230, 101] on span "ITSS (SNB)" at bounding box center [228, 103] width 41 height 12
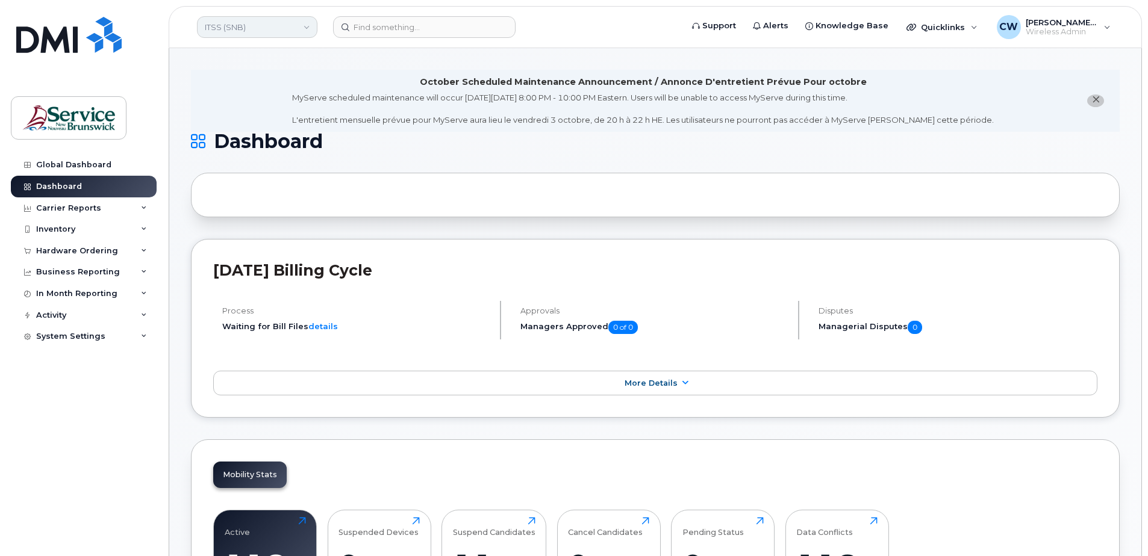
click at [308, 23] on link "ITSS (SNB)" at bounding box center [257, 27] width 120 height 22
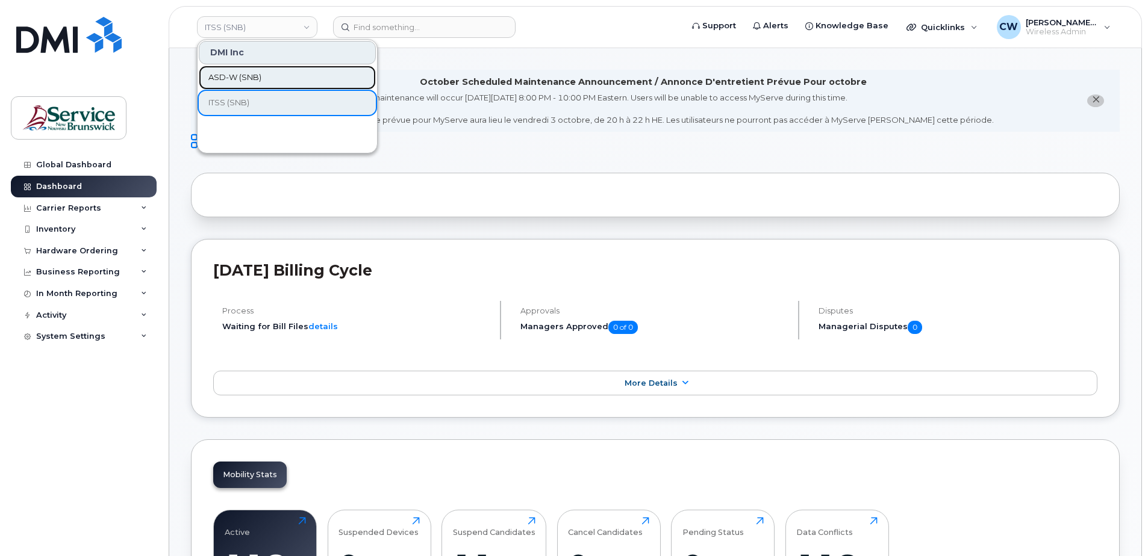
click at [244, 81] on span "ASD-W (SNB)" at bounding box center [234, 78] width 53 height 12
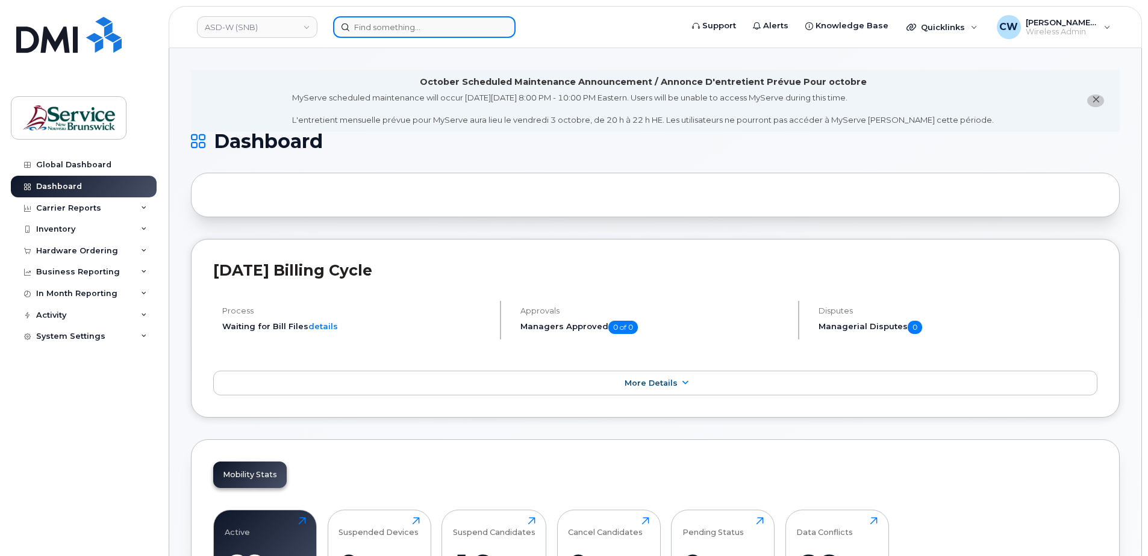
click at [363, 25] on input at bounding box center [424, 27] width 182 height 22
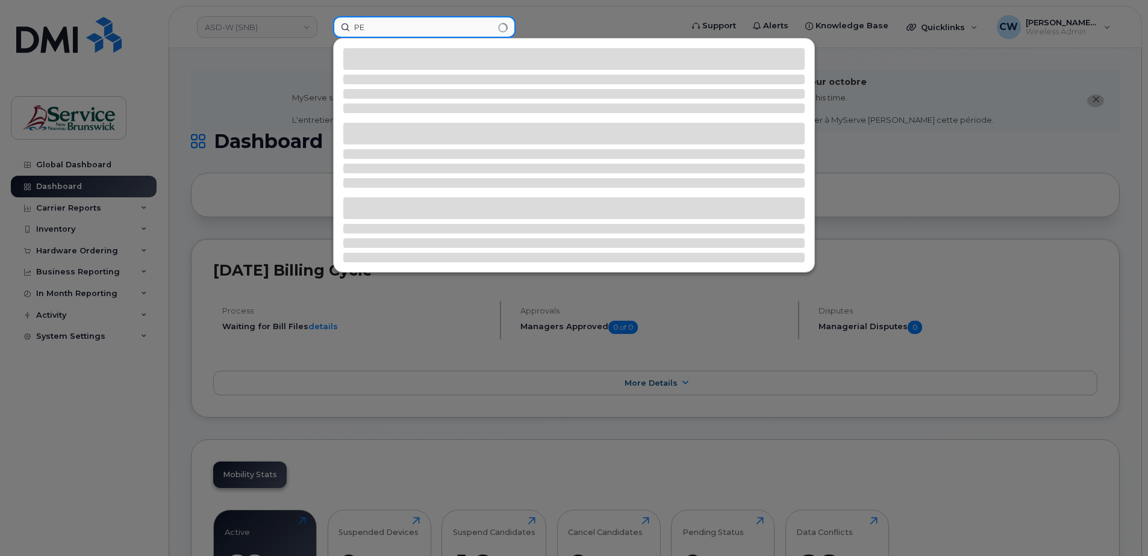
type input "P"
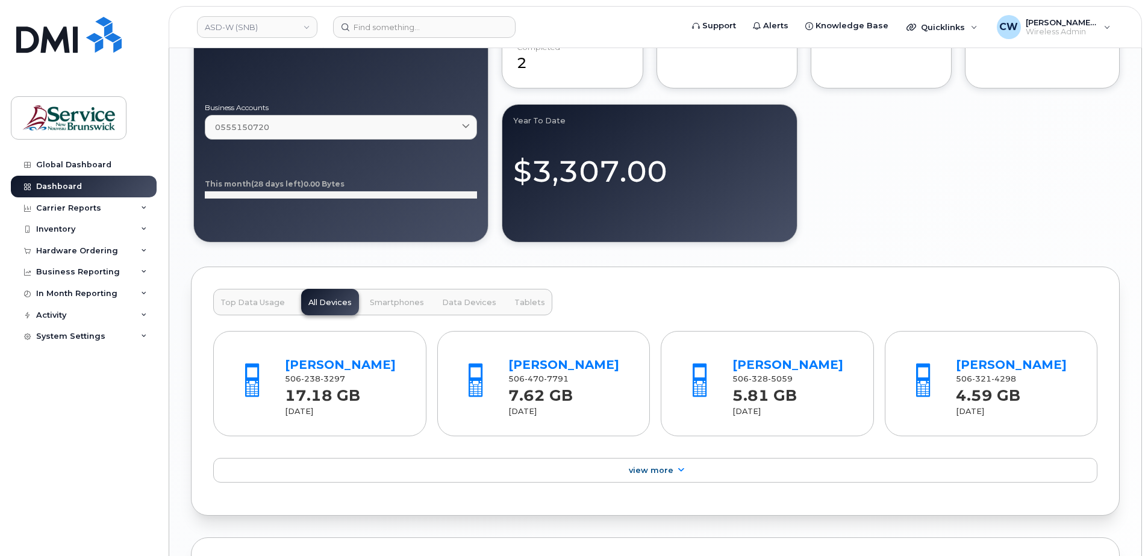
scroll to position [1084, 0]
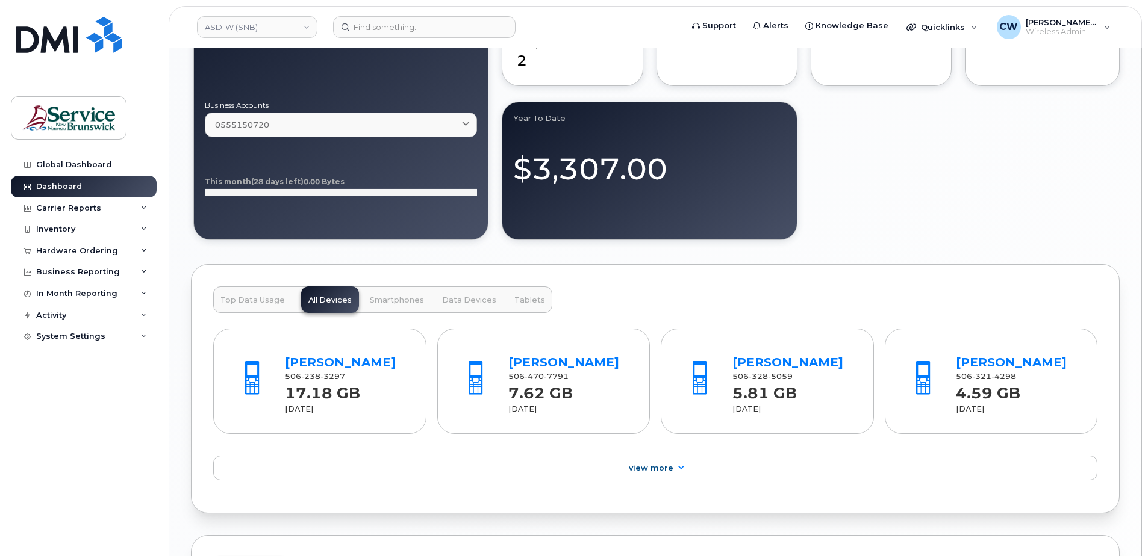
click at [394, 300] on span "Smartphones" at bounding box center [397, 301] width 54 height 10
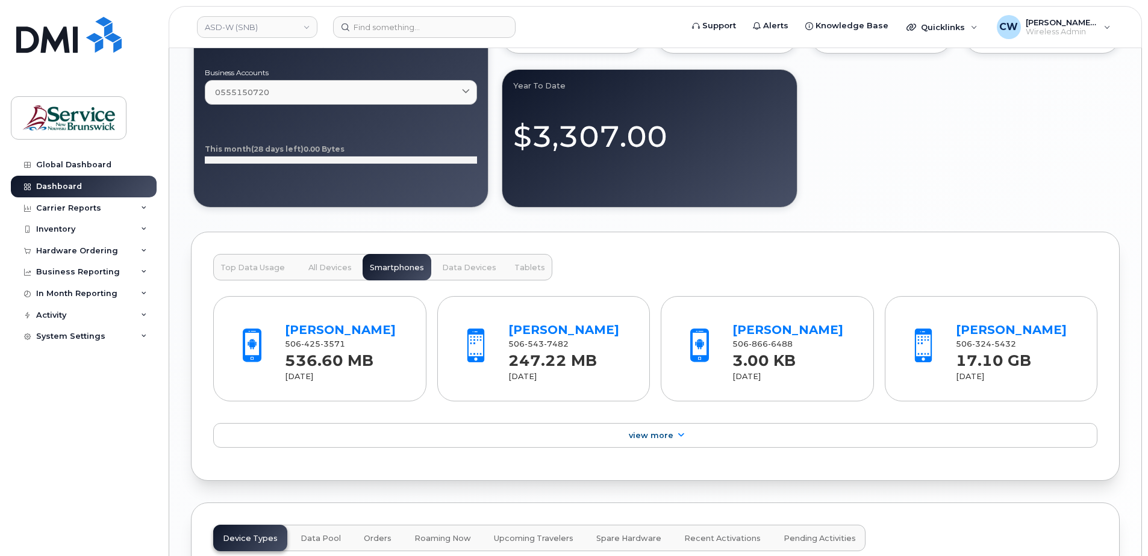
scroll to position [1144, 0]
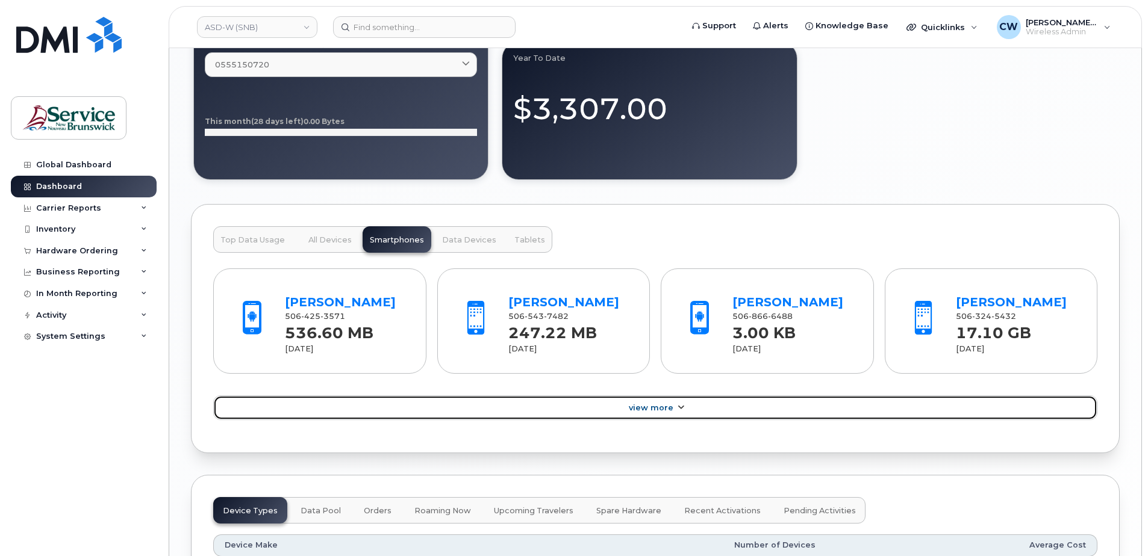
click at [659, 412] on span "View More" at bounding box center [651, 407] width 45 height 9
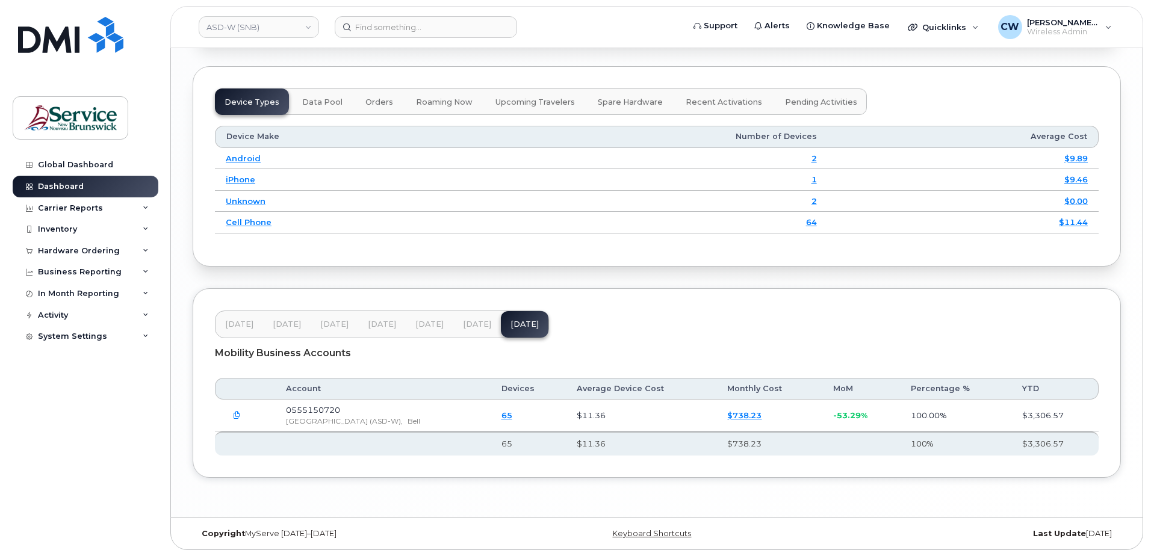
scroll to position [1918, 0]
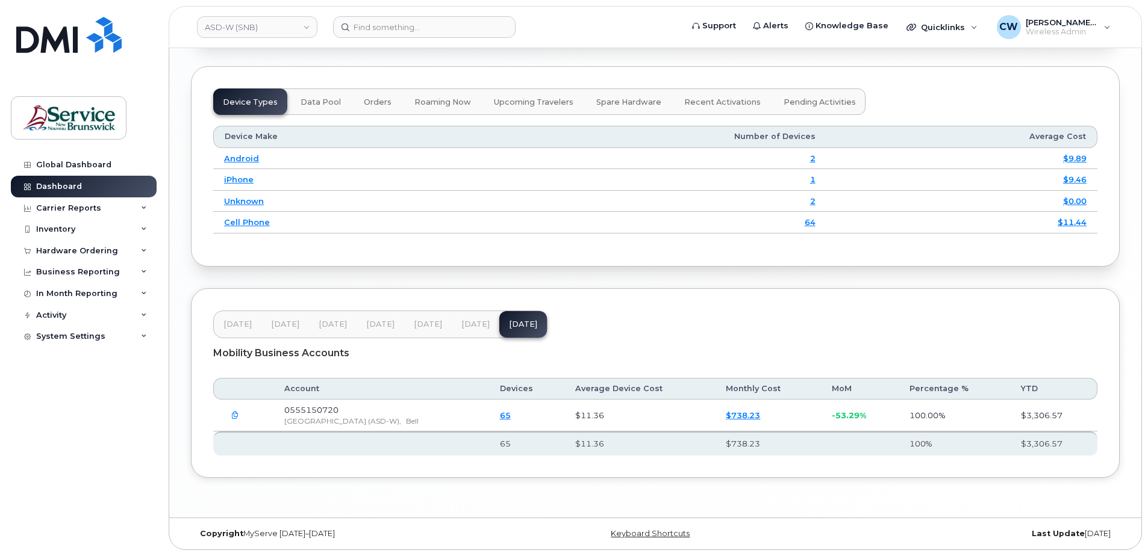
click at [511, 413] on link "65" at bounding box center [505, 416] width 11 height 10
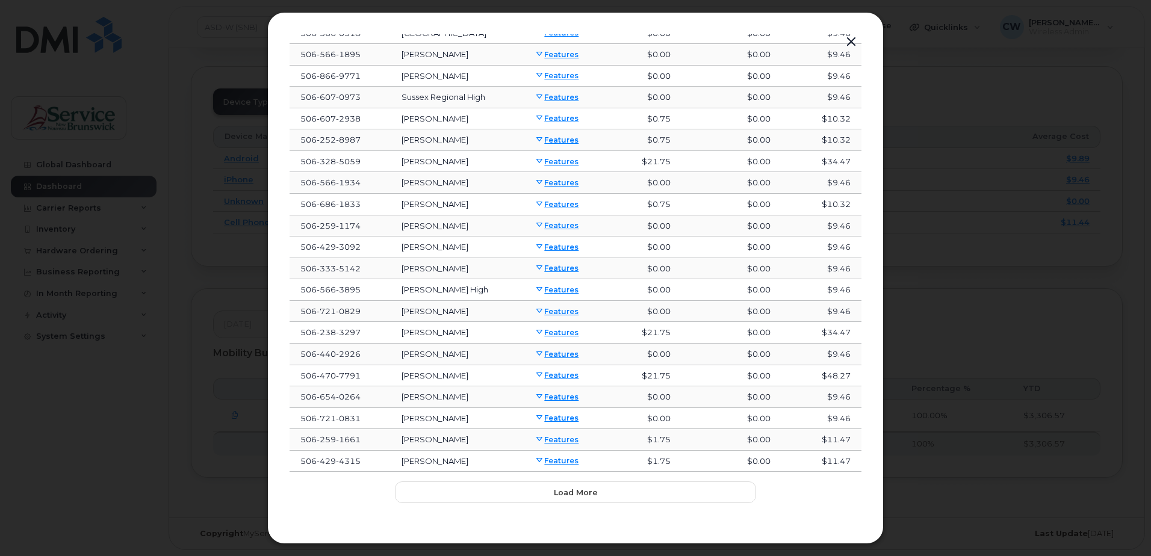
scroll to position [172, 0]
click at [566, 488] on span "Load more" at bounding box center [576, 490] width 44 height 11
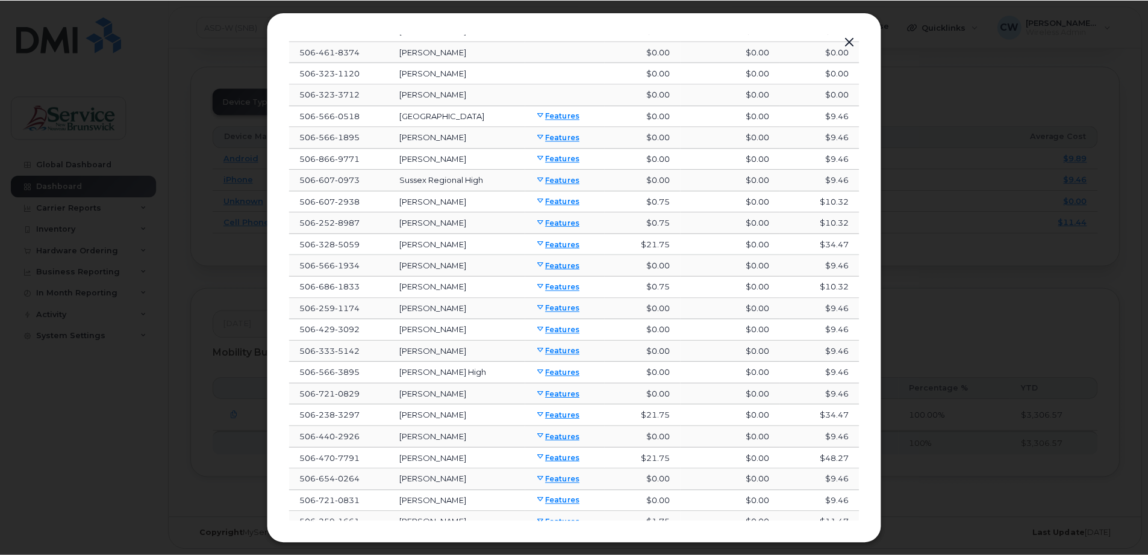
scroll to position [0, 0]
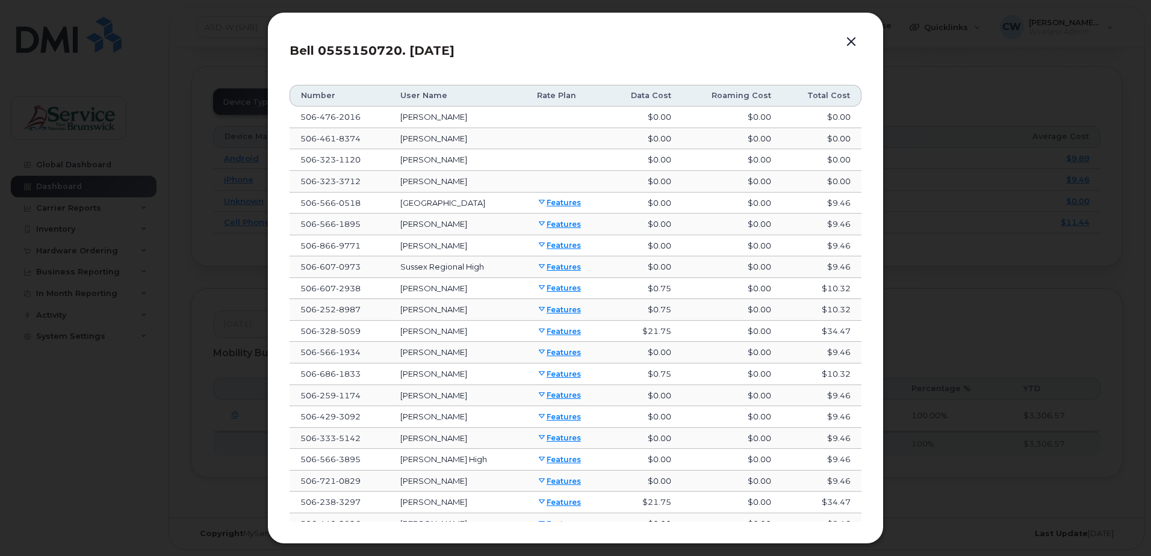
click at [851, 40] on button "button" at bounding box center [851, 42] width 18 height 17
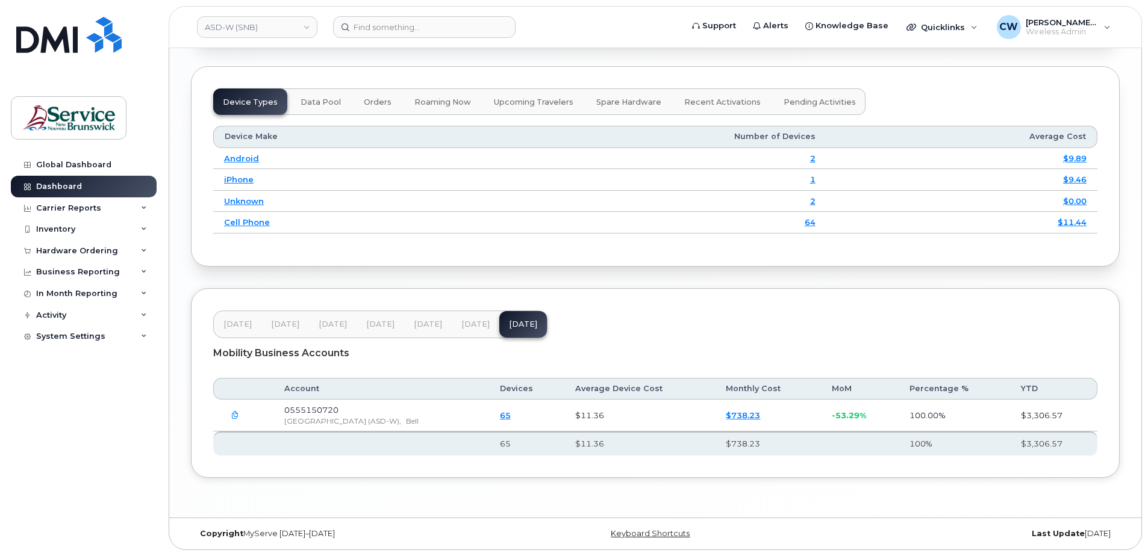
click at [760, 414] on link "$738.23" at bounding box center [743, 416] width 34 height 10
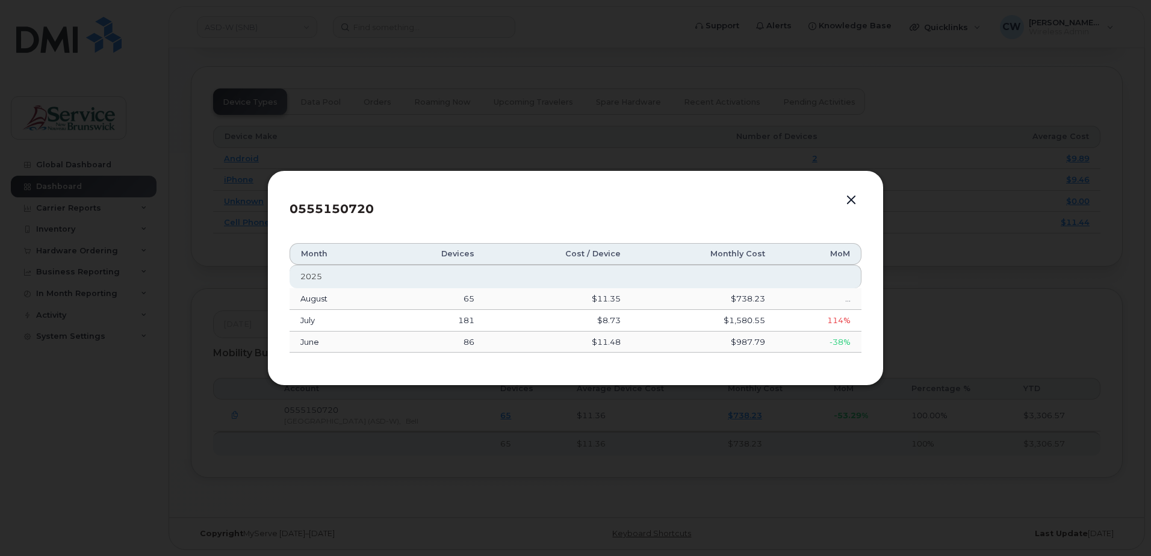
click at [848, 196] on button "button" at bounding box center [851, 200] width 18 height 17
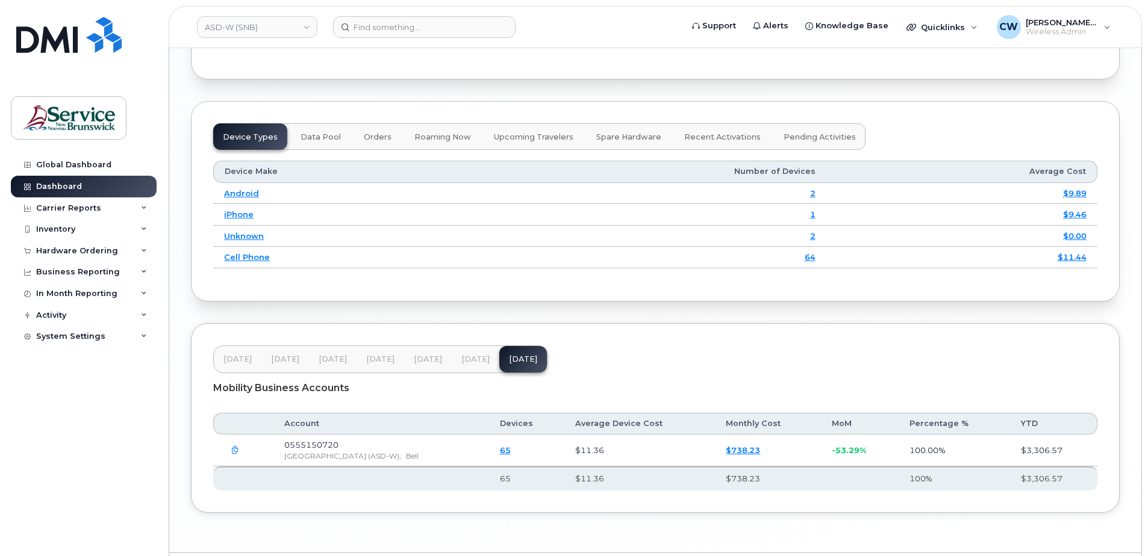
scroll to position [1858, 0]
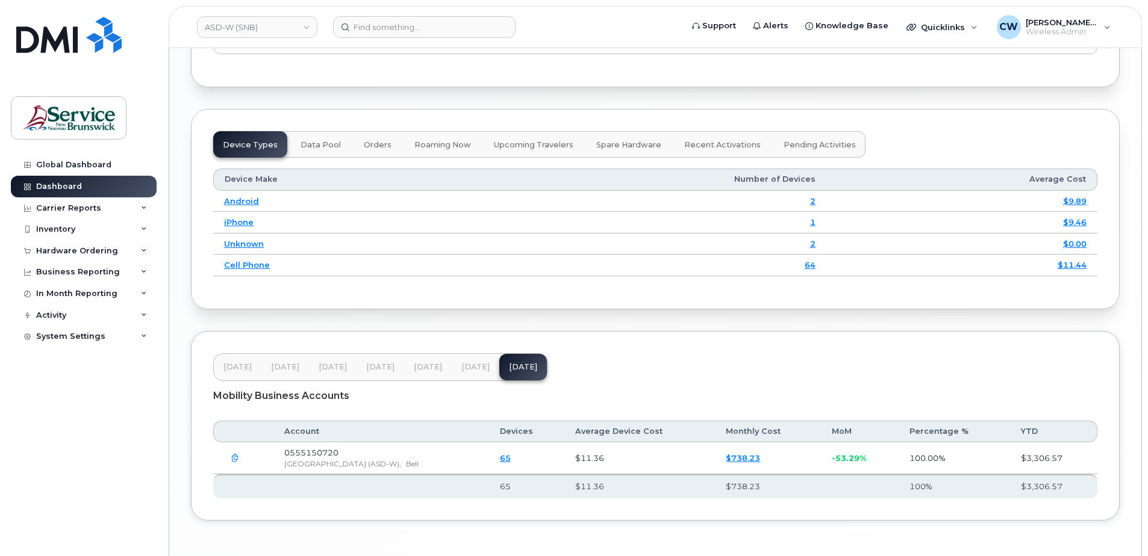
click at [371, 150] on span "Orders" at bounding box center [378, 145] width 28 height 10
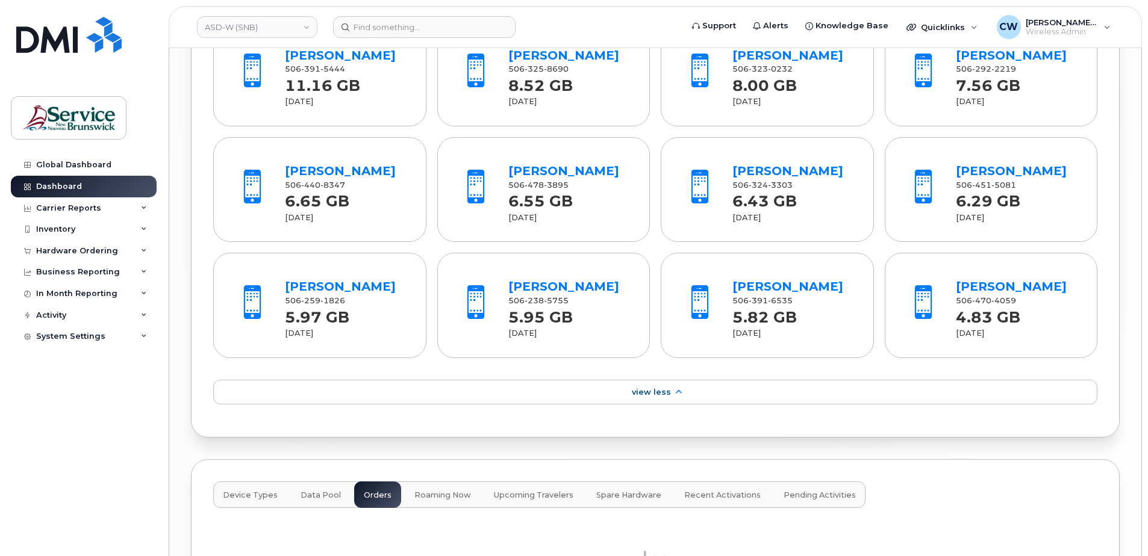
scroll to position [1555, 0]
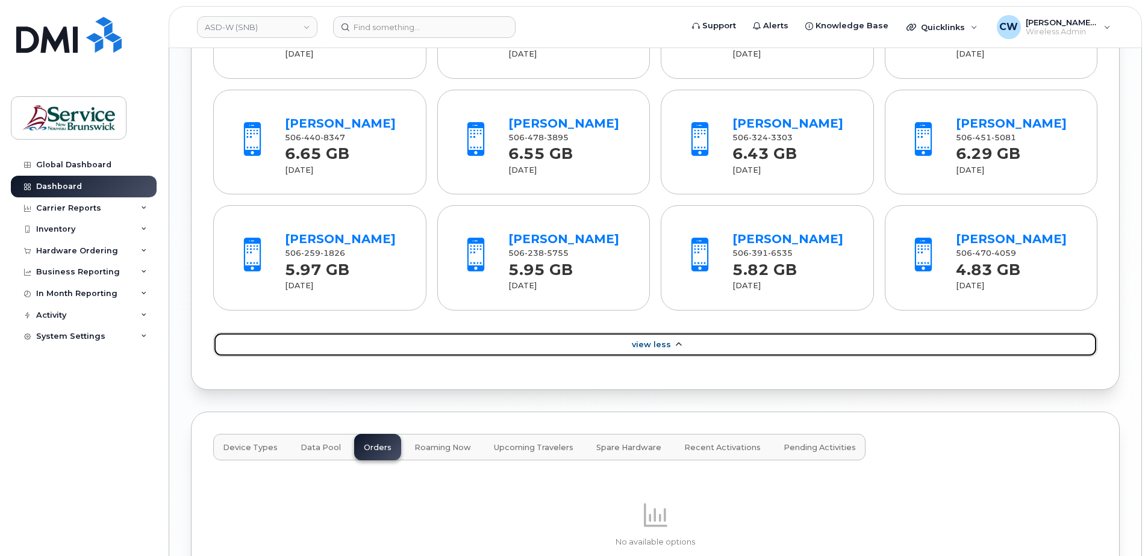
click at [657, 349] on span "View Less" at bounding box center [651, 344] width 39 height 9
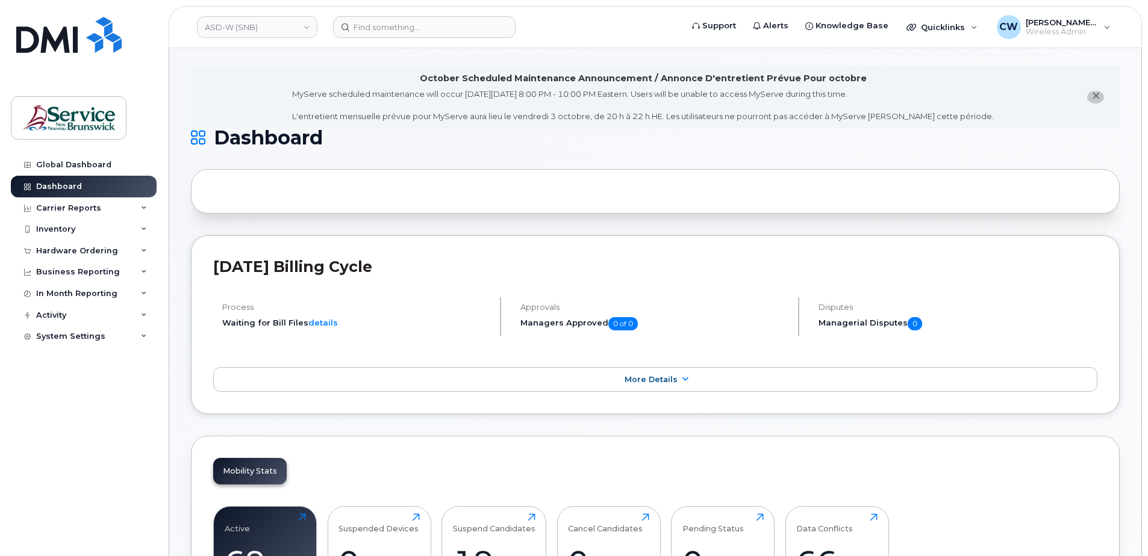
scroll to position [0, 0]
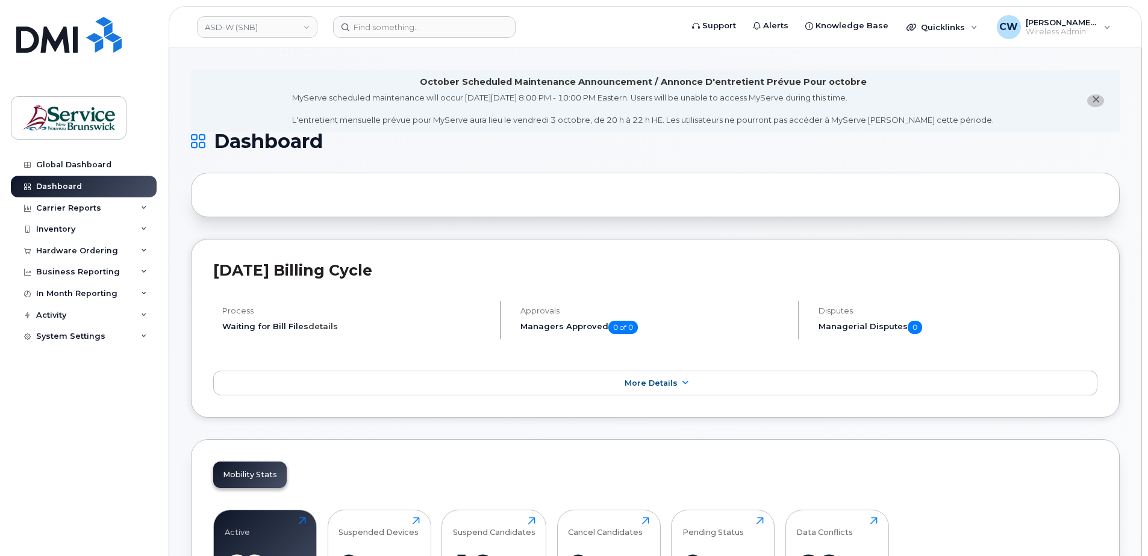
click at [329, 325] on link "details" at bounding box center [323, 327] width 30 height 10
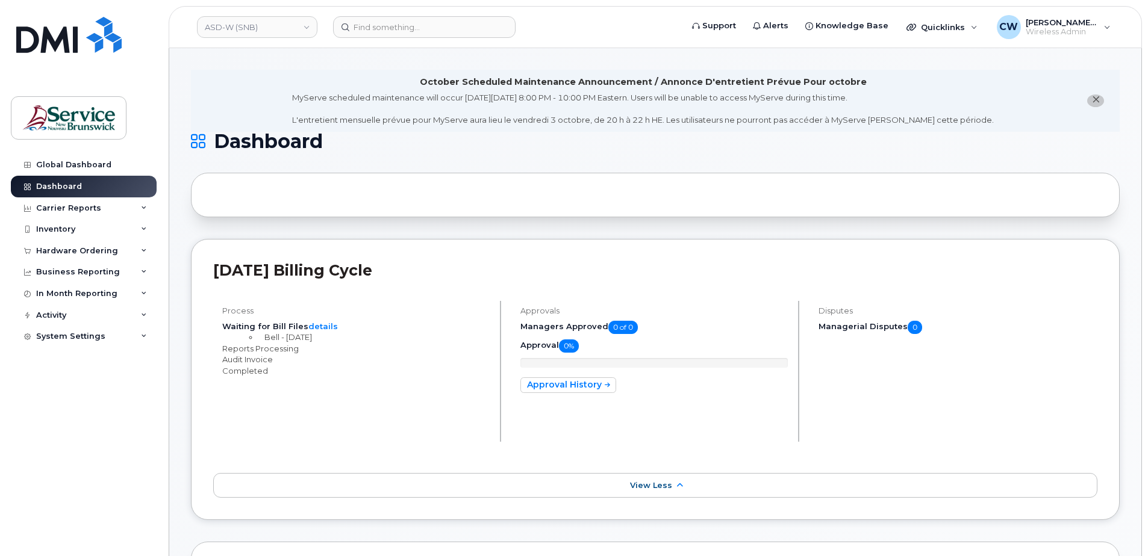
click at [327, 349] on li "Reports Processing" at bounding box center [355, 348] width 267 height 11
click at [1095, 96] on icon "close notification" at bounding box center [1096, 100] width 8 height 8
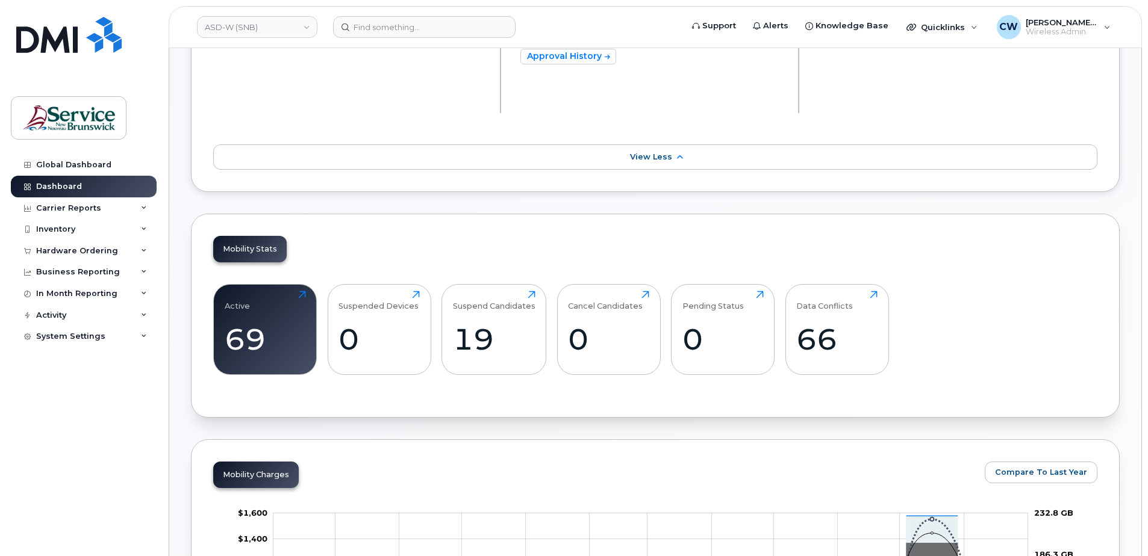
scroll to position [241, 0]
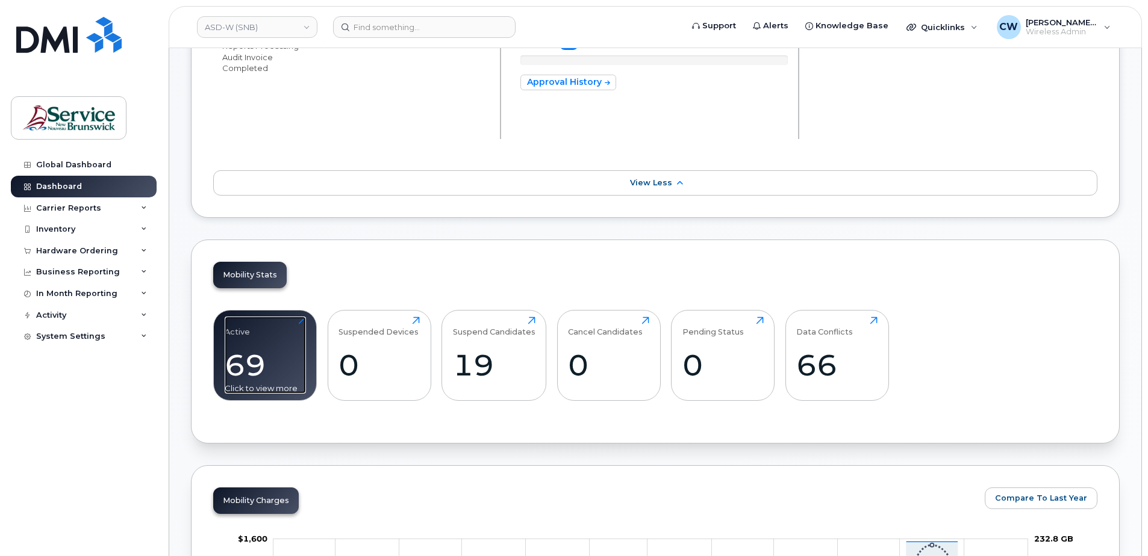
click at [229, 361] on div "69" at bounding box center [265, 365] width 81 height 36
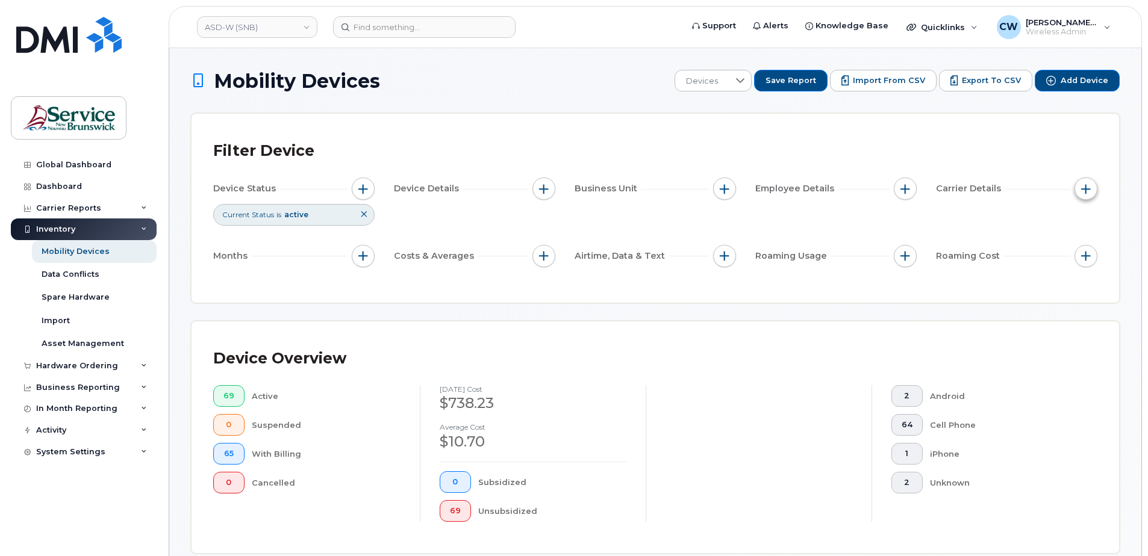
click at [1084, 191] on span "button" at bounding box center [1086, 189] width 10 height 10
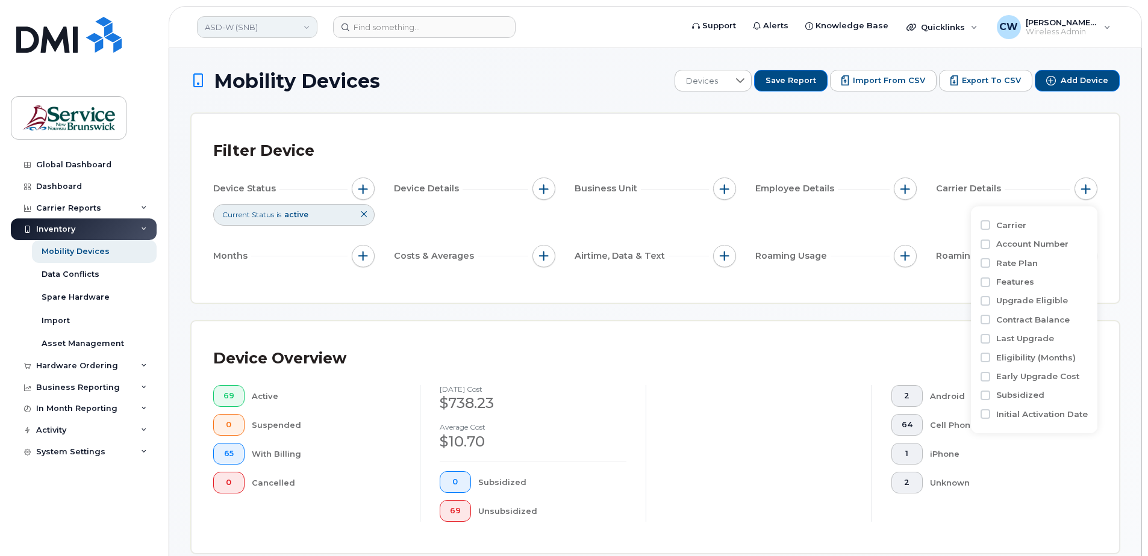
click at [306, 28] on link "ASD-W (SNB)" at bounding box center [257, 27] width 120 height 22
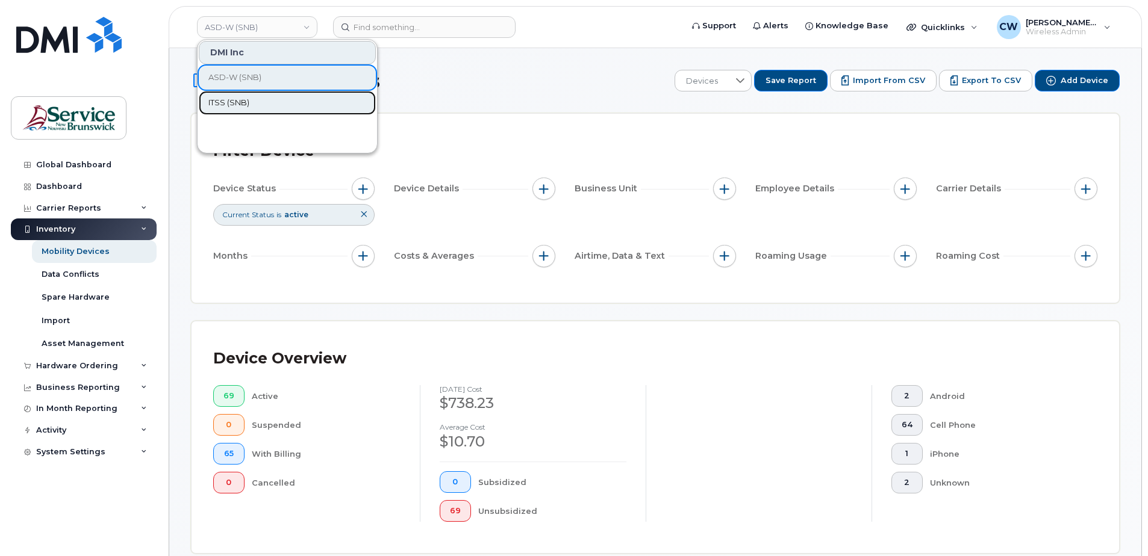
click at [240, 102] on span "ITSS (SNB)" at bounding box center [228, 103] width 41 height 12
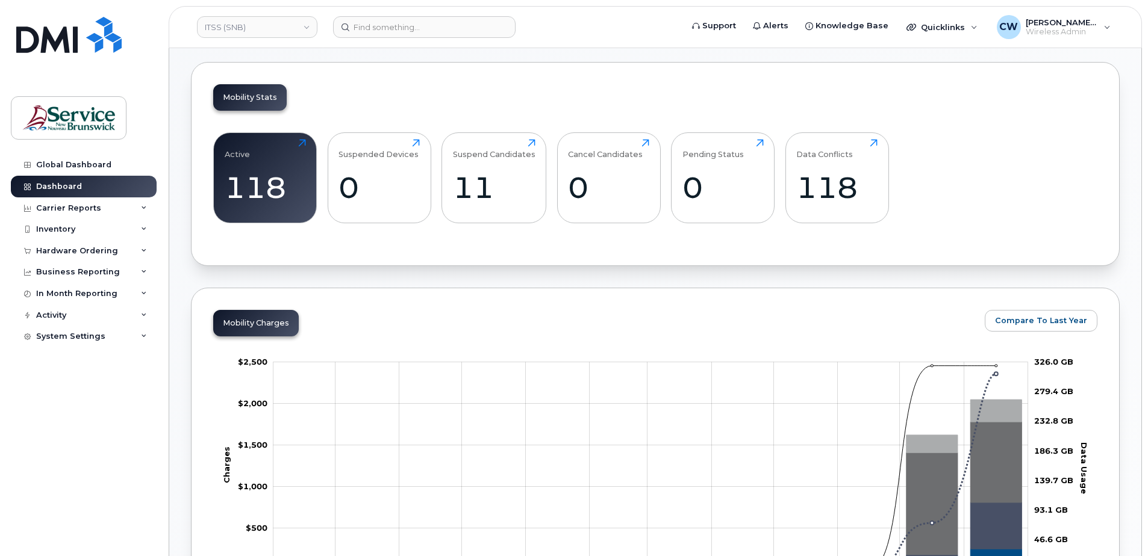
scroll to position [301, 0]
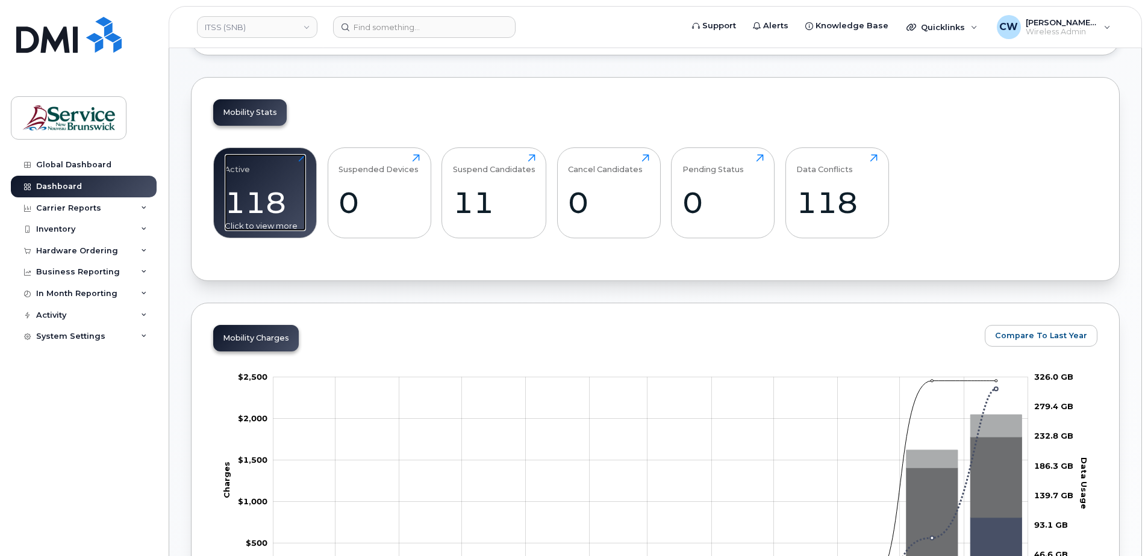
click at [267, 204] on div "118" at bounding box center [265, 203] width 81 height 36
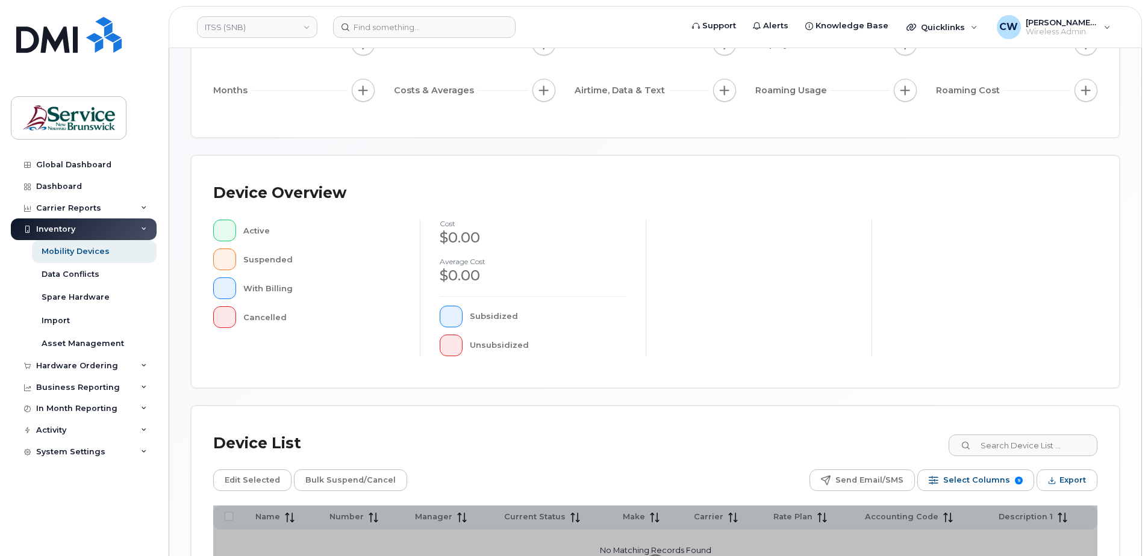
scroll to position [272, 0]
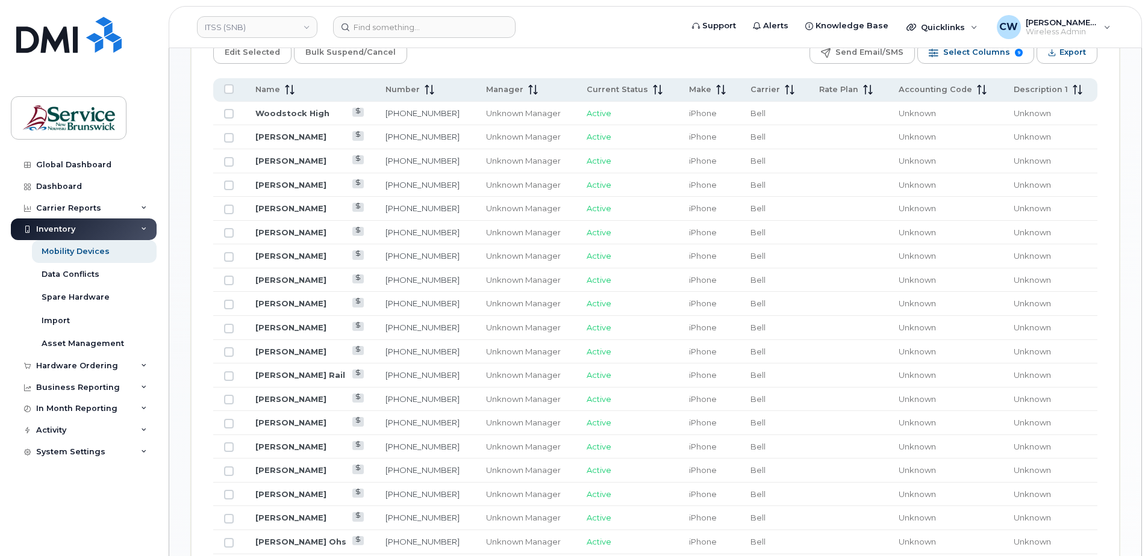
scroll to position [573, 0]
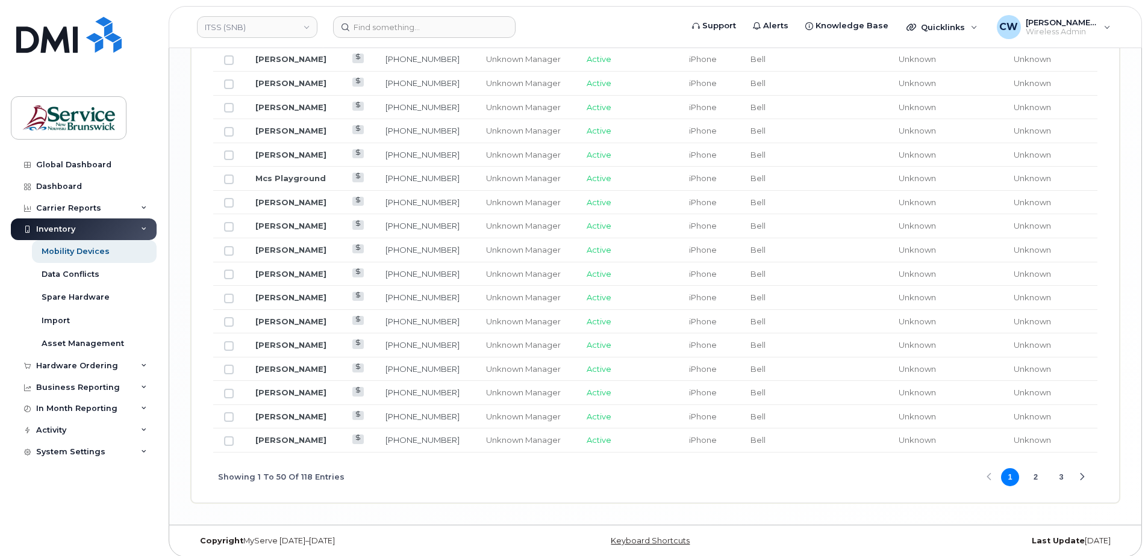
scroll to position [1441, 0]
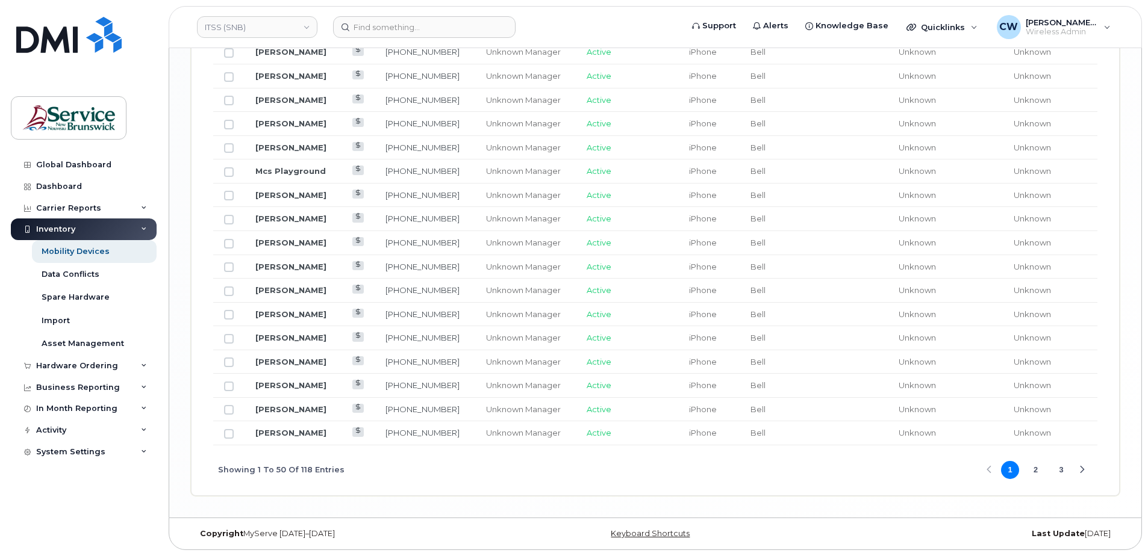
click at [1033, 465] on button "2" at bounding box center [1036, 470] width 18 height 18
click at [1060, 467] on button "3" at bounding box center [1061, 470] width 18 height 18
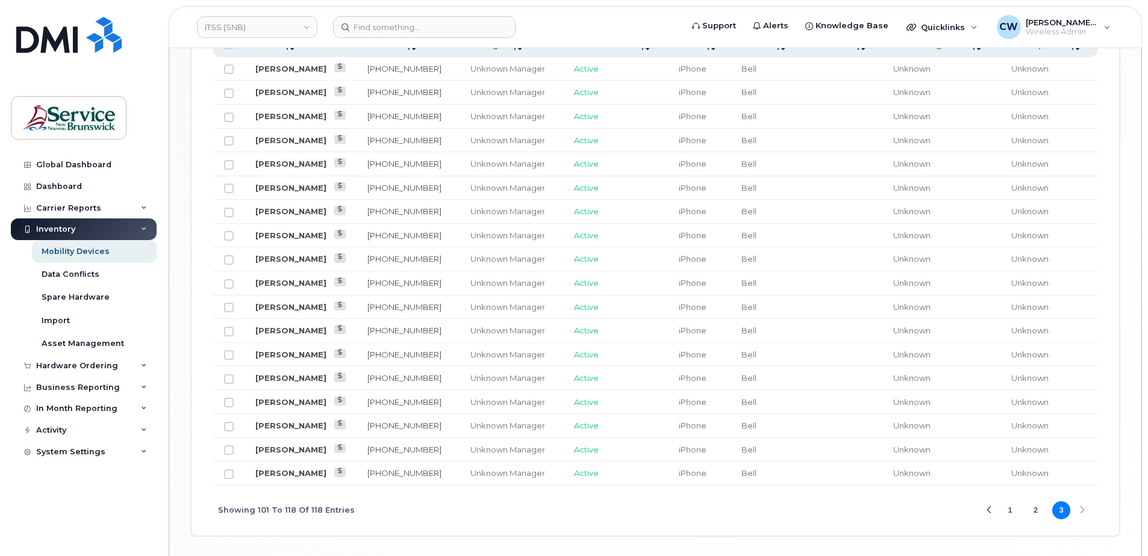
scroll to position [679, 0]
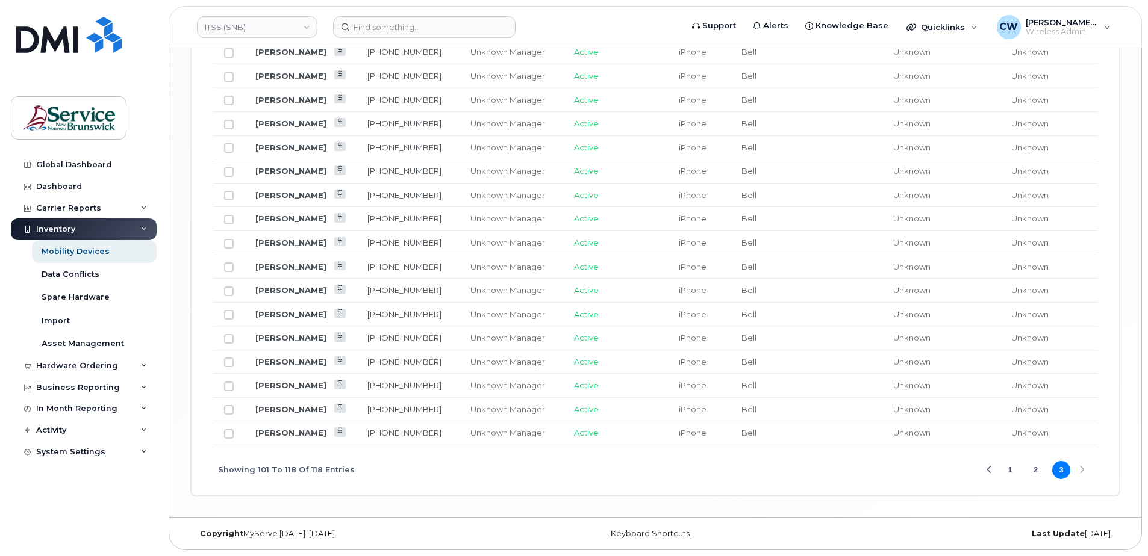
click at [1084, 470] on div "Showing 101 To 118 Of 118 Entries 1 2 3" at bounding box center [655, 471] width 884 height 50
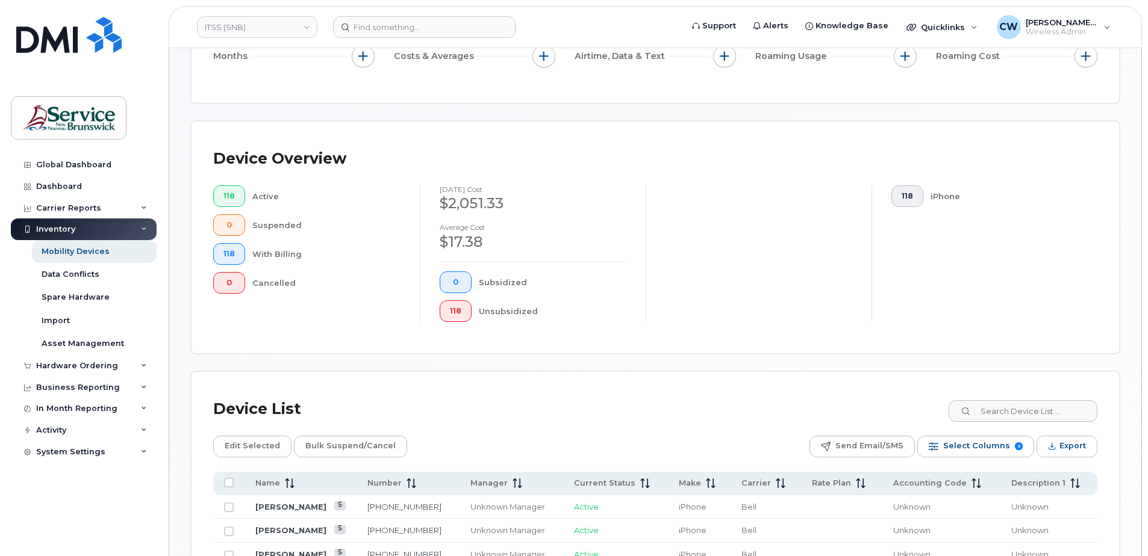
scroll to position [0, 0]
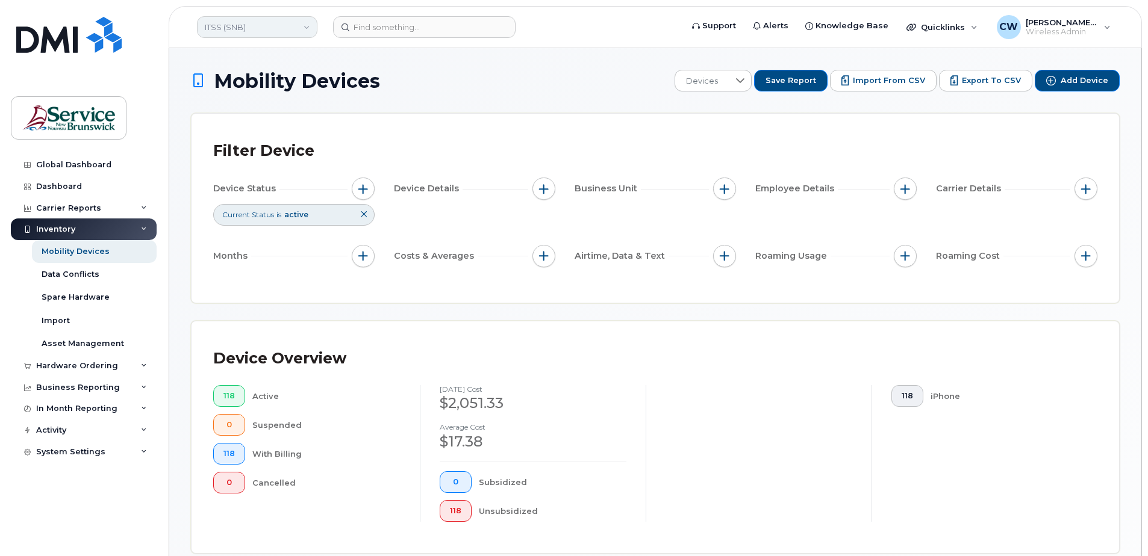
click at [311, 27] on link "ITSS (SNB)" at bounding box center [257, 27] width 120 height 22
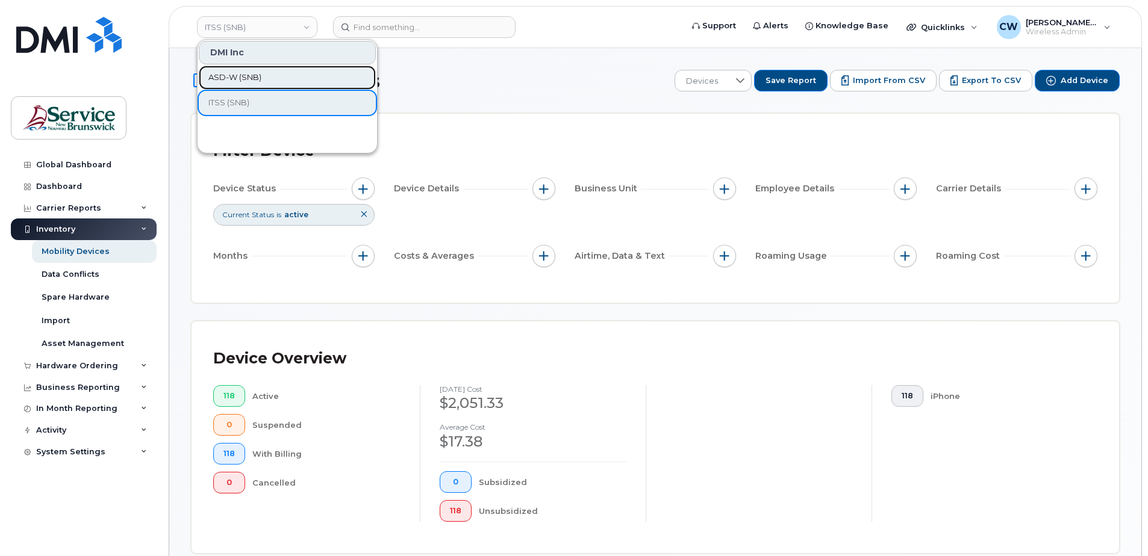
click at [259, 81] on span "ASD-W (SNB)" at bounding box center [234, 78] width 53 height 12
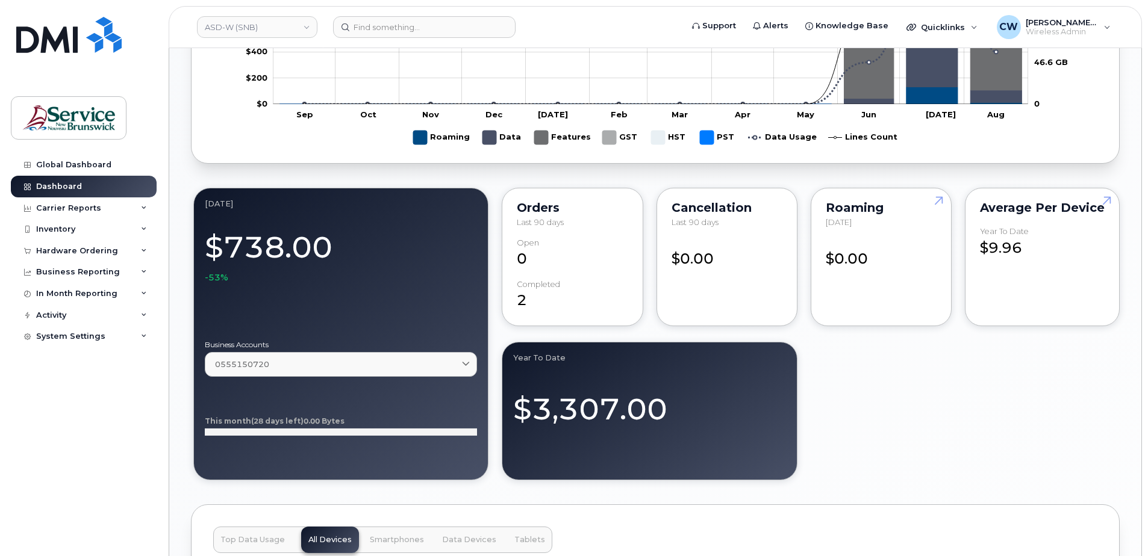
scroll to position [783, 0]
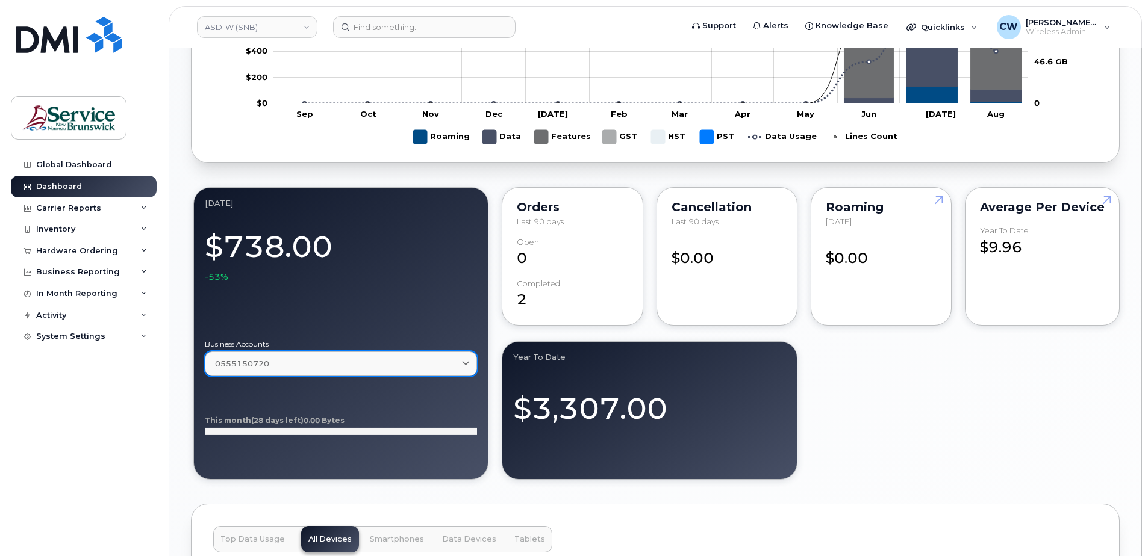
click at [468, 362] on icon at bounding box center [466, 364] width 8 height 8
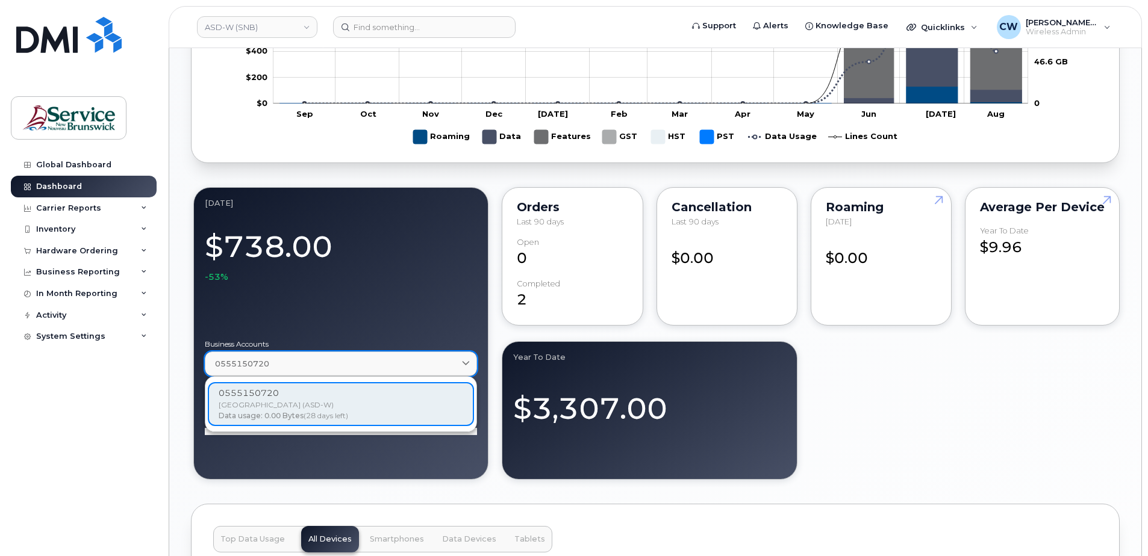
click at [463, 364] on icon at bounding box center [466, 364] width 8 height 8
click at [921, 402] on div "August 2025 $738.00 -53% Business Accounts 0555150720 0555150720 ANGLOPHONE WES…" at bounding box center [655, 333] width 928 height 297
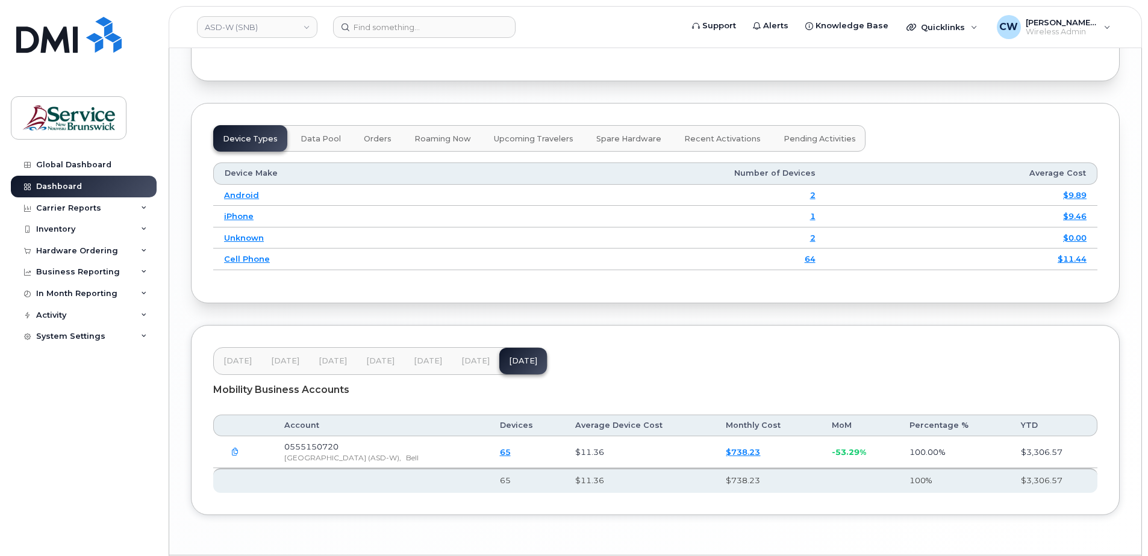
scroll to position [1481, 0]
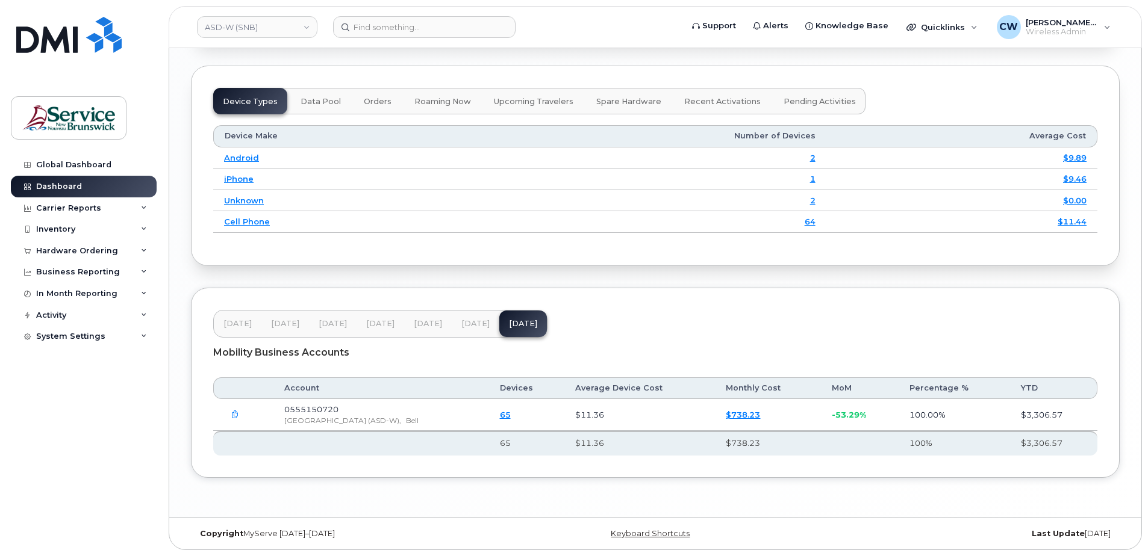
click at [511, 413] on link "65" at bounding box center [505, 415] width 11 height 10
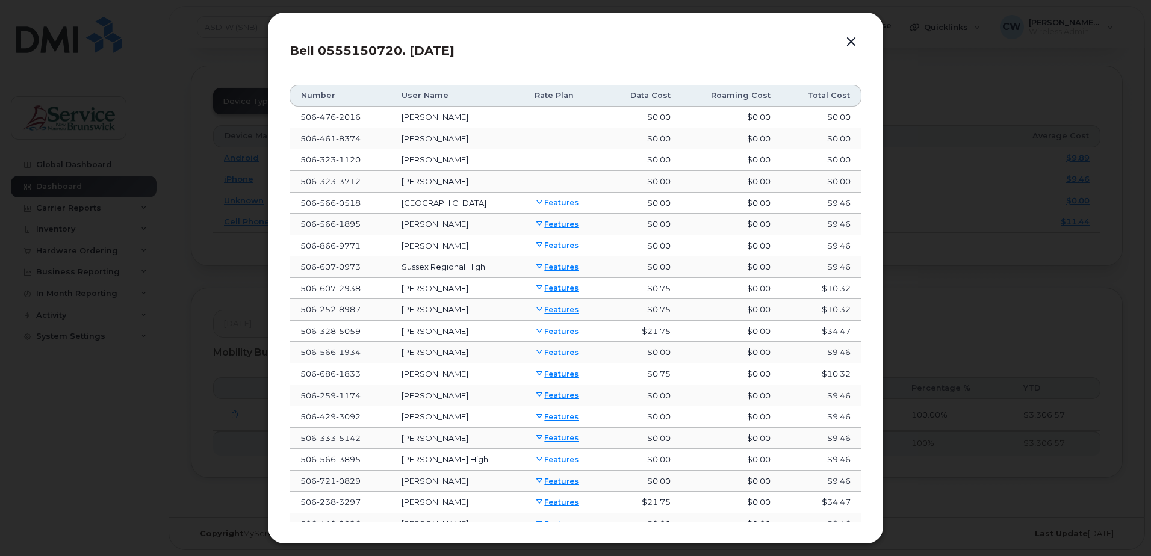
click at [856, 38] on button "button" at bounding box center [851, 42] width 18 height 17
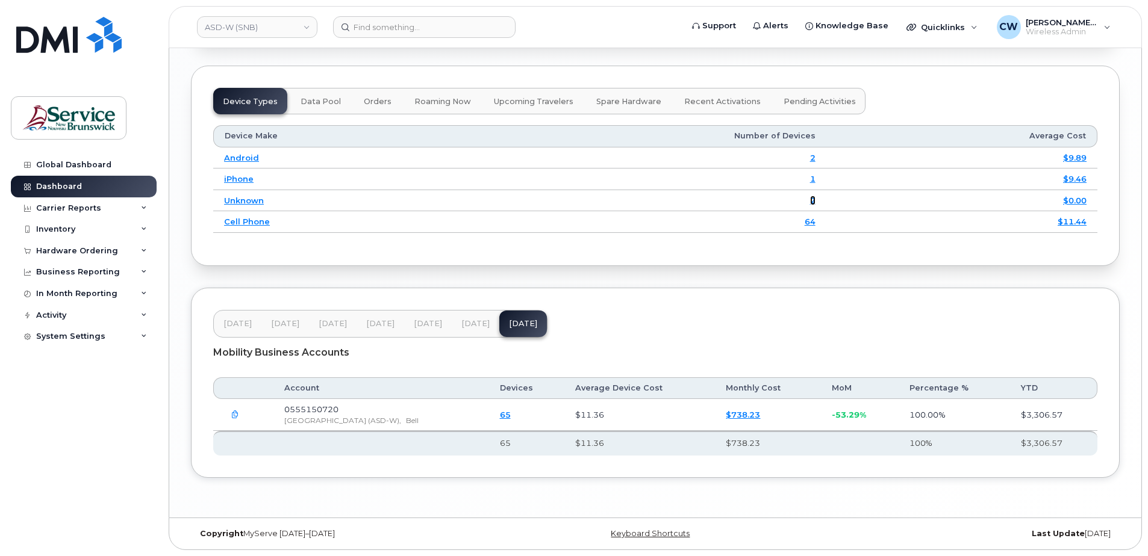
click at [812, 202] on link "2" at bounding box center [812, 201] width 5 height 10
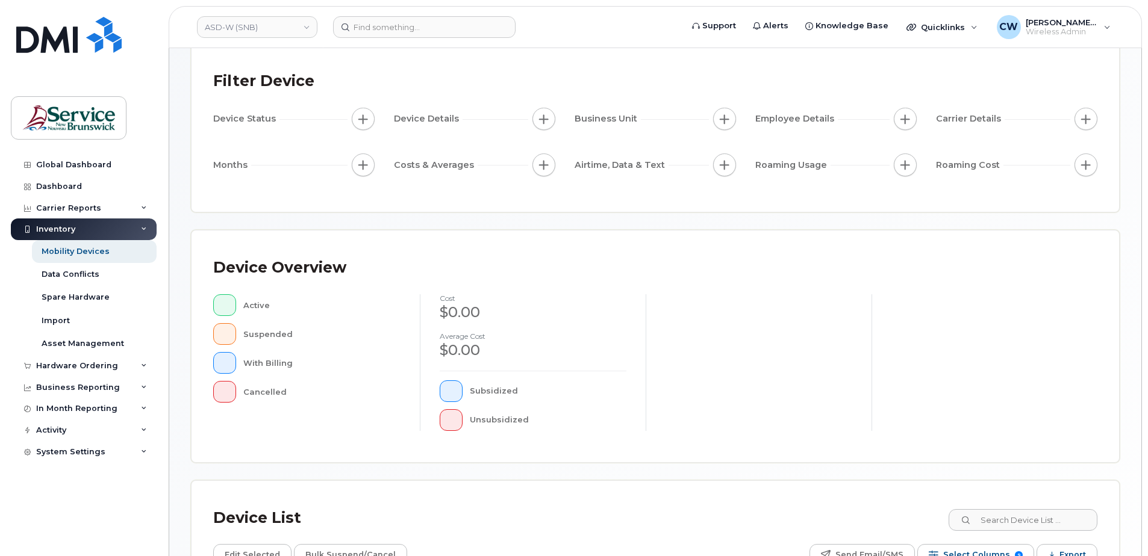
scroll to position [272, 0]
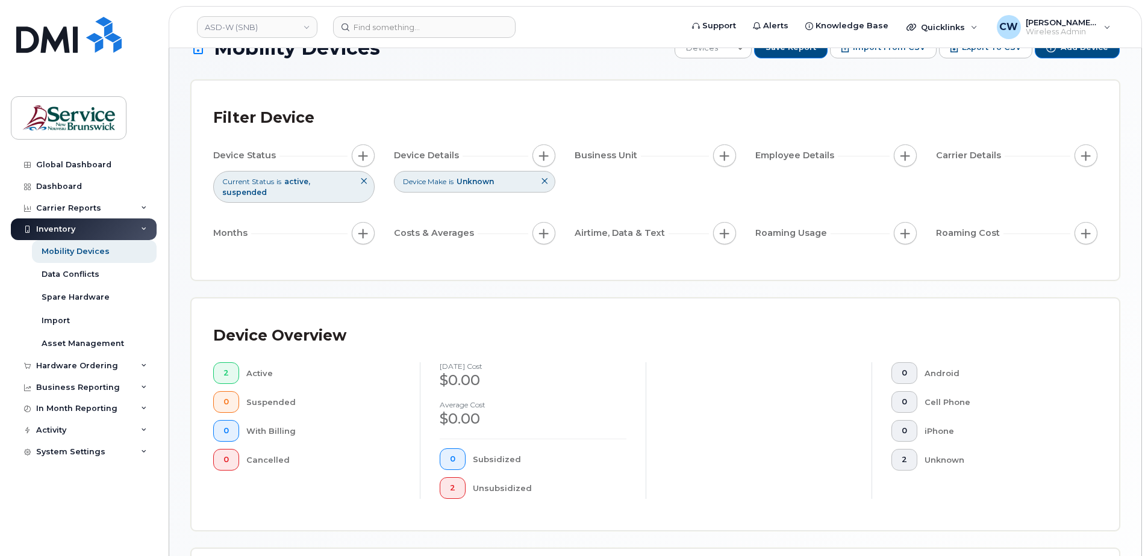
scroll to position [60, 0]
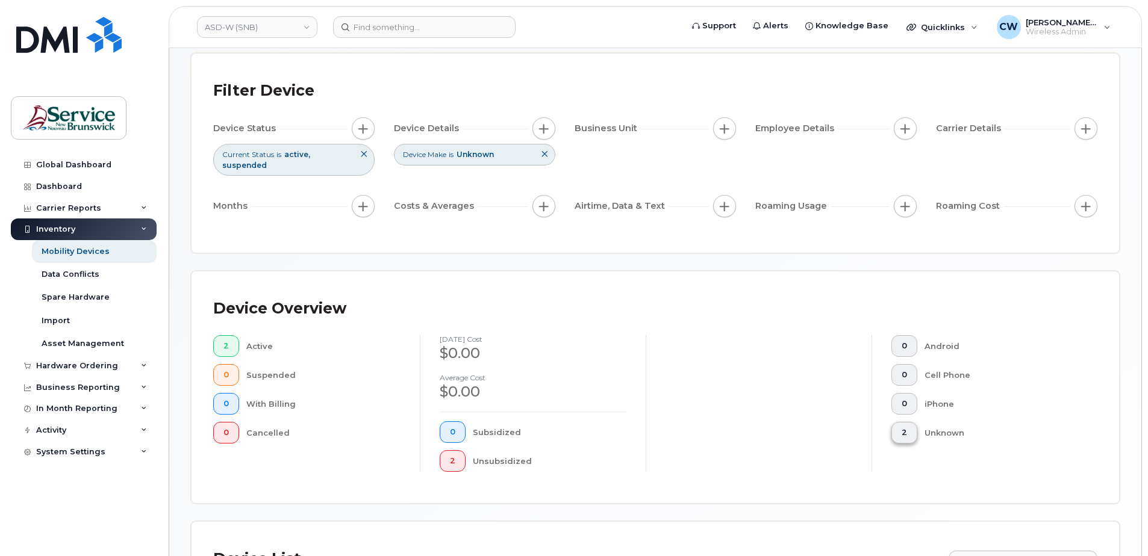
click at [904, 432] on span "2" at bounding box center [903, 433] width 5 height 10
click at [456, 459] on button "2" at bounding box center [453, 461] width 26 height 22
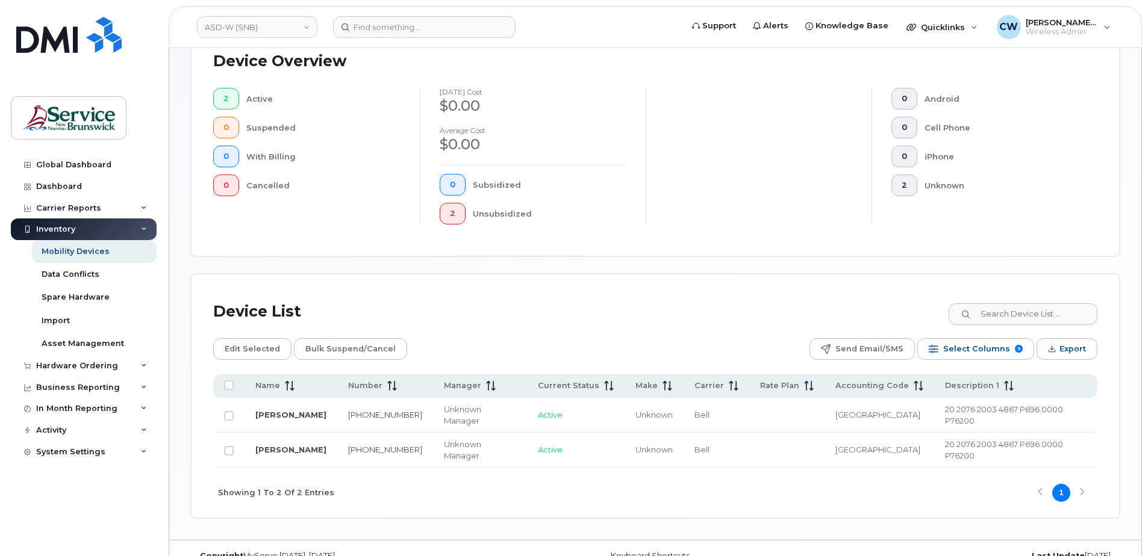
scroll to position [247, 0]
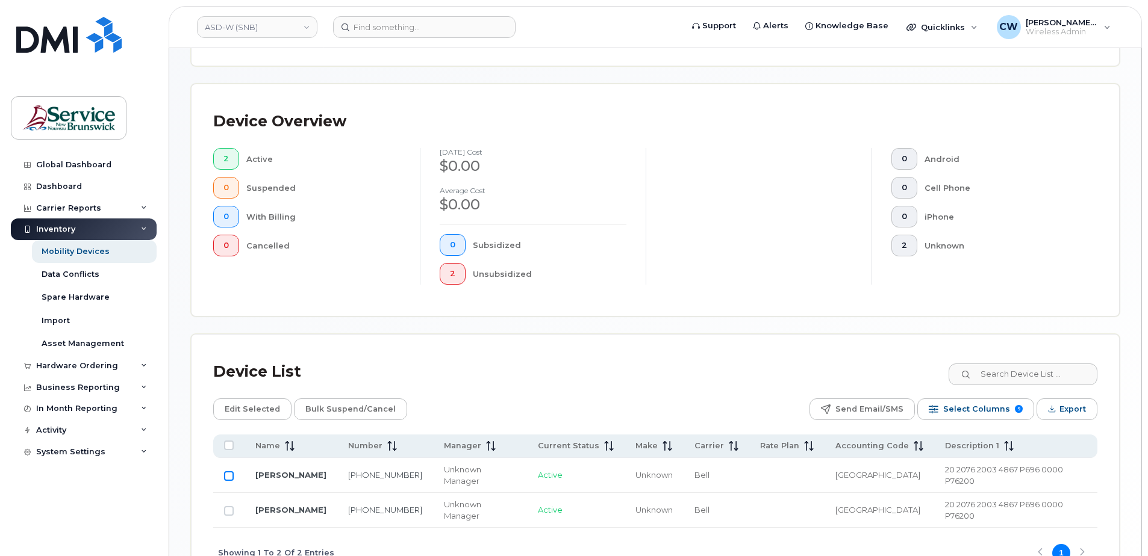
click at [230, 474] on input "Row Unselected" at bounding box center [229, 476] width 10 height 10
checkbox input "true"
click at [282, 470] on link "[PERSON_NAME]" at bounding box center [290, 475] width 71 height 10
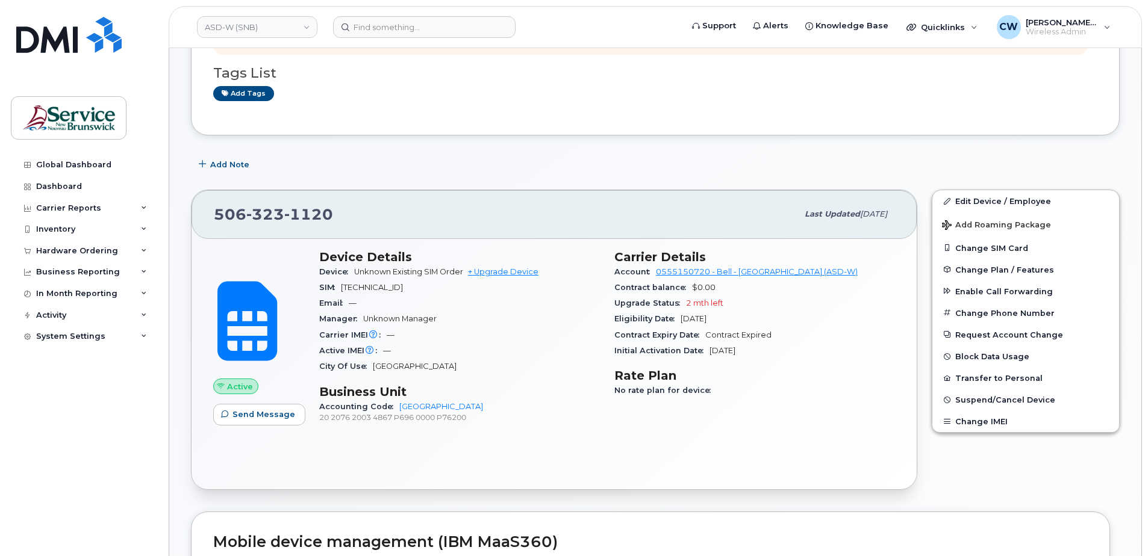
scroll to position [60, 0]
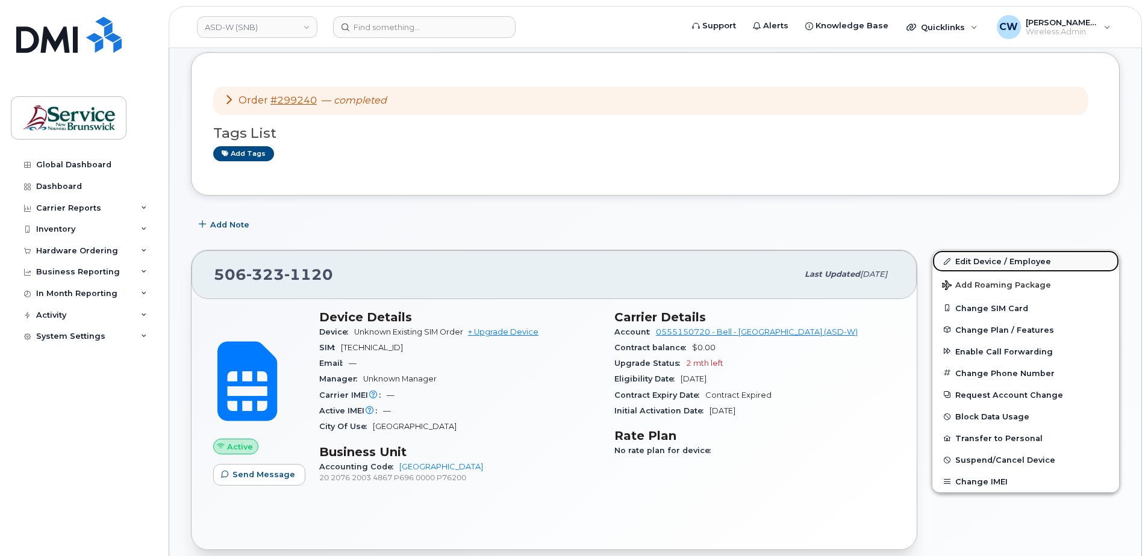
click at [975, 260] on link "Edit Device / Employee" at bounding box center [1025, 261] width 187 height 22
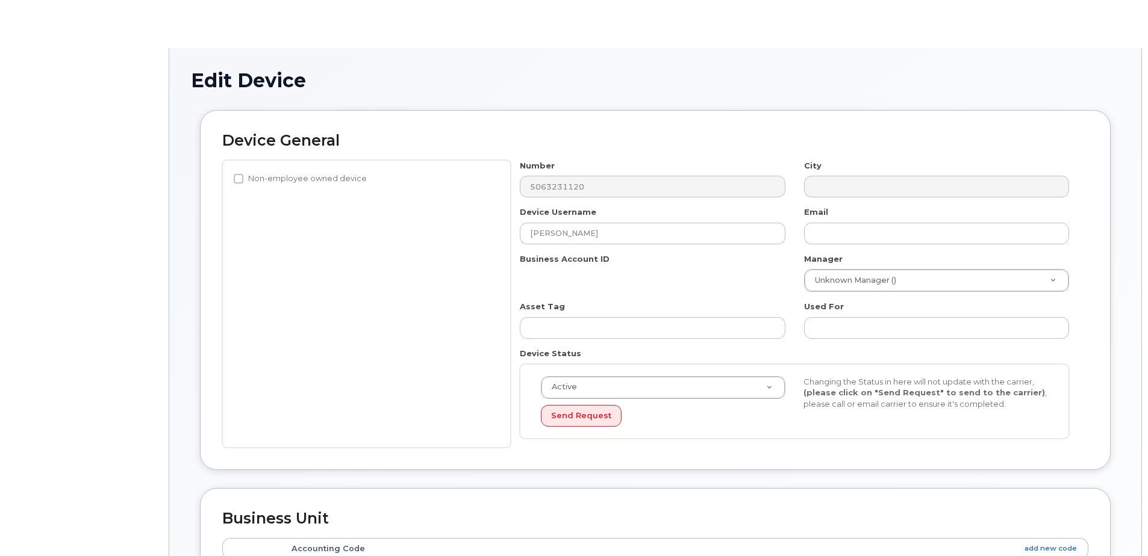
select select "35884334"
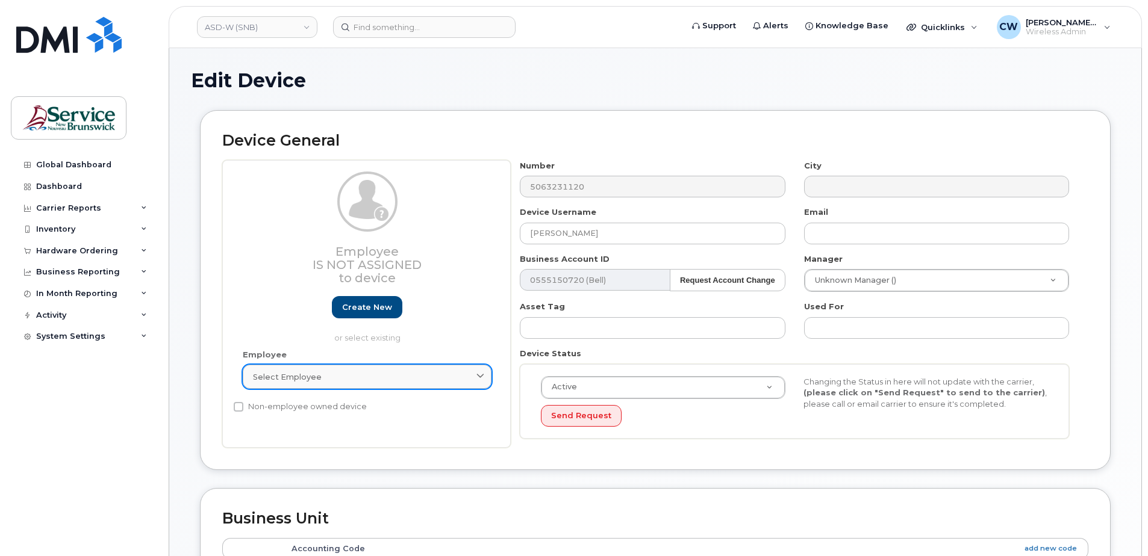
click at [482, 373] on icon at bounding box center [480, 377] width 8 height 8
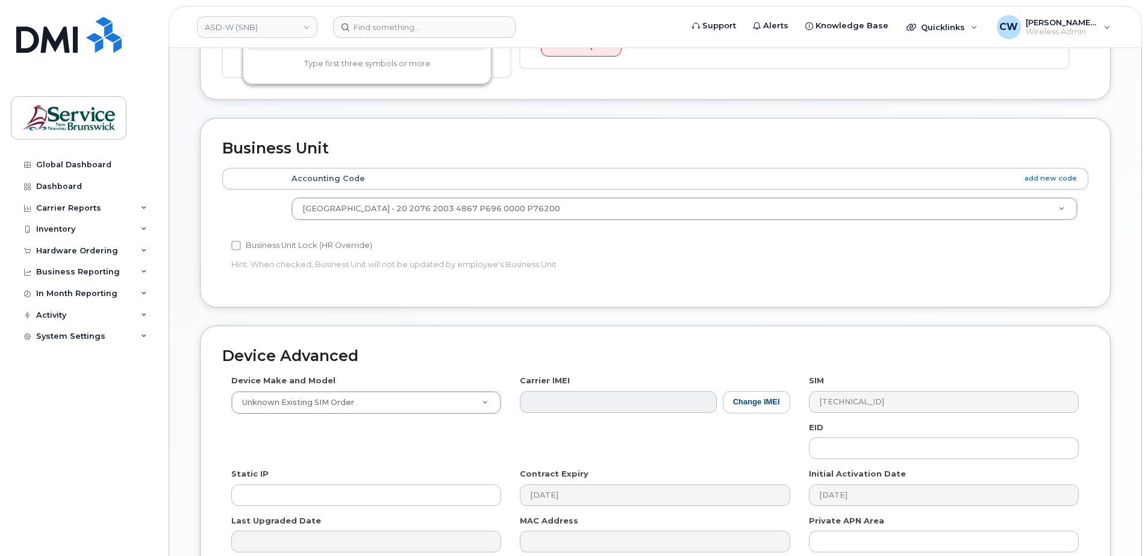
scroll to position [482, 0]
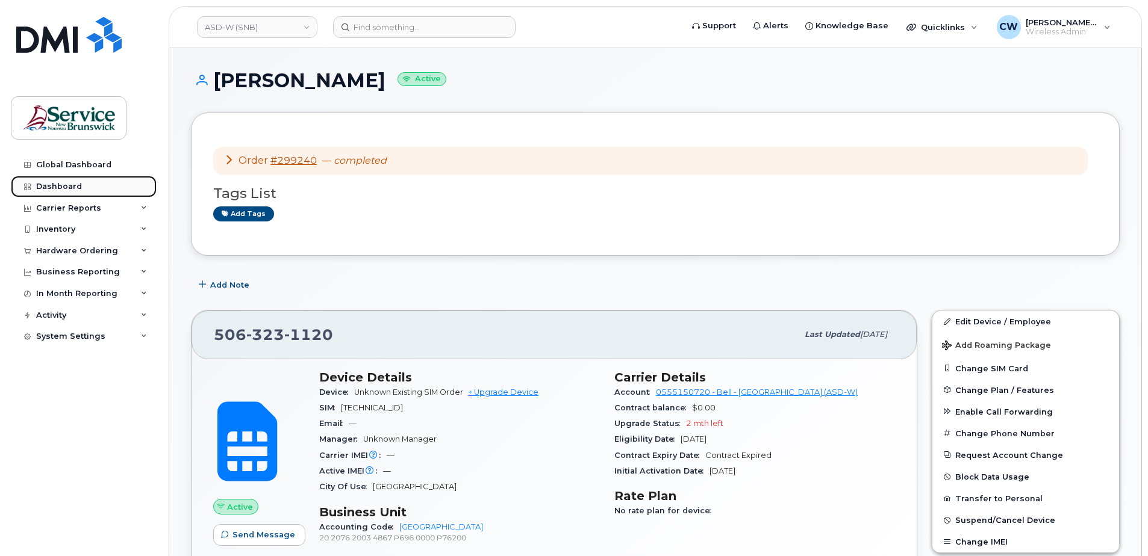
click at [54, 183] on div "Dashboard" at bounding box center [59, 187] width 46 height 10
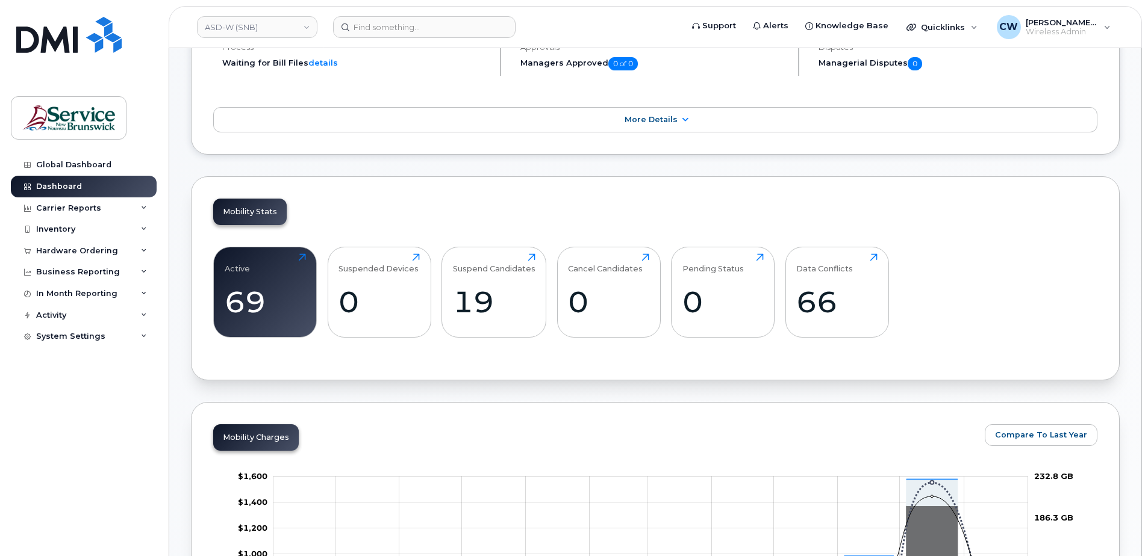
scroll to position [181, 0]
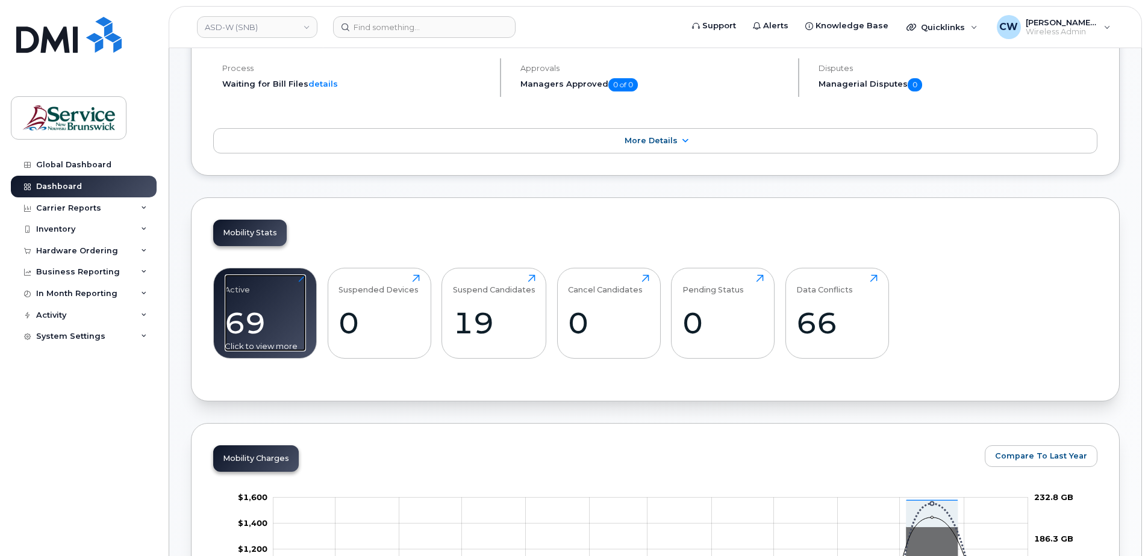
click at [240, 330] on div "69" at bounding box center [265, 323] width 81 height 36
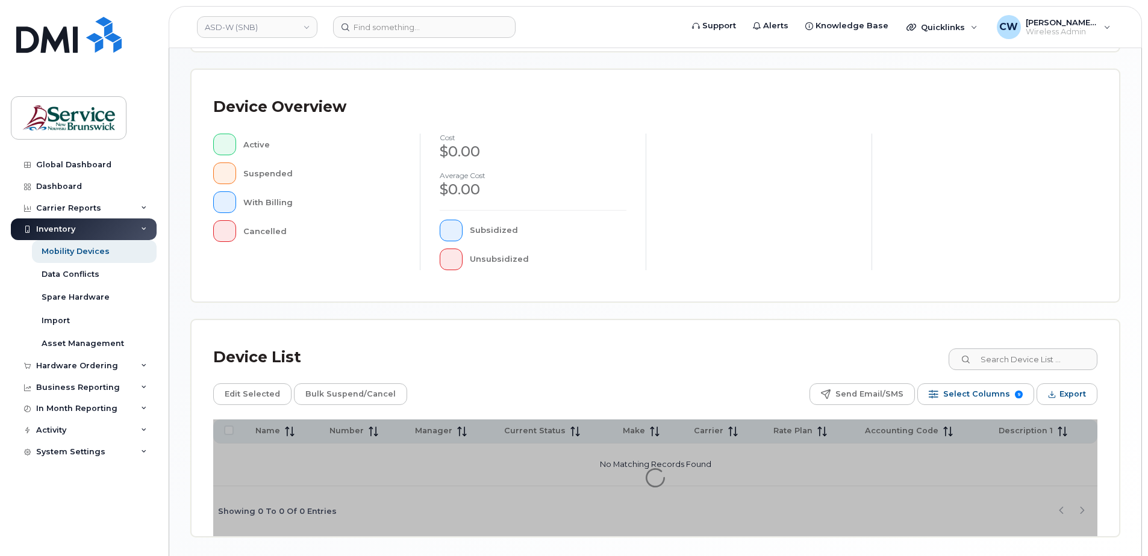
scroll to position [241, 0]
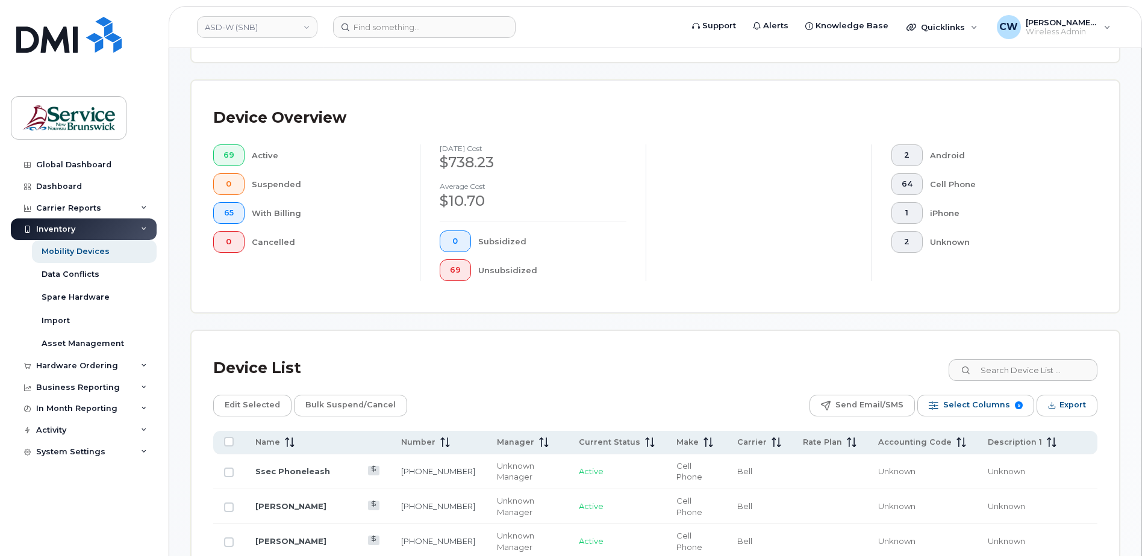
scroll to position [262, 0]
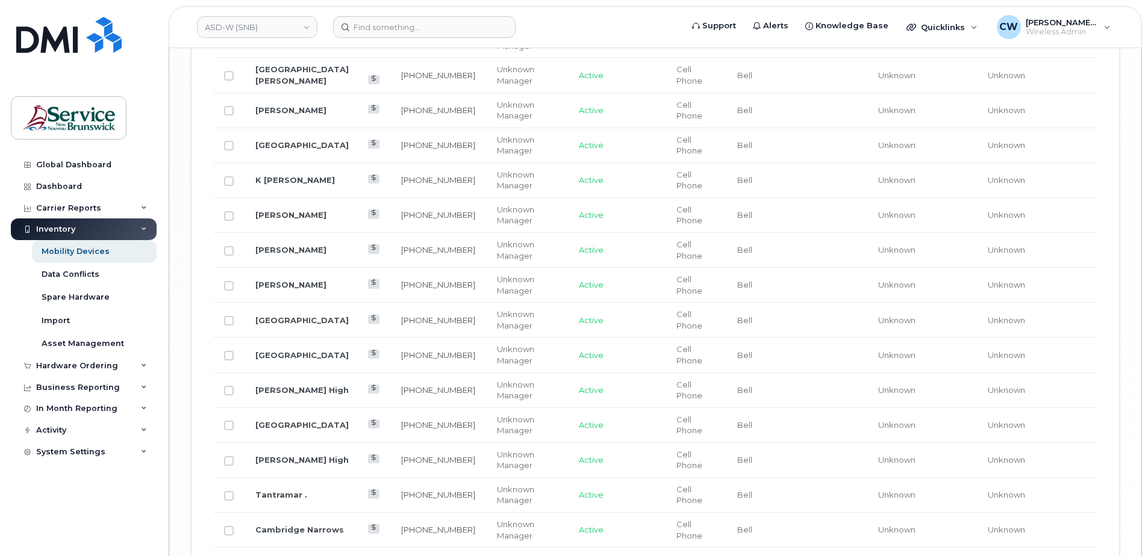
scroll to position [2000, 0]
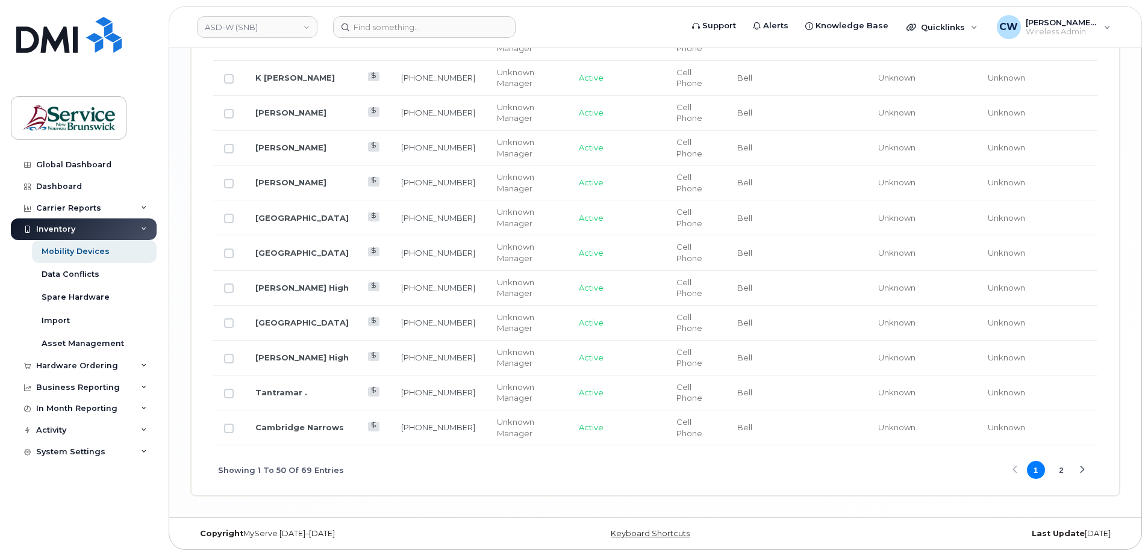
click at [1065, 467] on button "2" at bounding box center [1061, 470] width 18 height 18
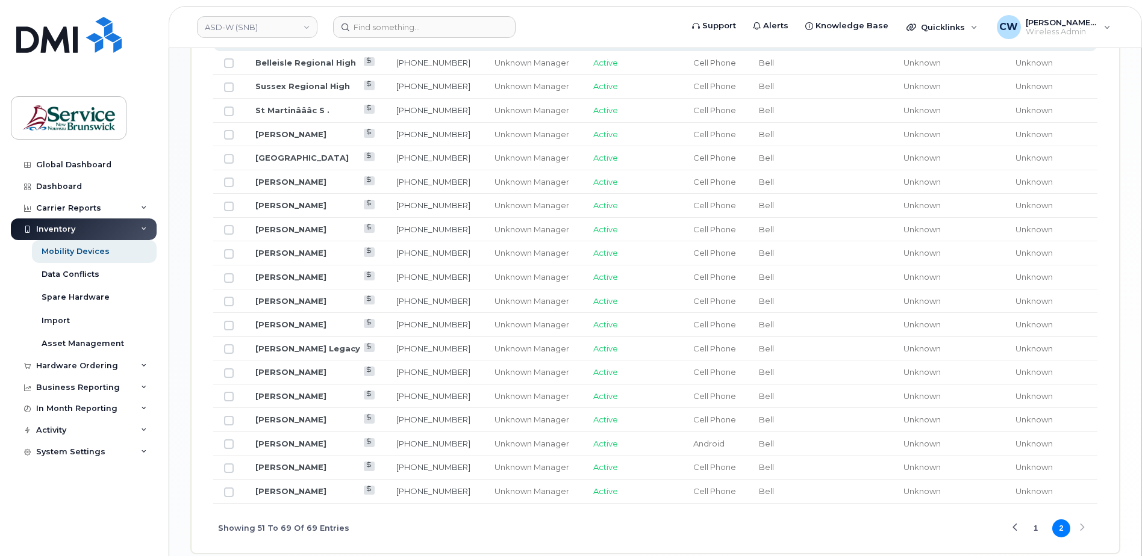
scroll to position [662, 0]
